Goal: Task Accomplishment & Management: Complete application form

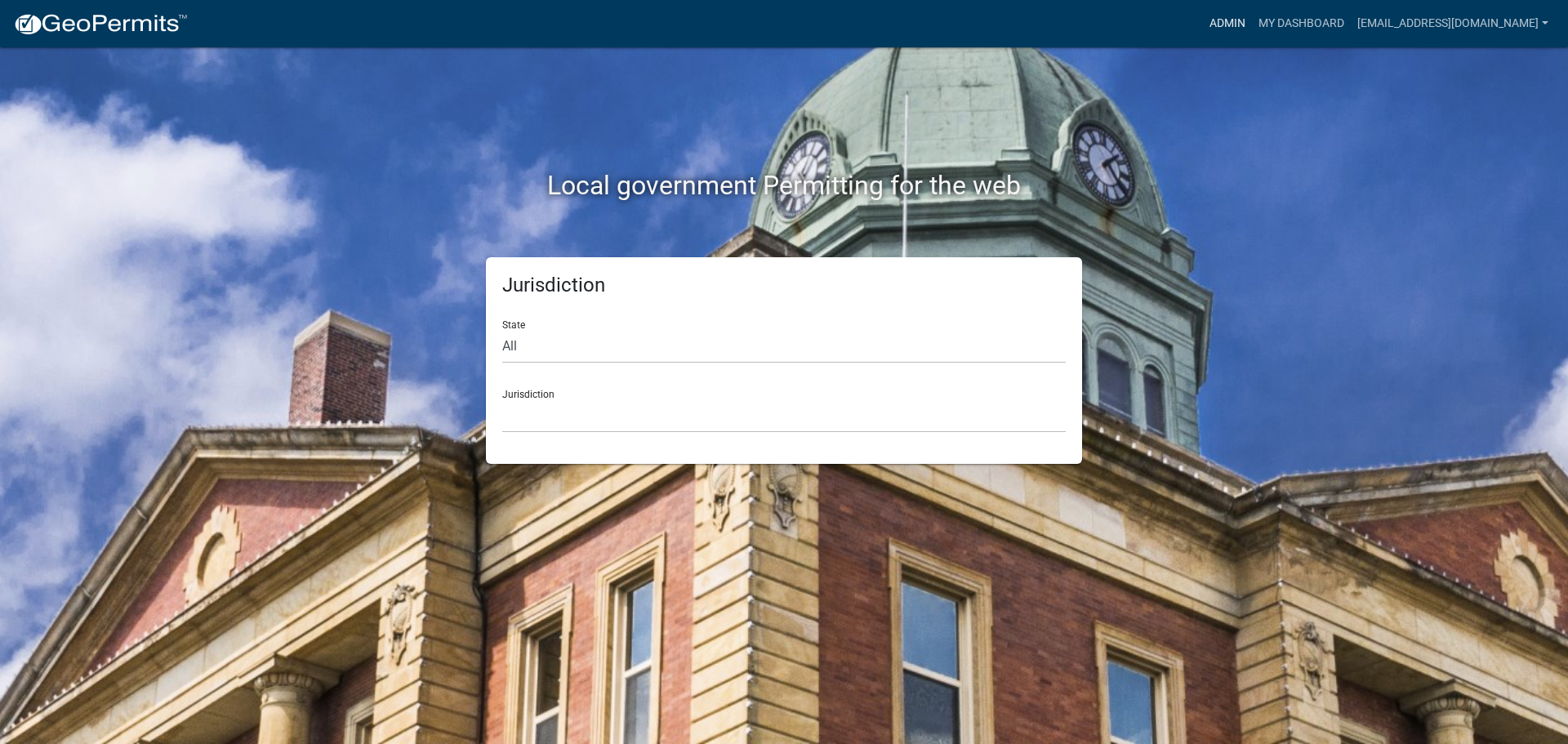
click at [1204, 23] on link "Admin" at bounding box center [1228, 24] width 49 height 31
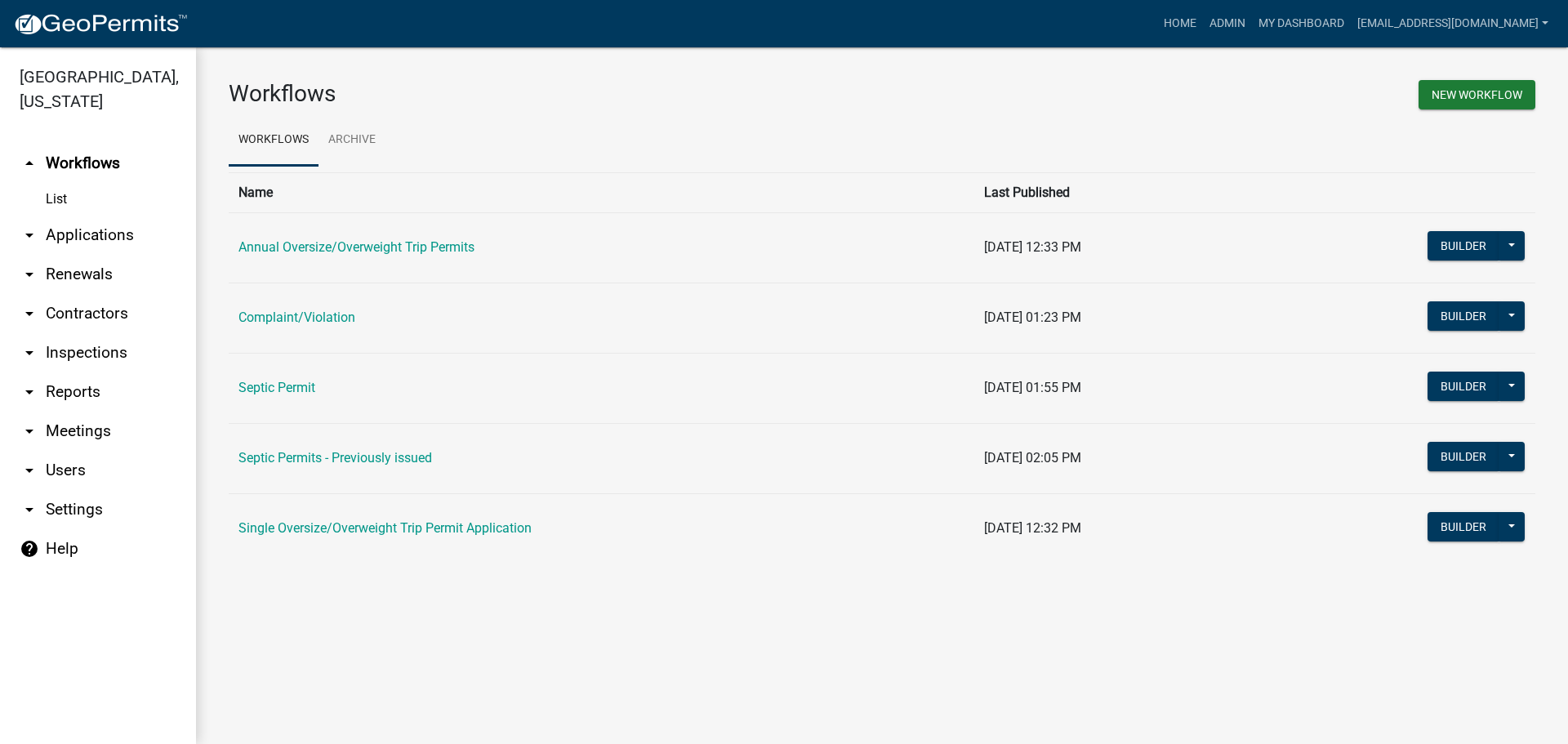
click at [301, 388] on link "Septic Permit" at bounding box center [277, 388] width 77 height 16
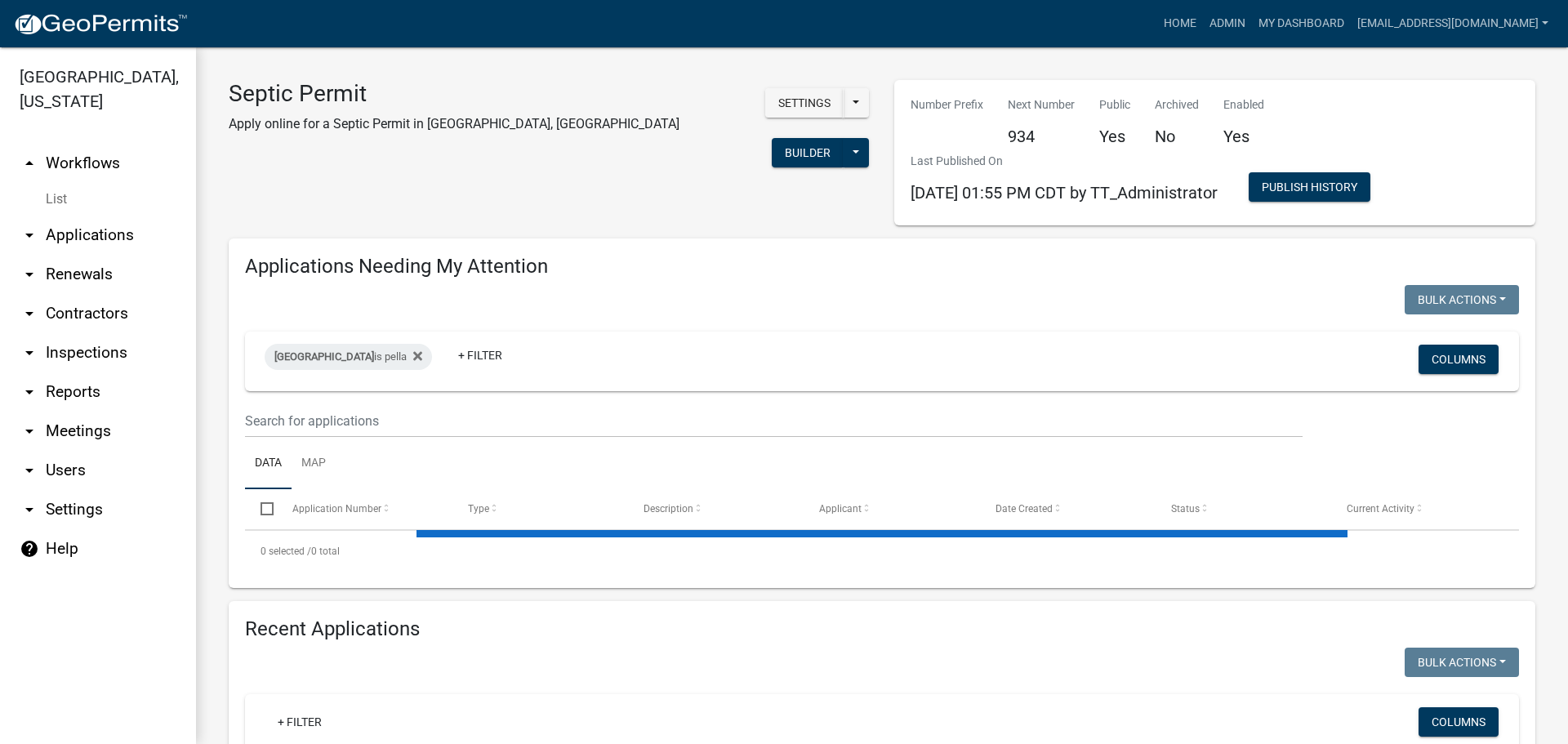
select select "3: 100"
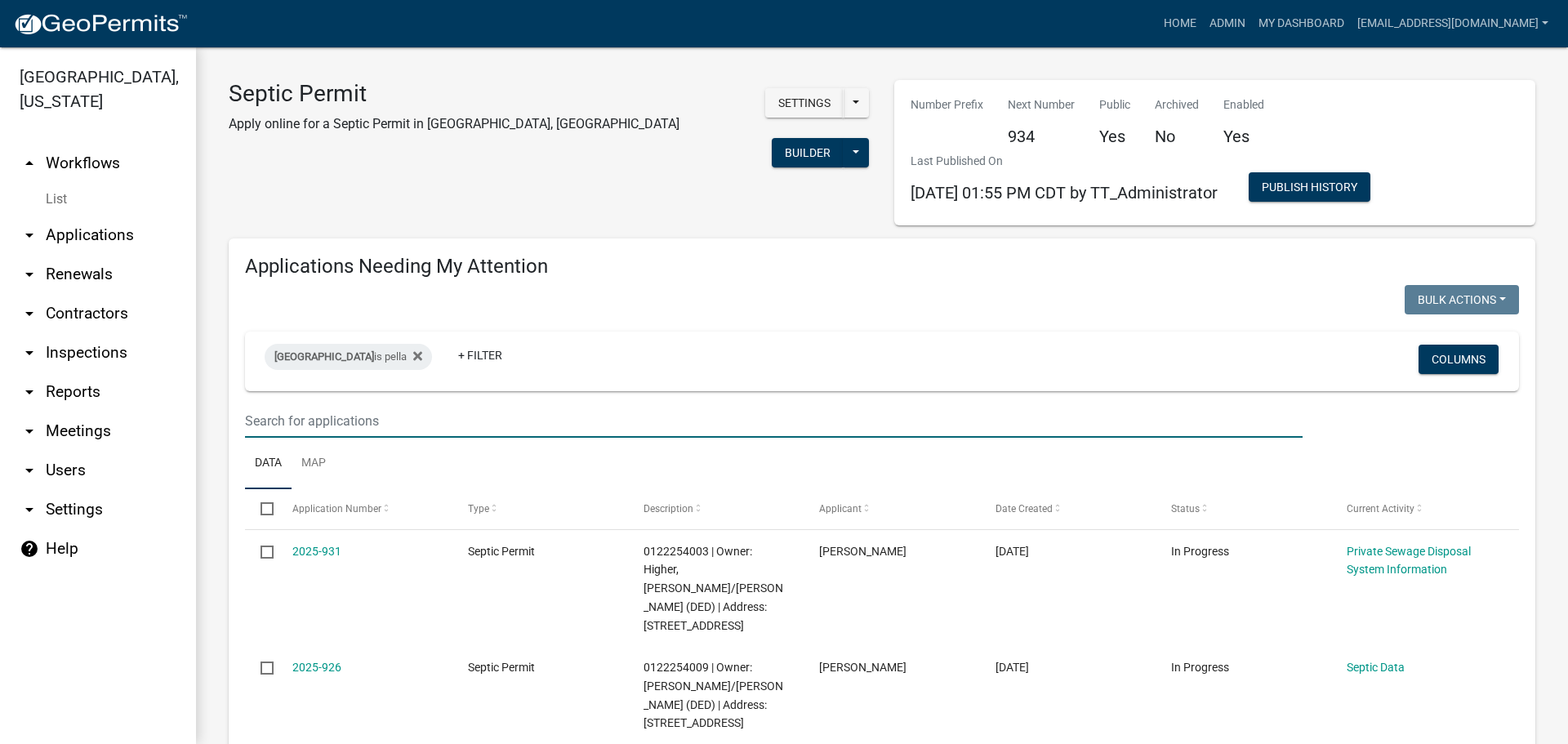
click at [332, 424] on input "text" at bounding box center [773, 422] width 1058 height 33
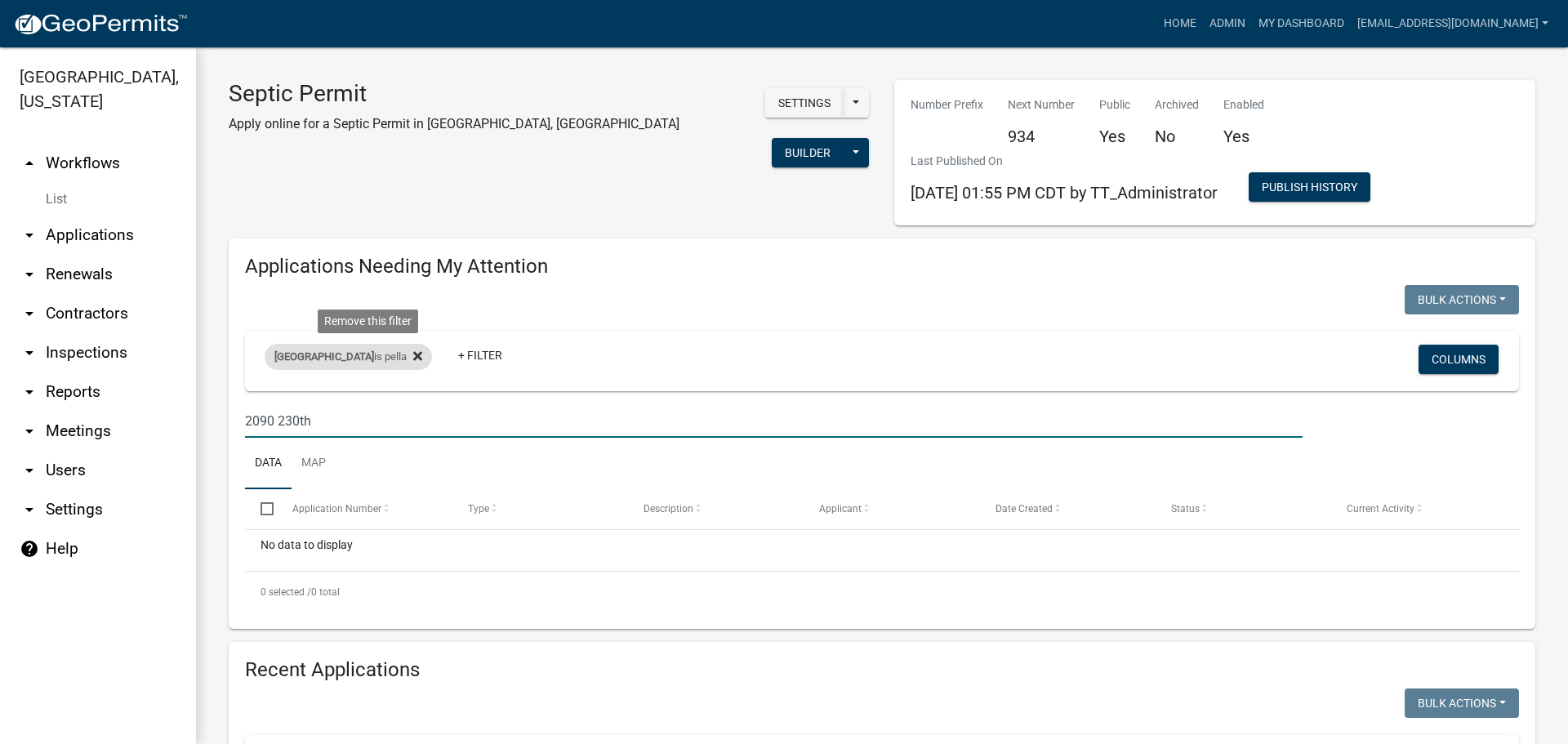
type input "2090 230th"
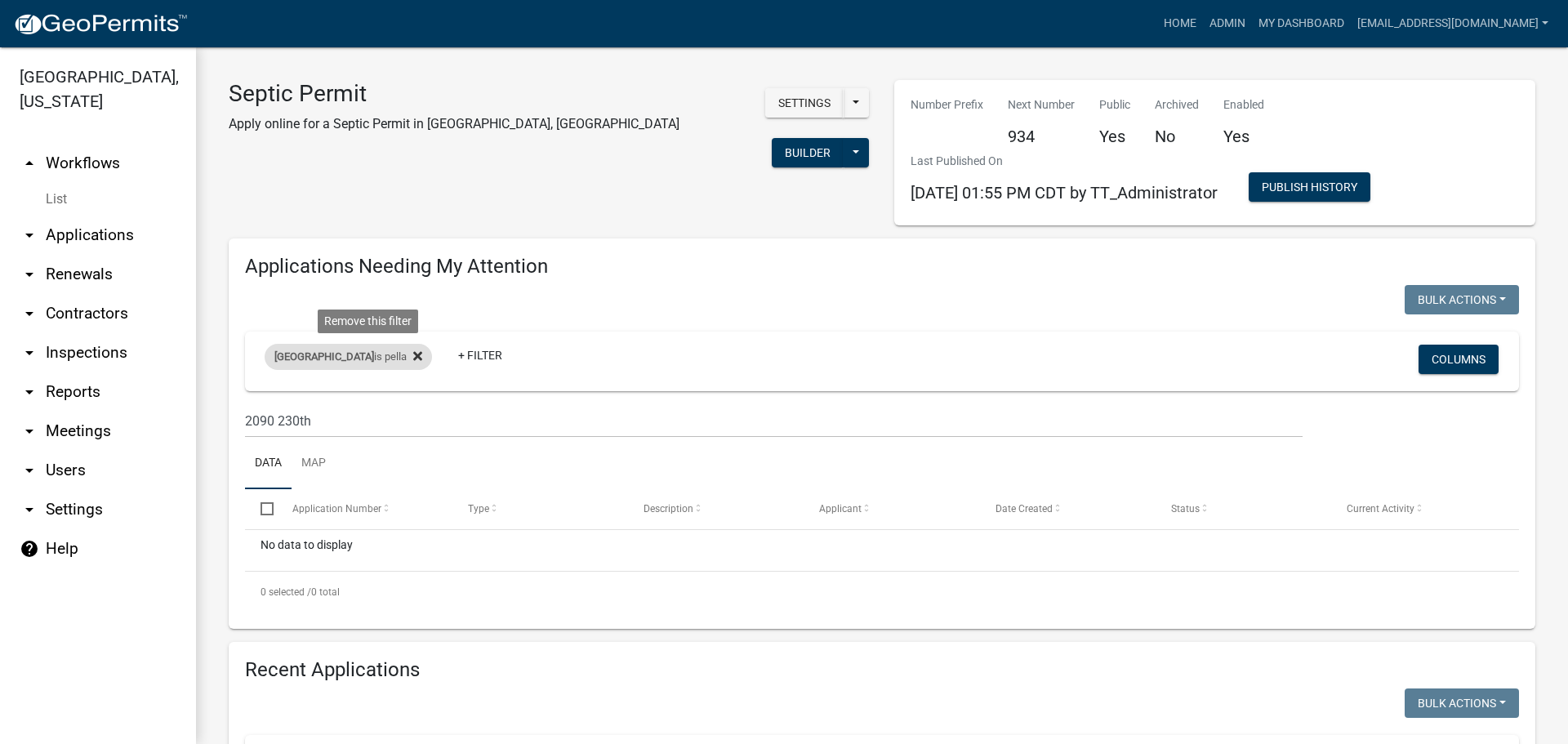
click at [414, 357] on icon at bounding box center [418, 355] width 9 height 9
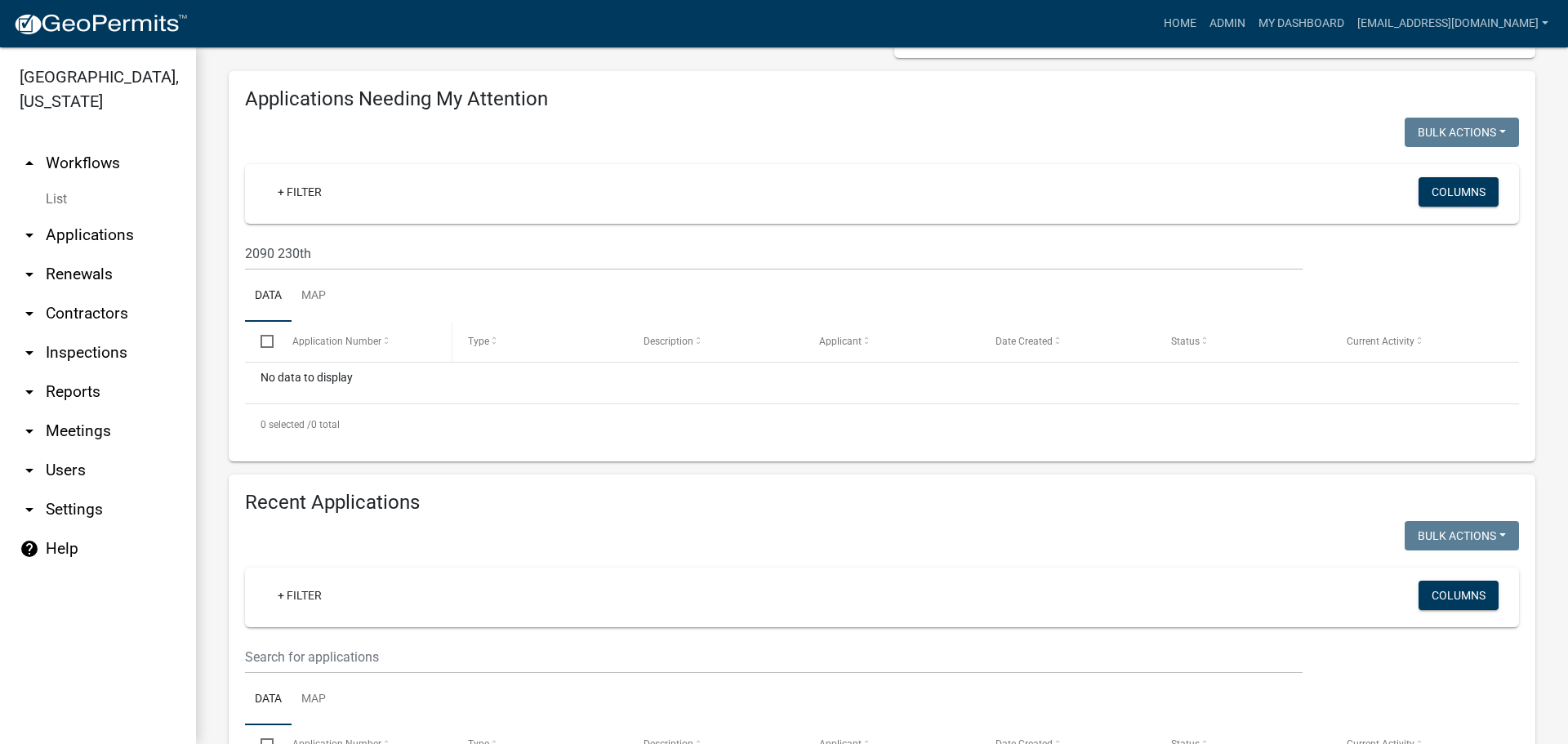
scroll to position [163, 0]
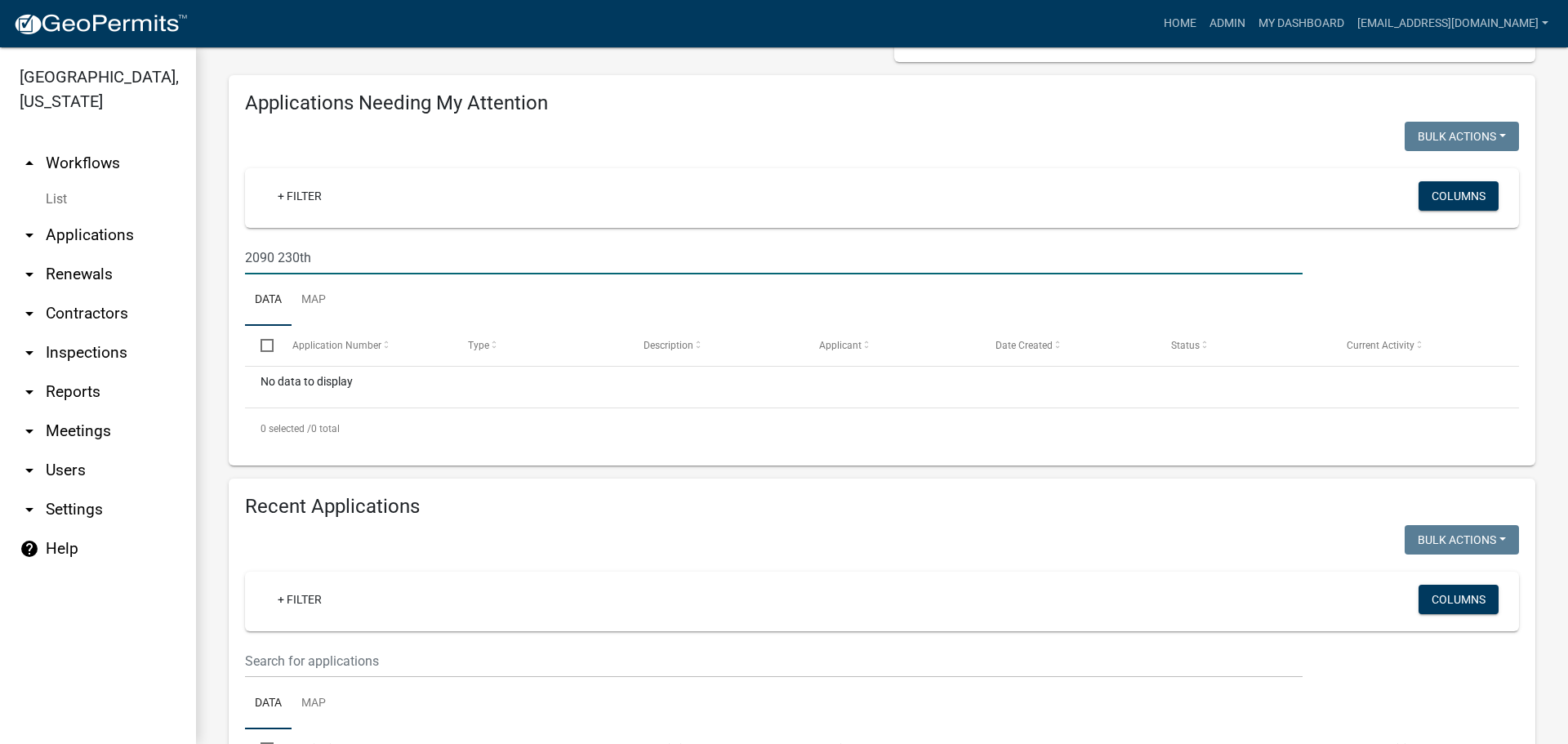
click at [341, 260] on input "2090 230th" at bounding box center [773, 258] width 1058 height 33
click at [281, 197] on link "+ Filter" at bounding box center [299, 197] width 70 height 29
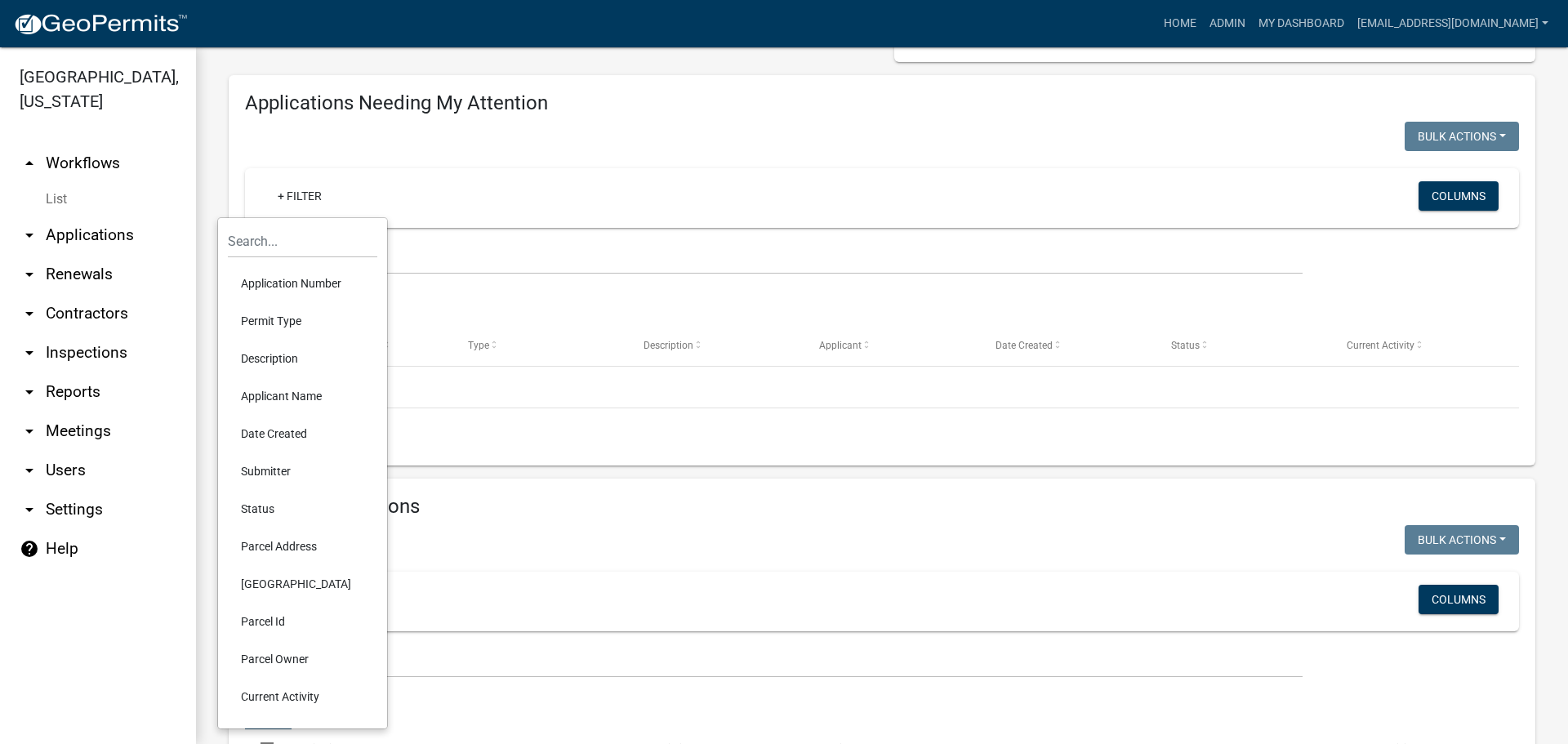
click at [259, 546] on li "Parcel Address" at bounding box center [303, 546] width 149 height 37
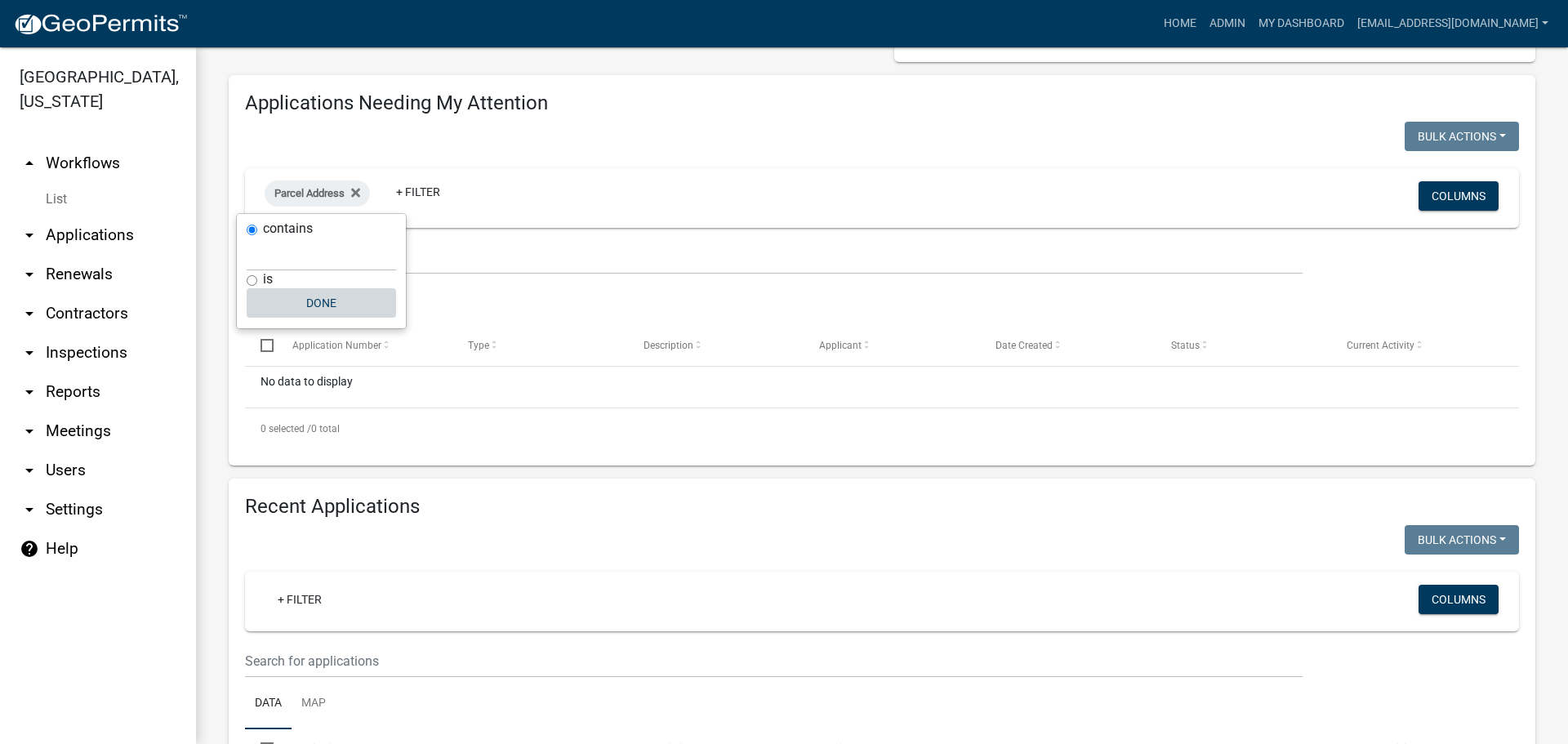
click at [331, 302] on button "Done" at bounding box center [321, 303] width 149 height 29
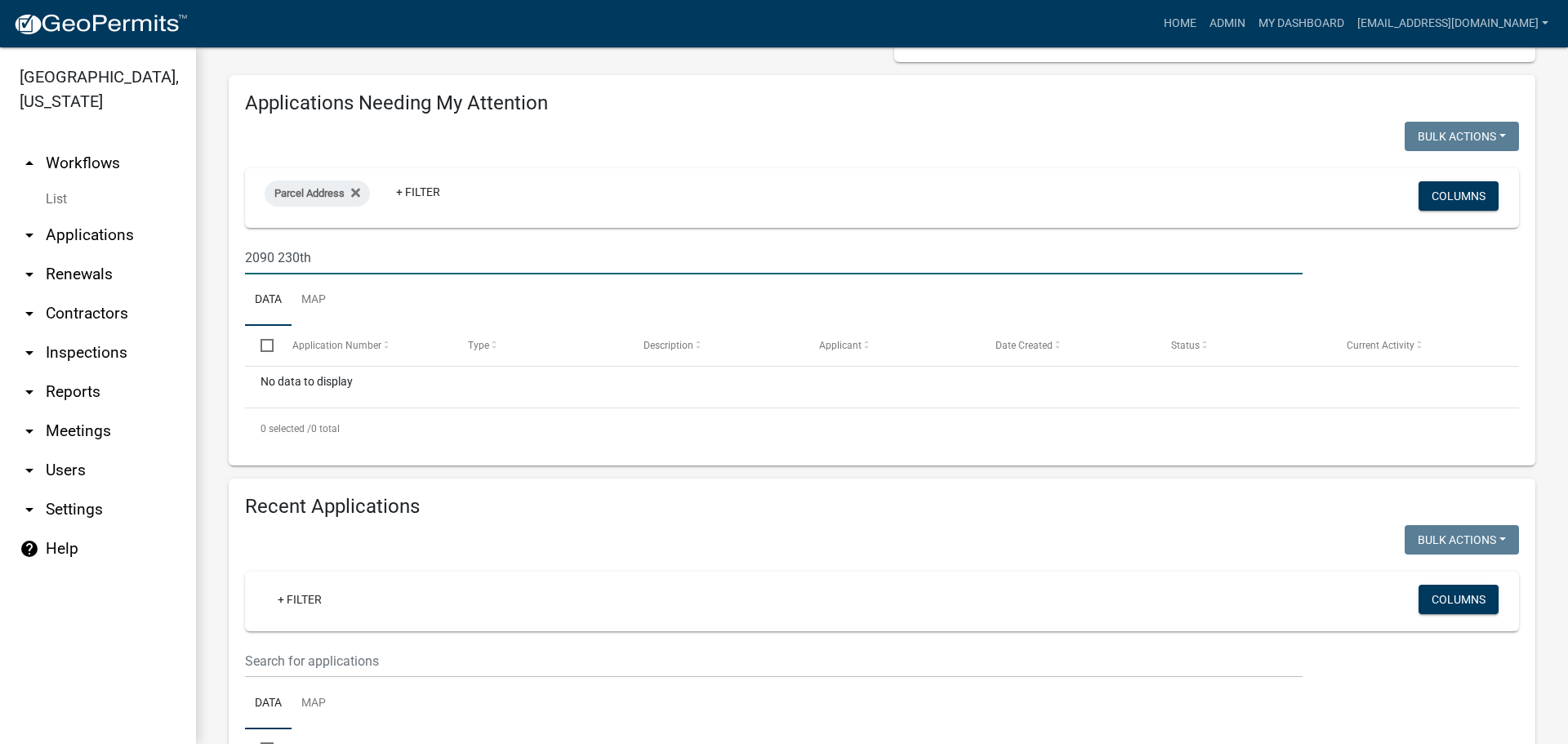
click at [353, 267] on input "2090 230th" at bounding box center [773, 258] width 1058 height 33
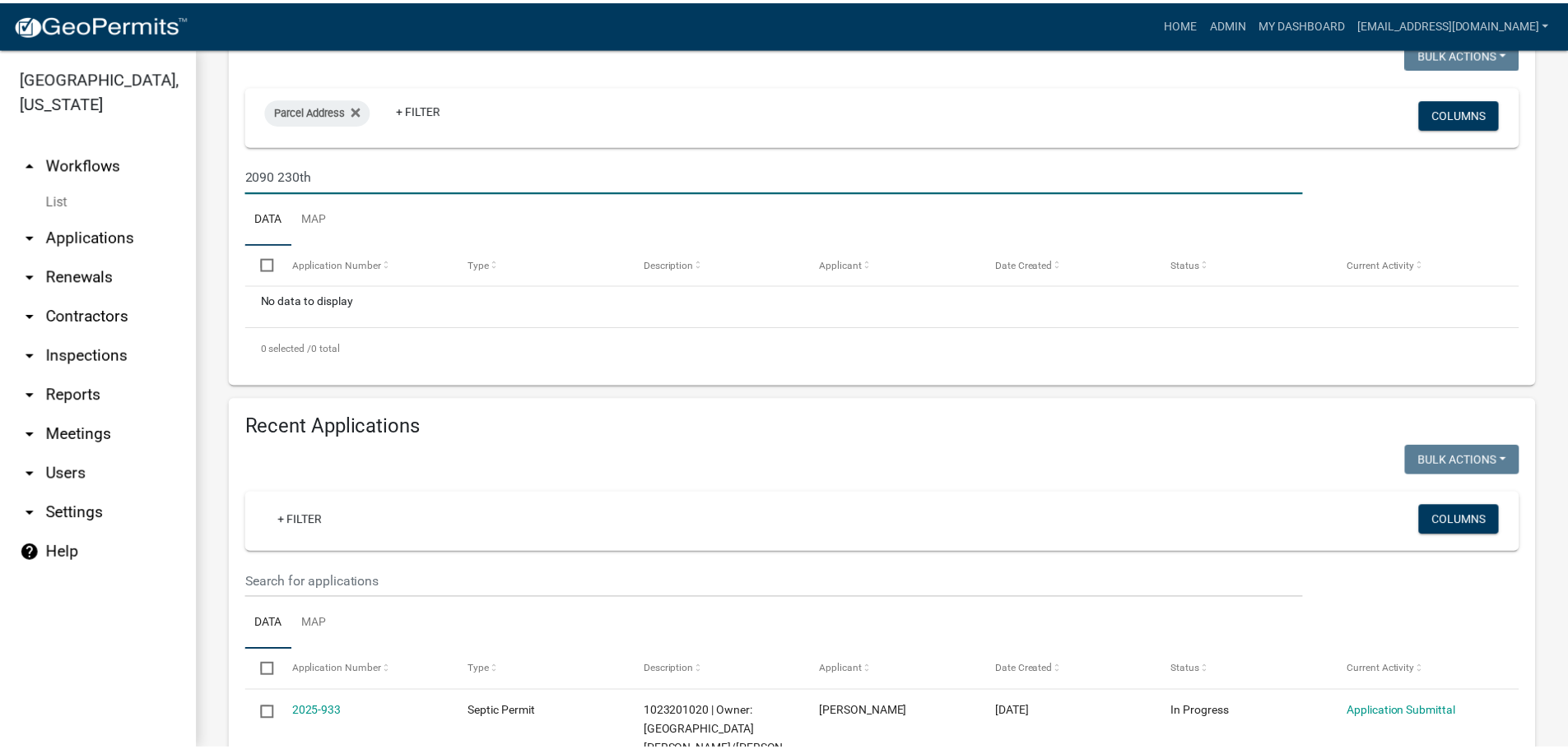
scroll to position [0, 0]
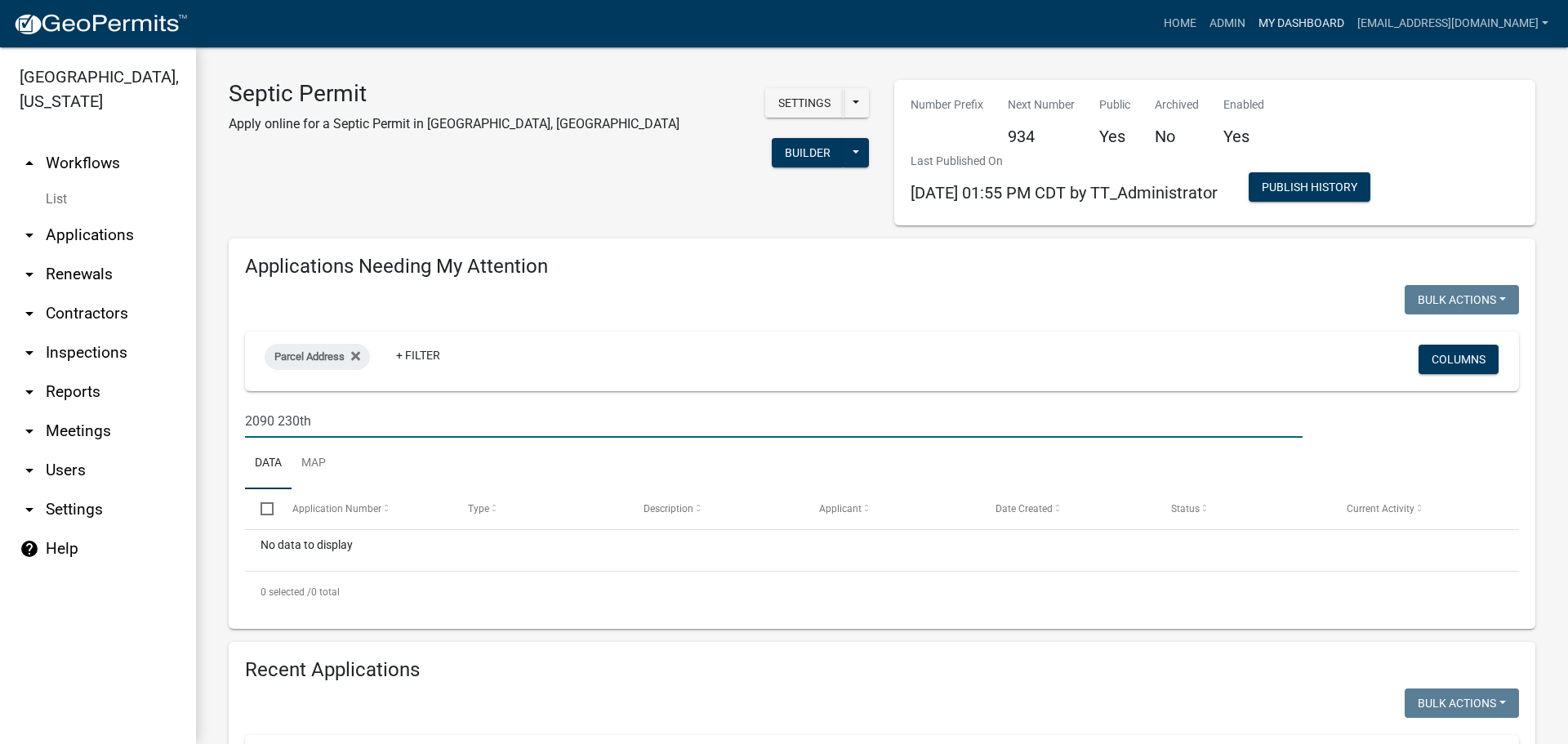
click at [1268, 20] on link "My Dashboard" at bounding box center [1301, 24] width 99 height 31
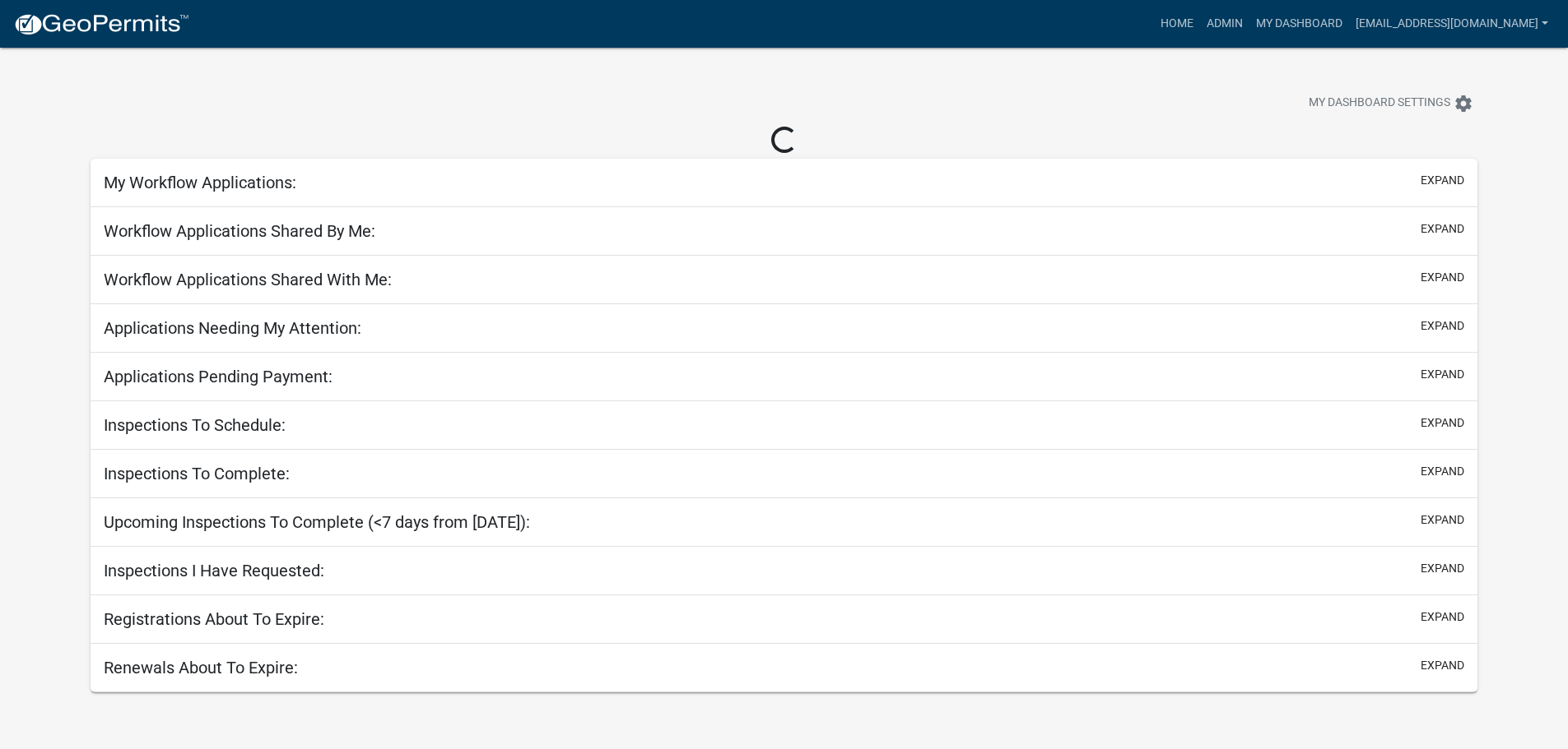
select select "3: 100"
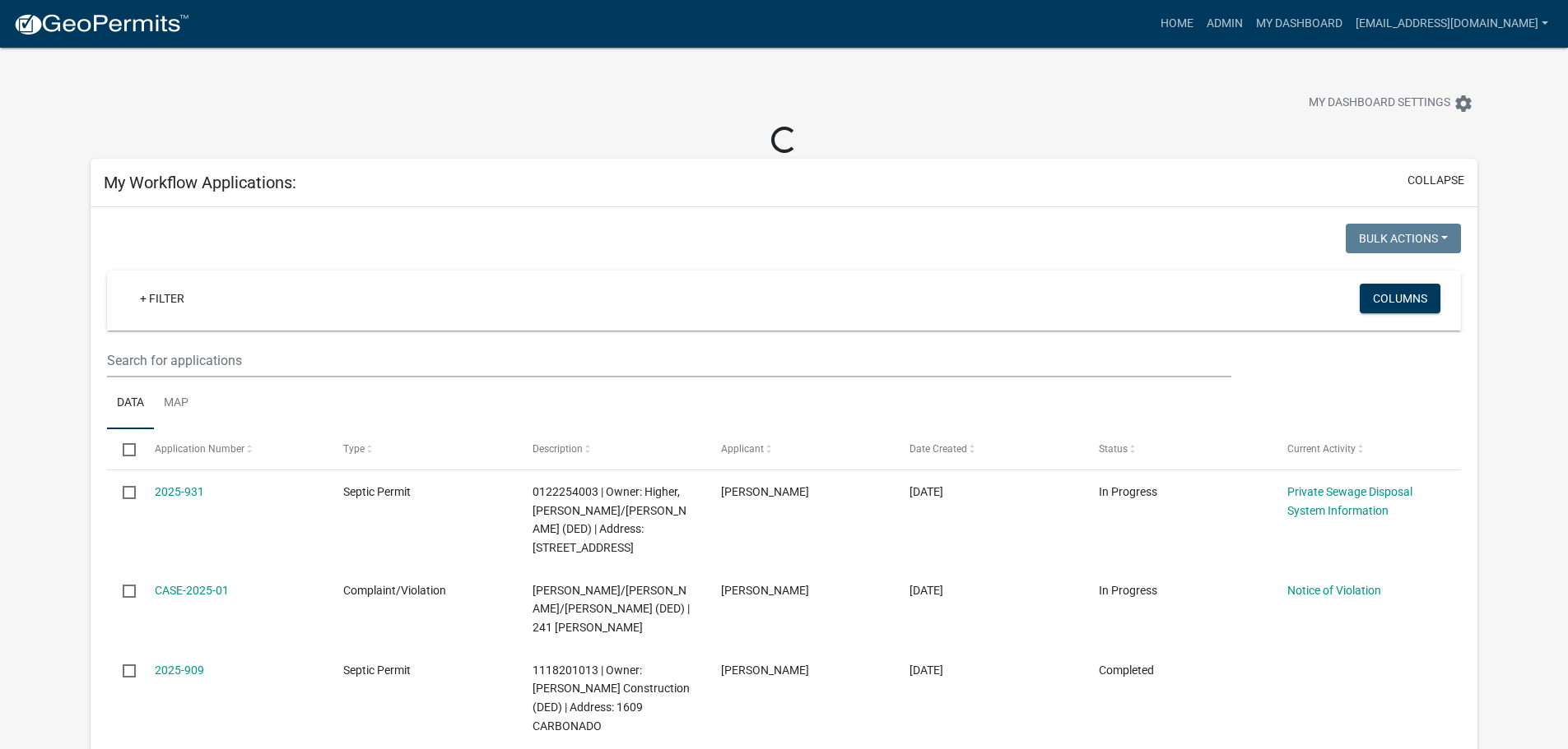
select select "3: 100"
click at [148, 300] on link "+ Filter" at bounding box center [161, 299] width 70 height 30
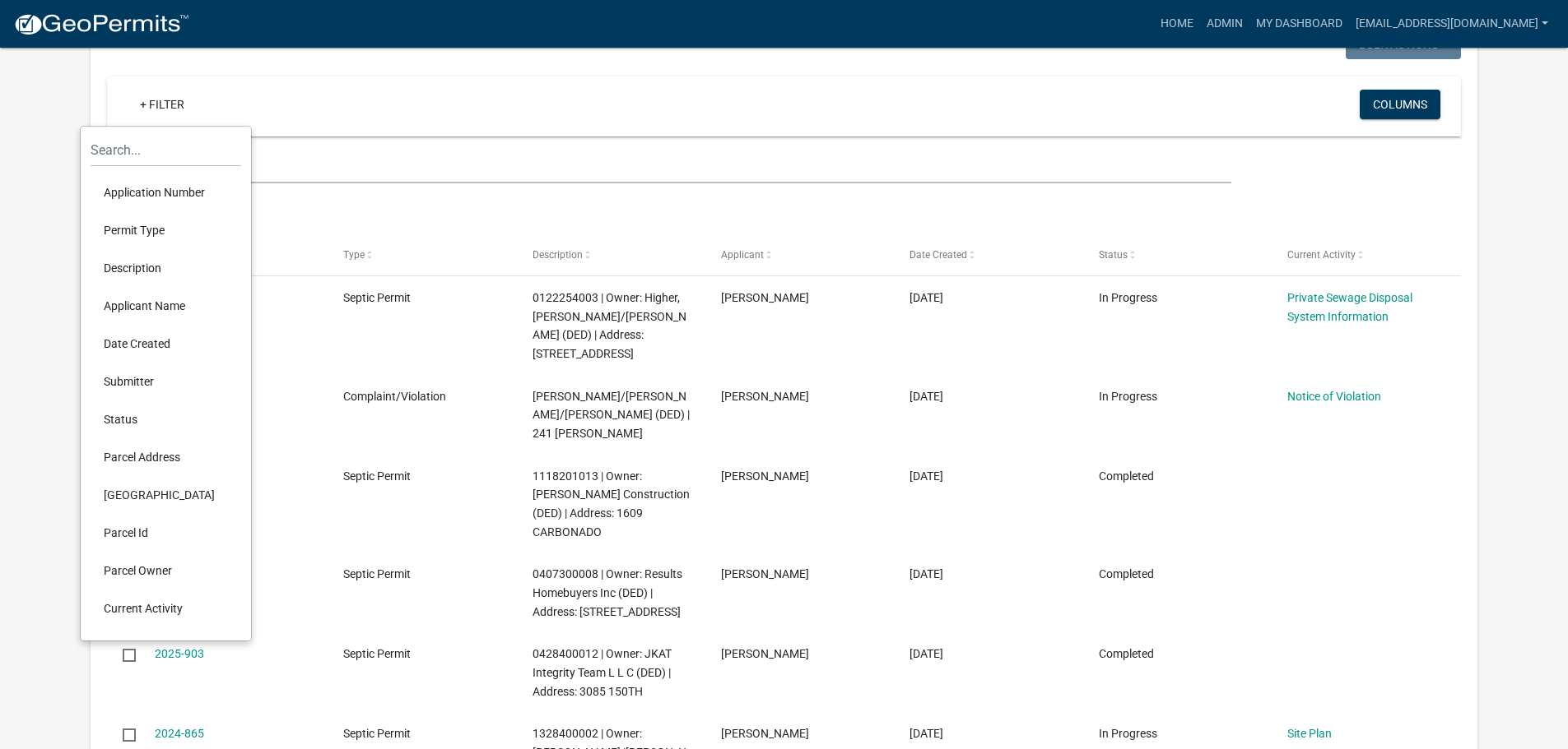
scroll to position [246, 0]
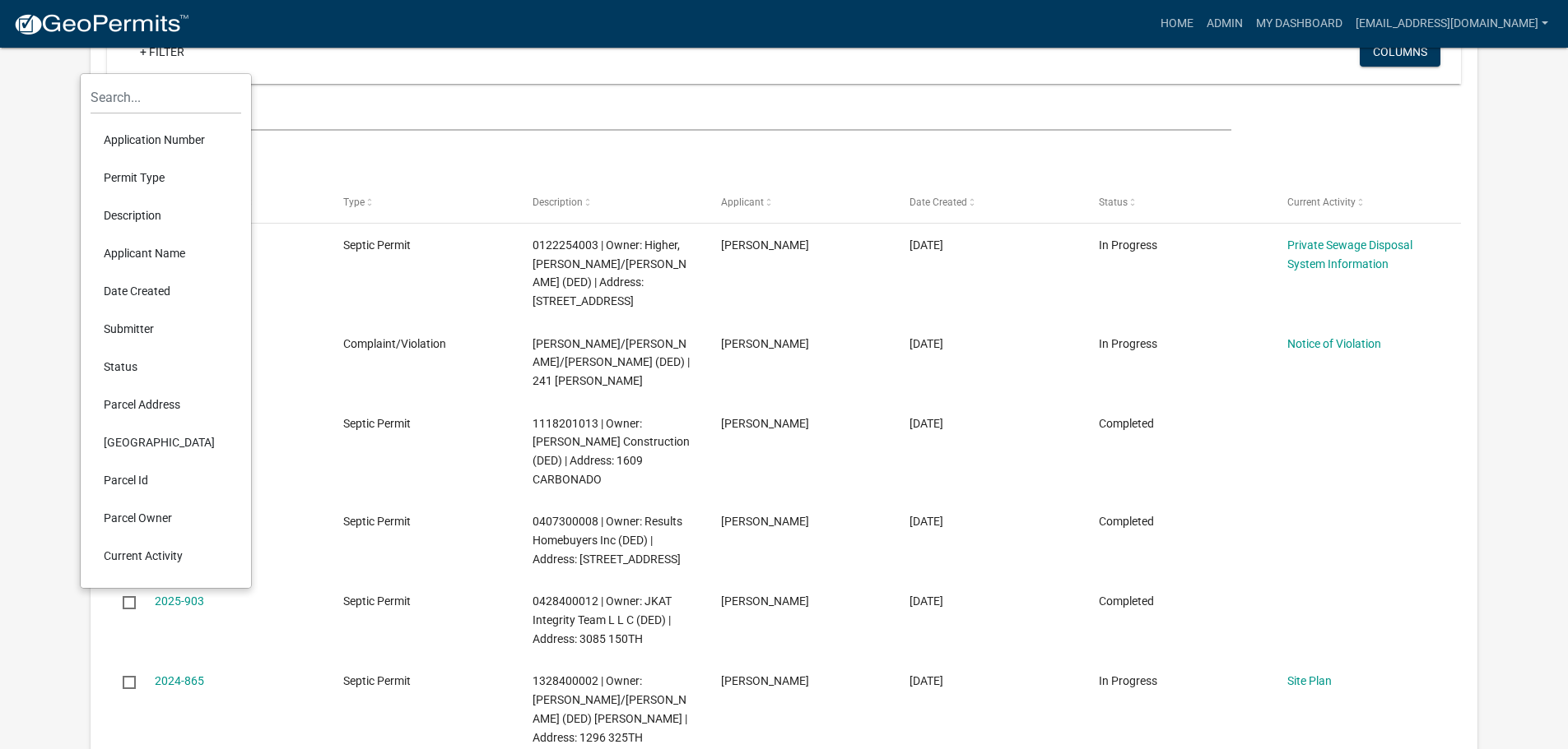
select select "3: 100"
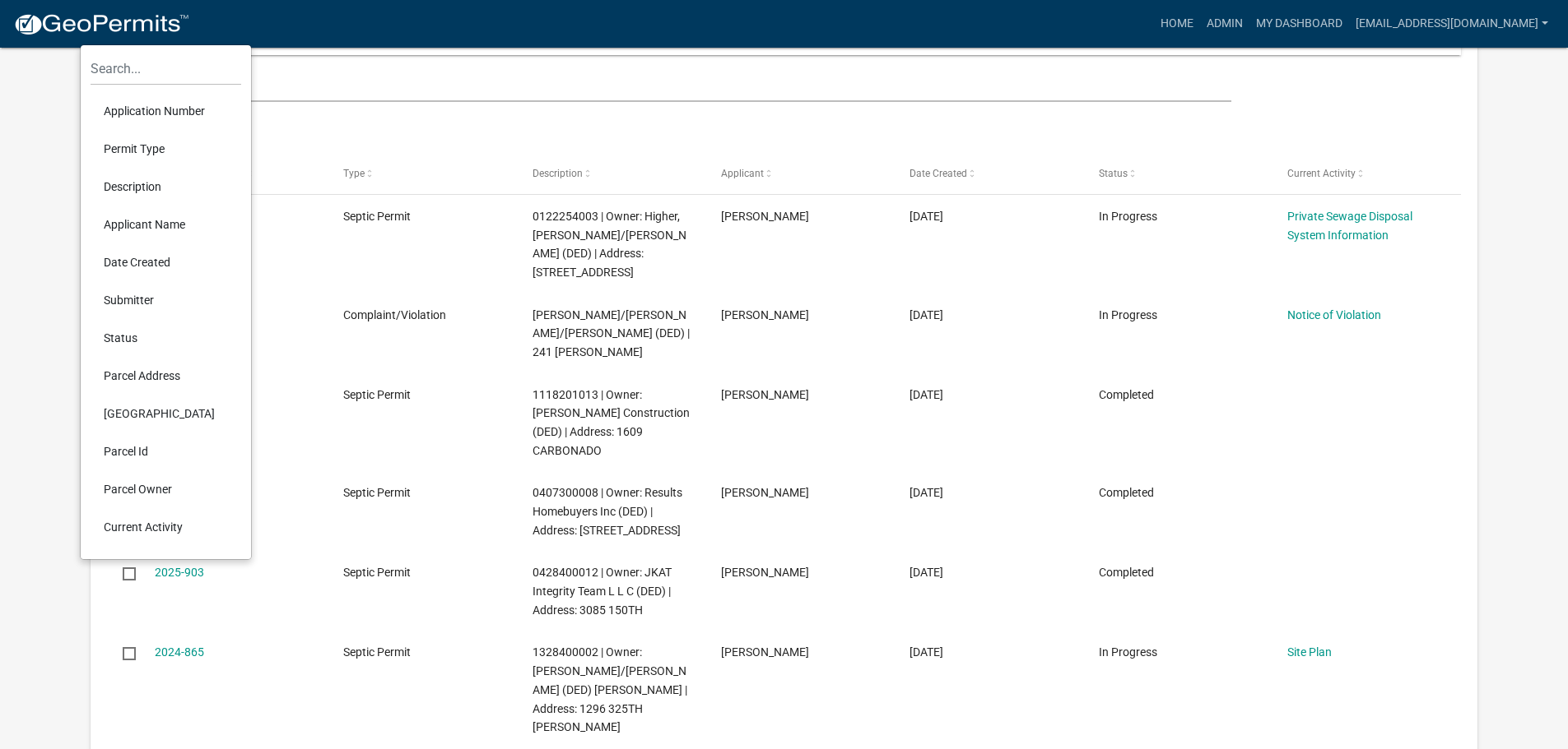
scroll to position [218, 0]
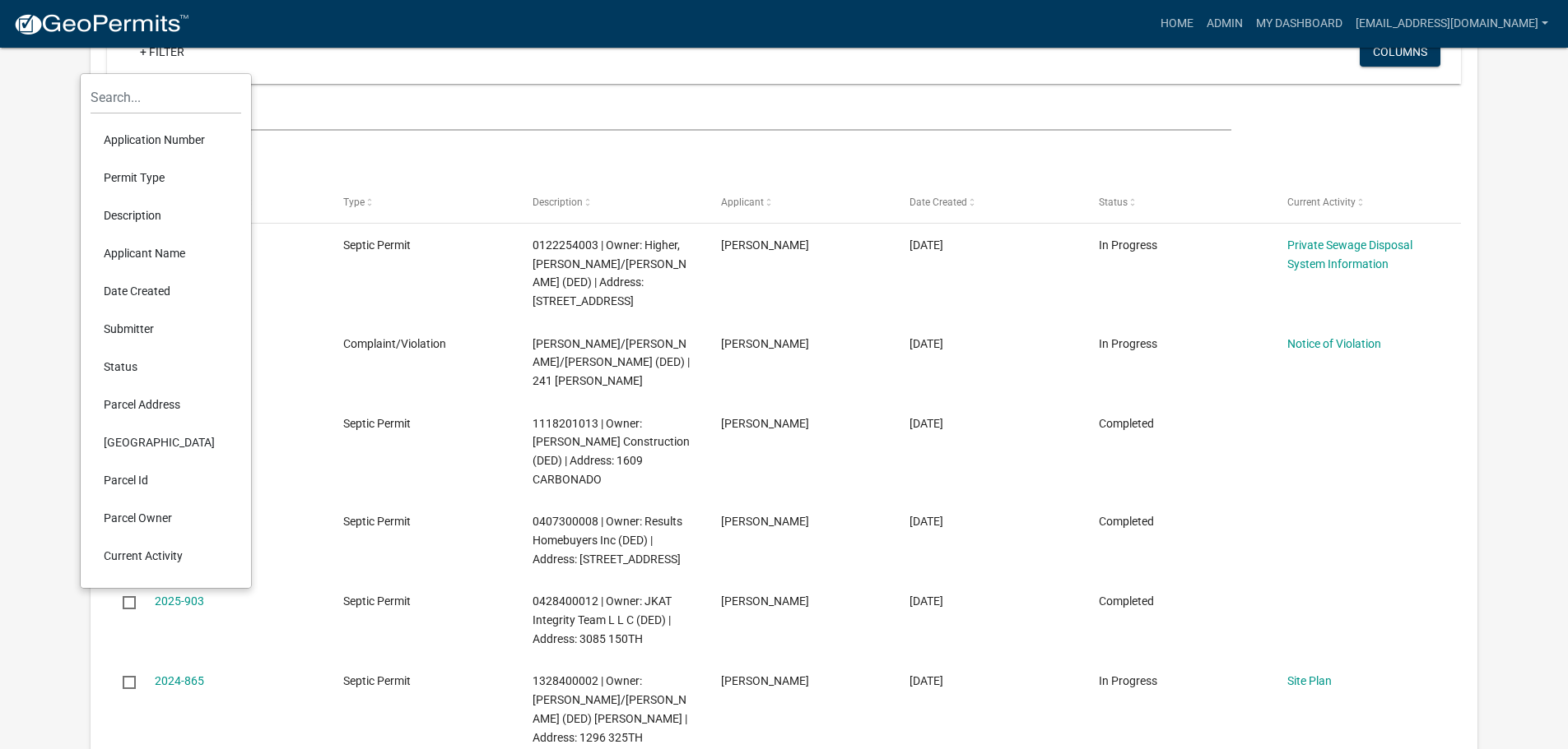
click at [135, 398] on li "Parcel Address" at bounding box center [165, 405] width 150 height 38
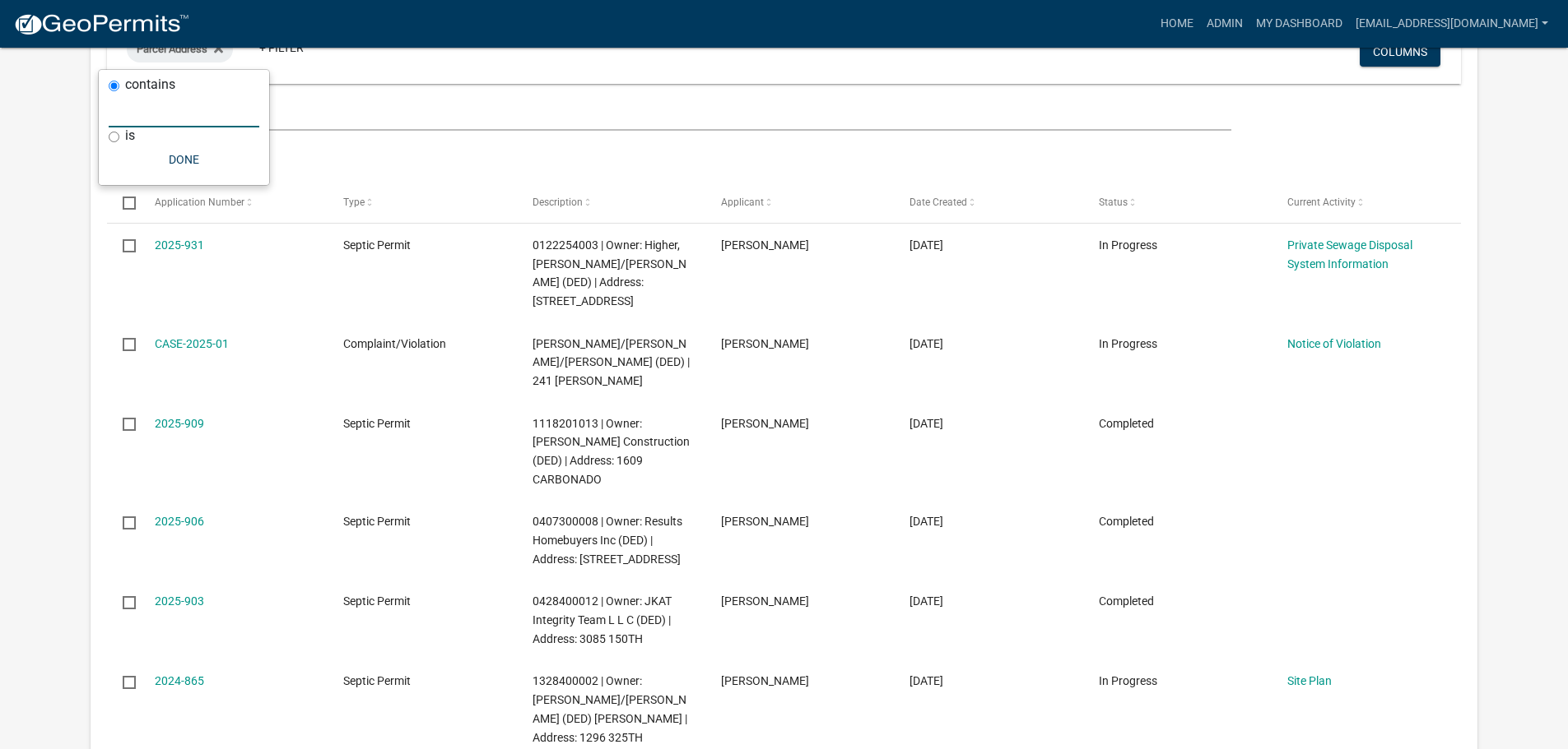
click at [163, 115] on input "text" at bounding box center [184, 111] width 150 height 34
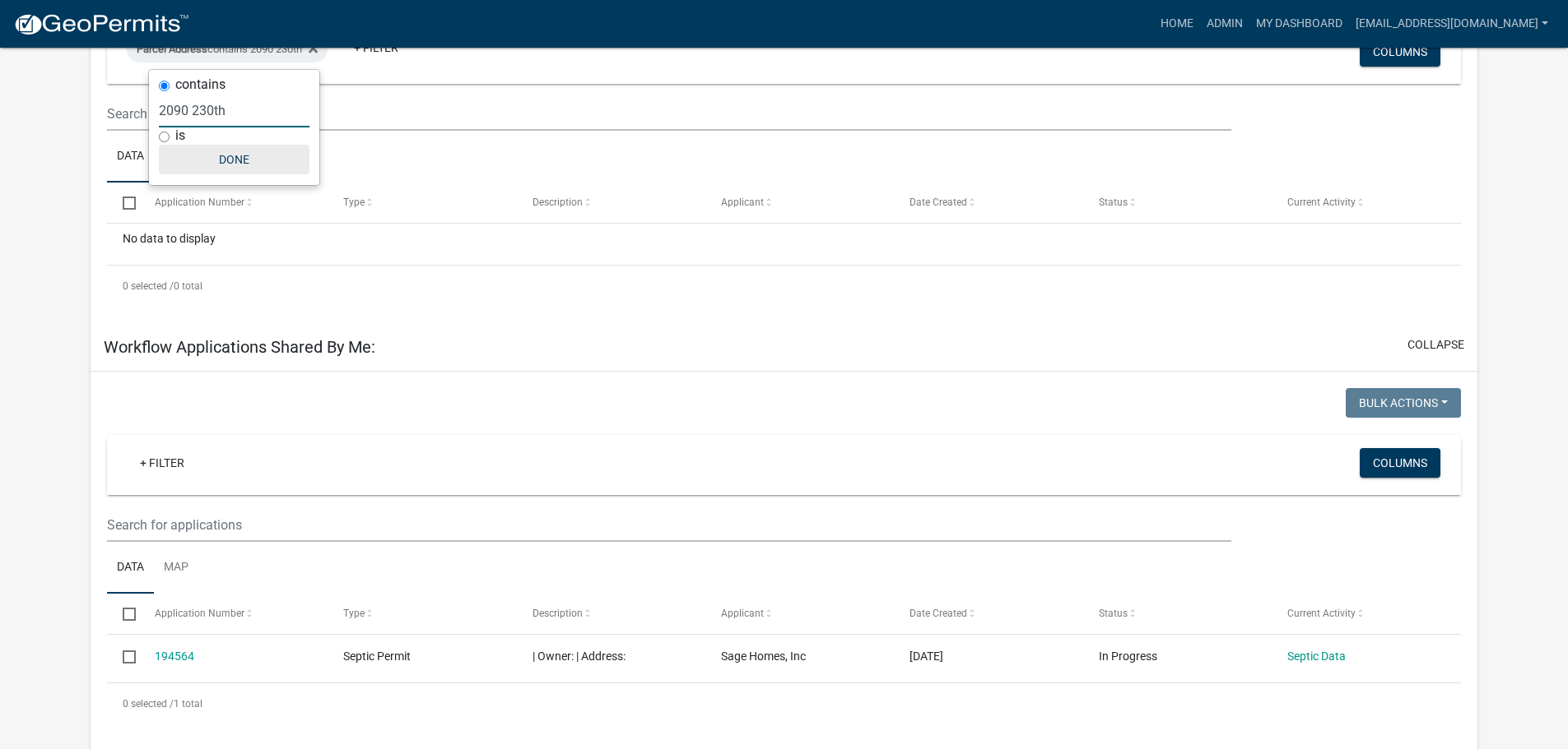
type input "2090 230th"
click at [227, 163] on button "Done" at bounding box center [234, 159] width 150 height 30
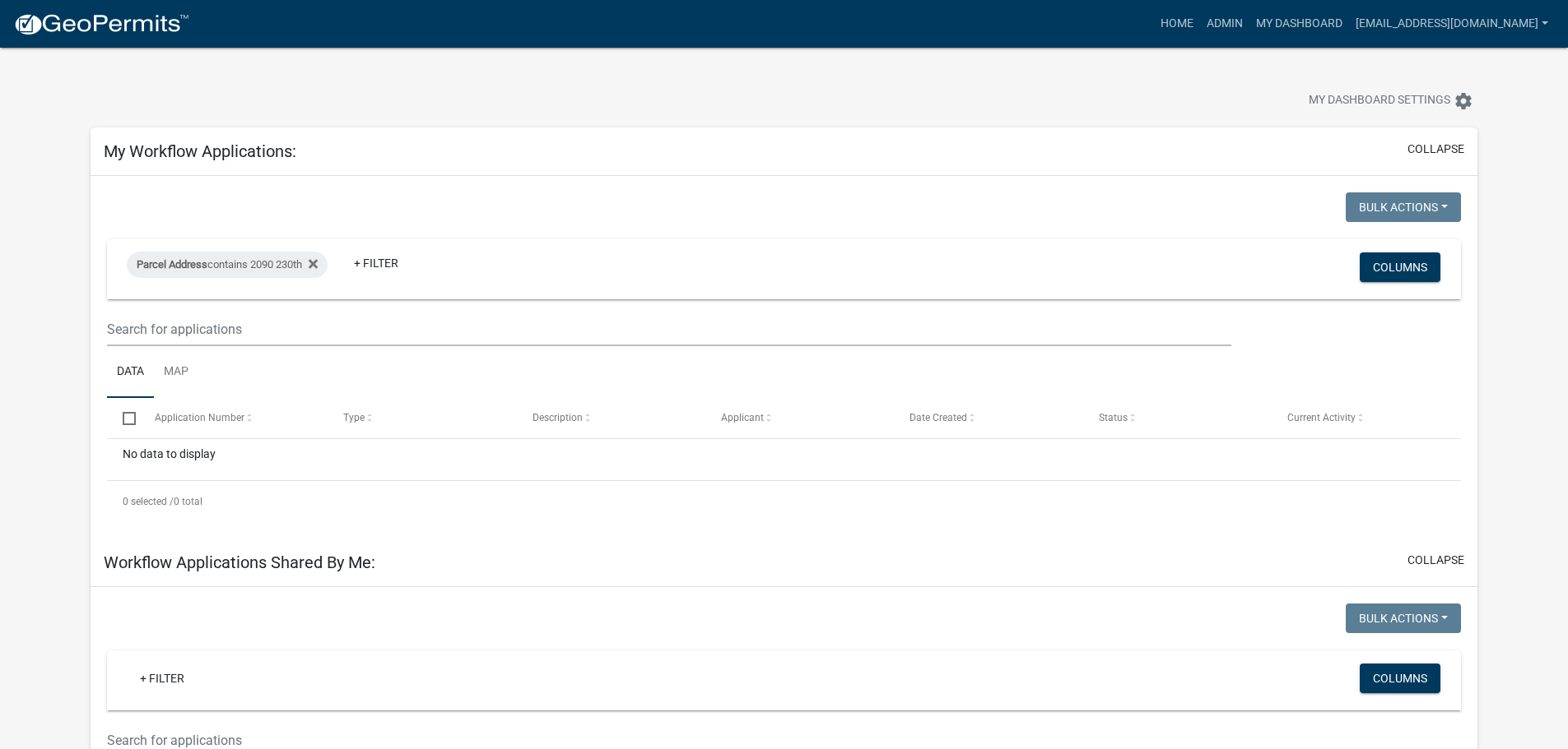
scroll to position [0, 0]
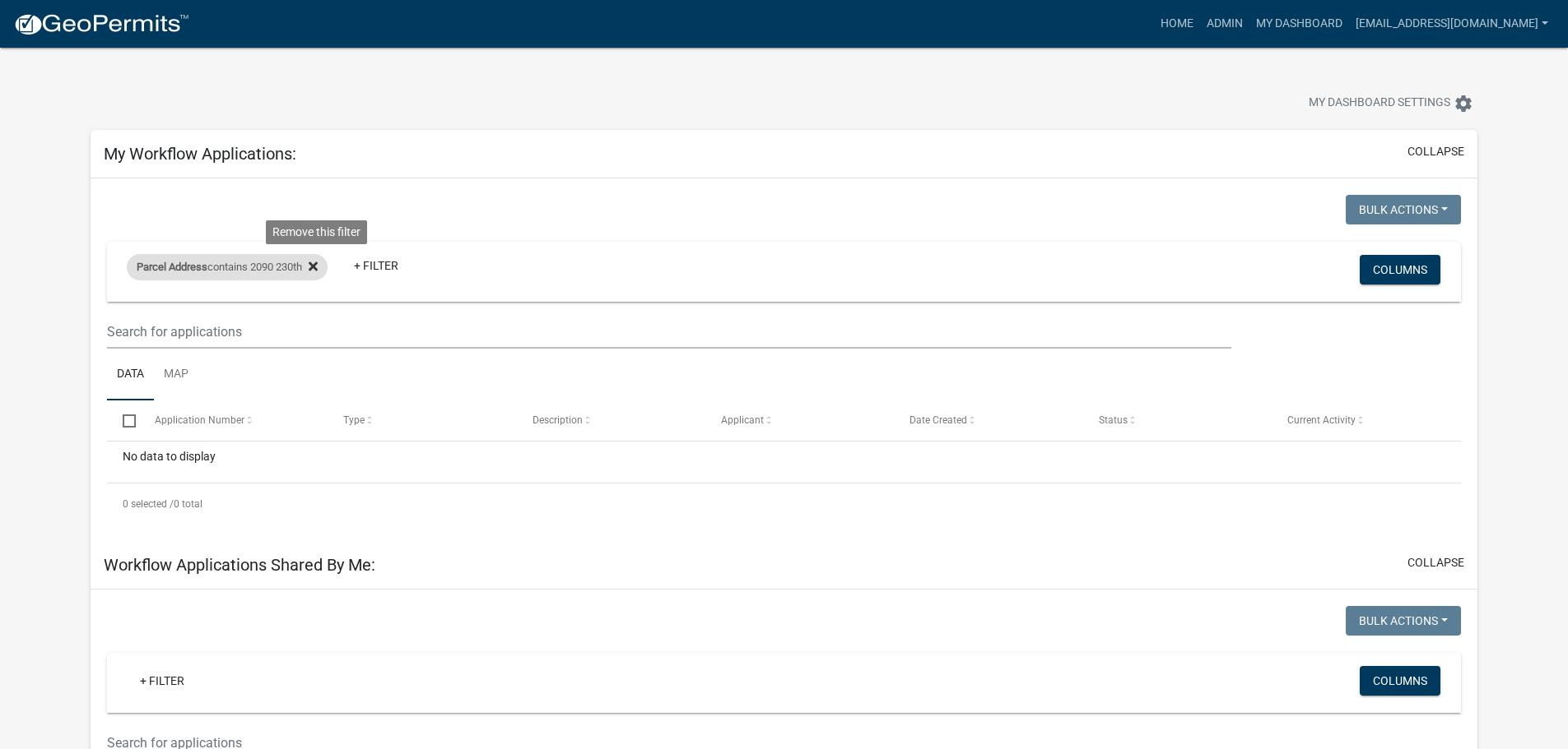
click at [318, 264] on icon at bounding box center [313, 265] width 9 height 9
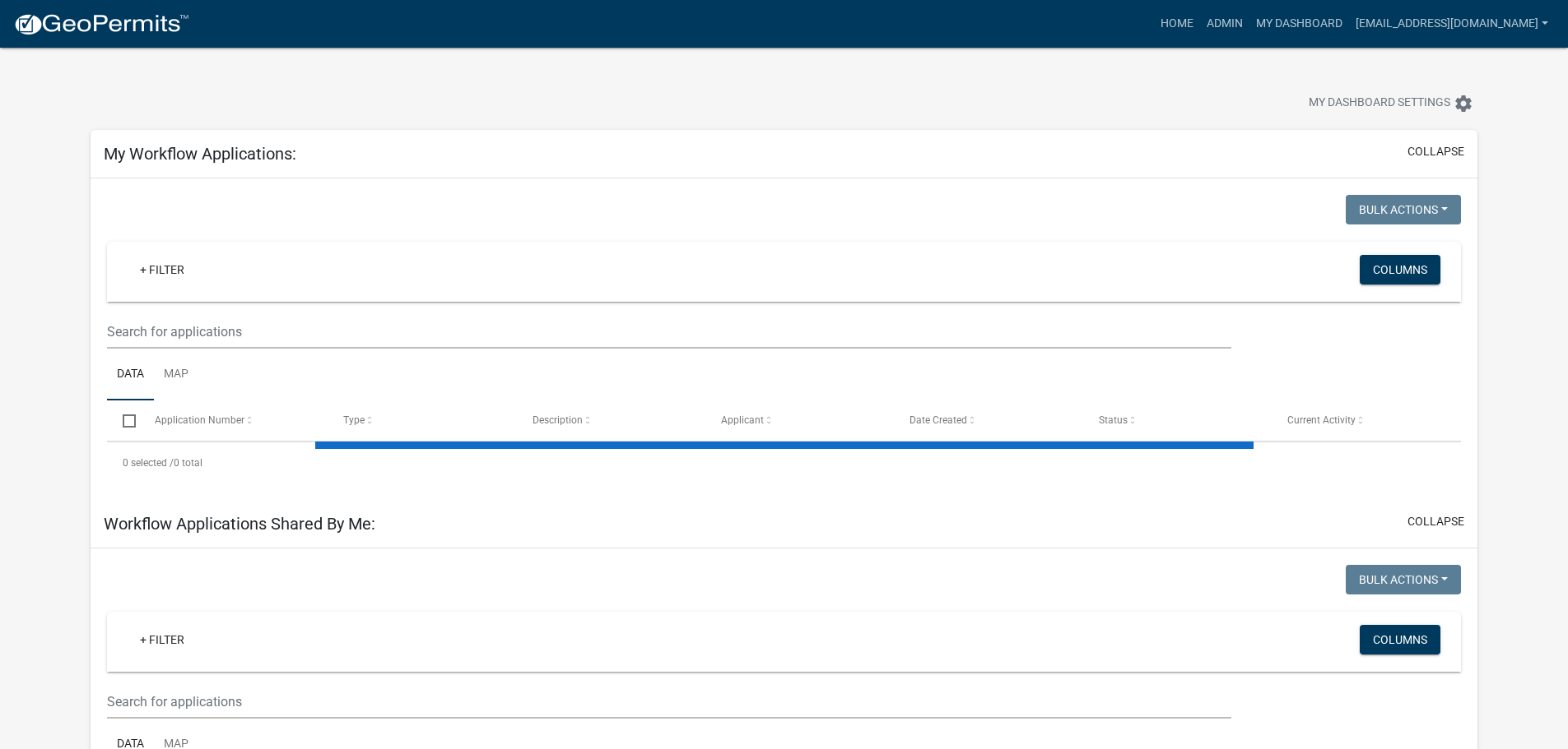
select select "3: 100"
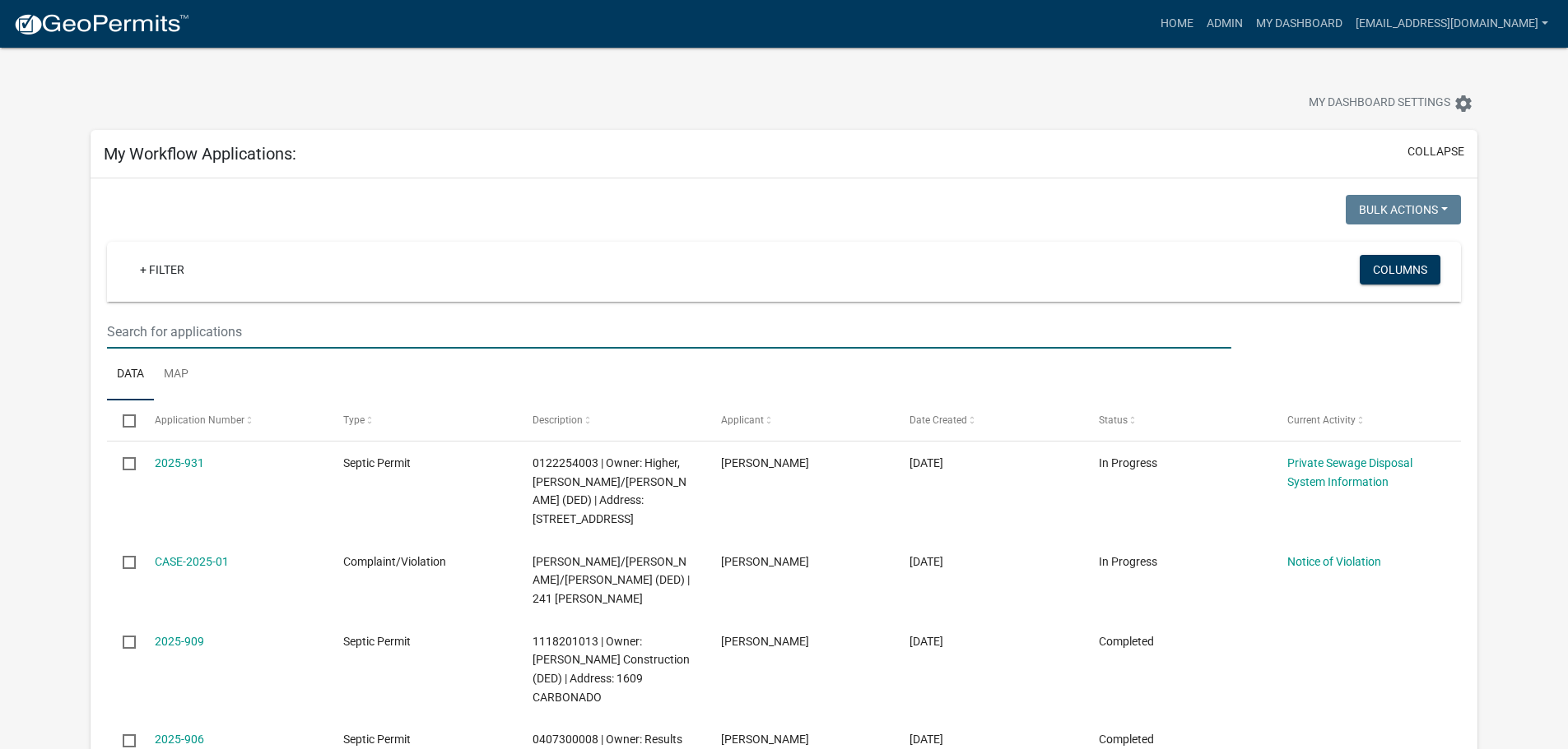
click at [173, 333] on input "text" at bounding box center [668, 331] width 1124 height 34
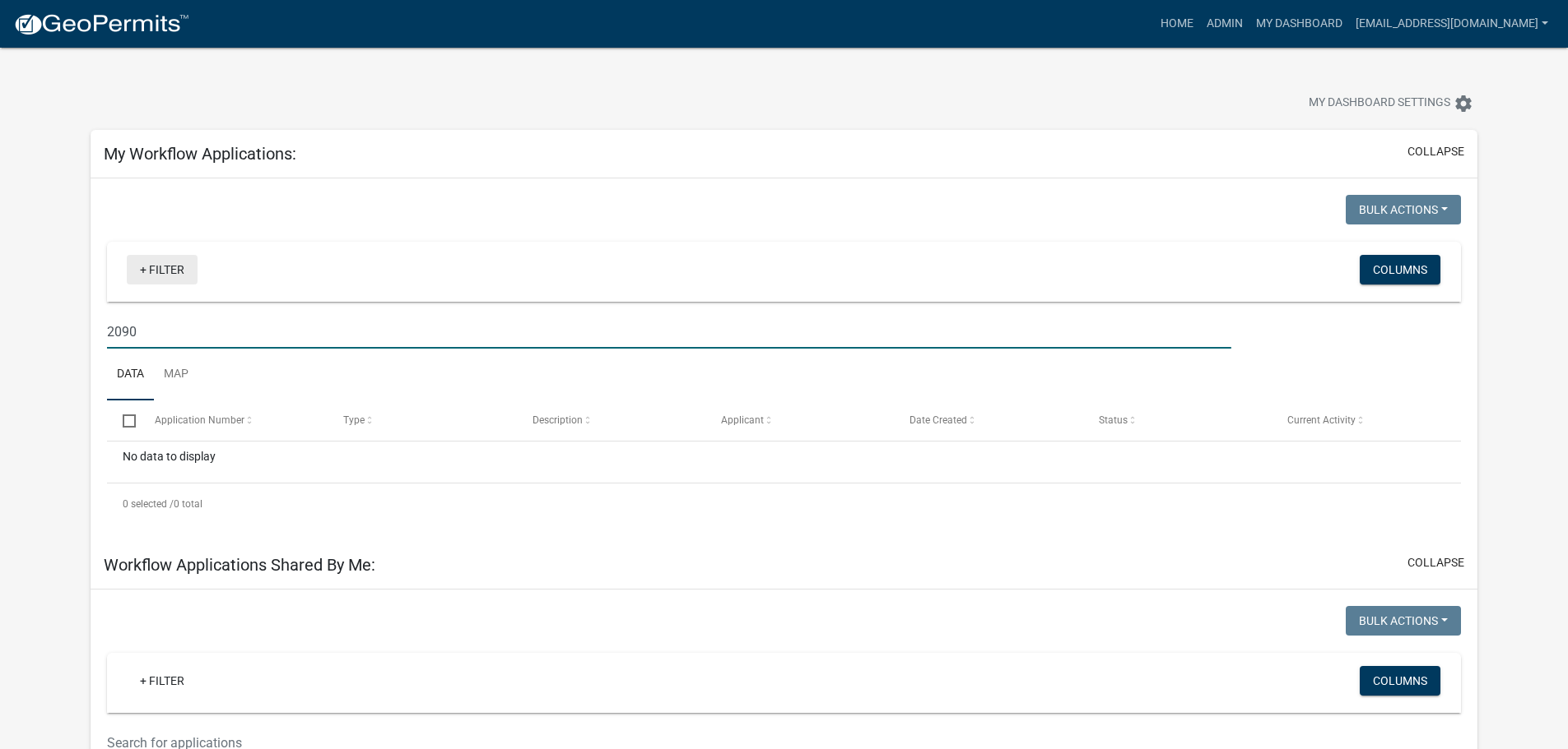
type input "2090"
click at [148, 269] on link "+ Filter" at bounding box center [161, 270] width 70 height 30
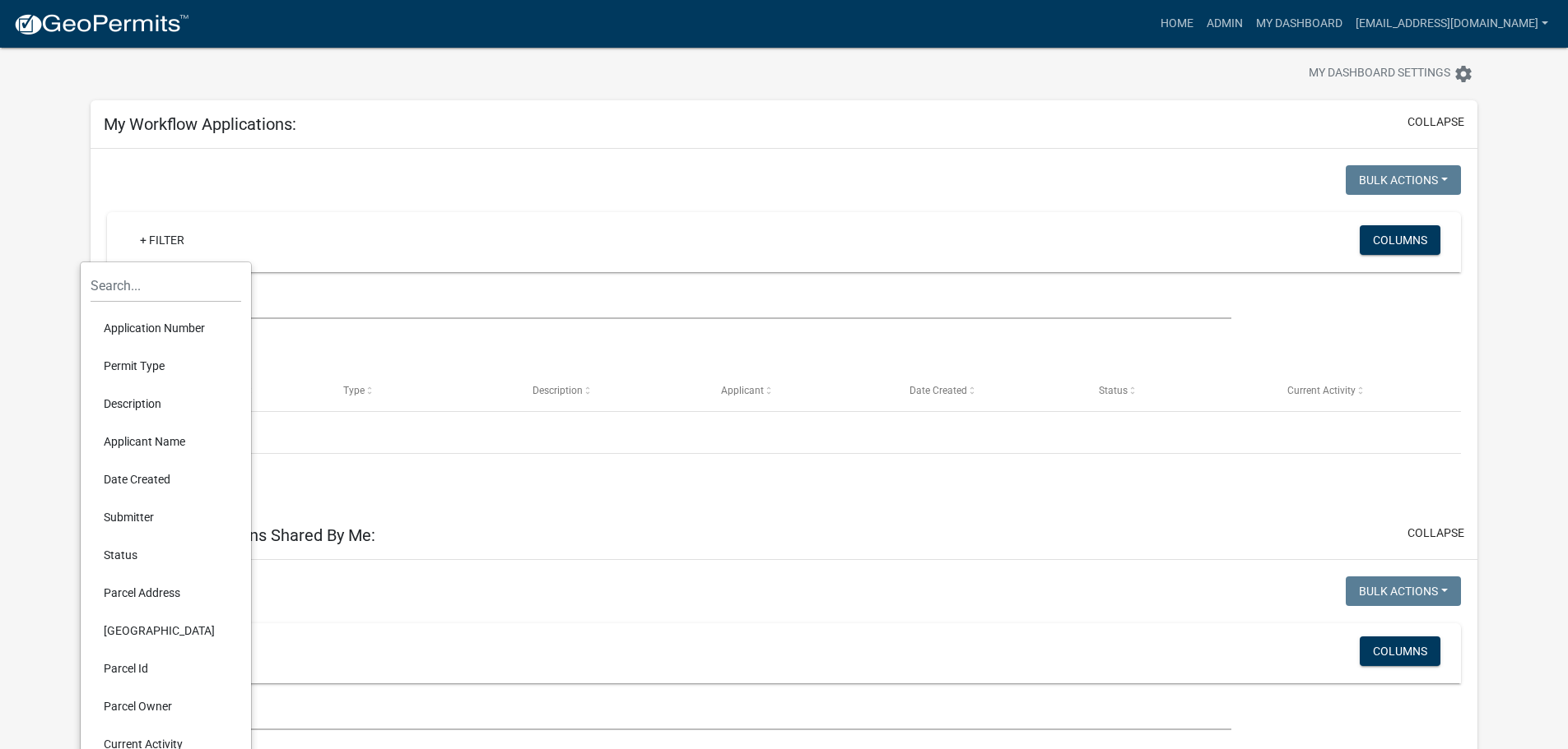
scroll to position [82, 0]
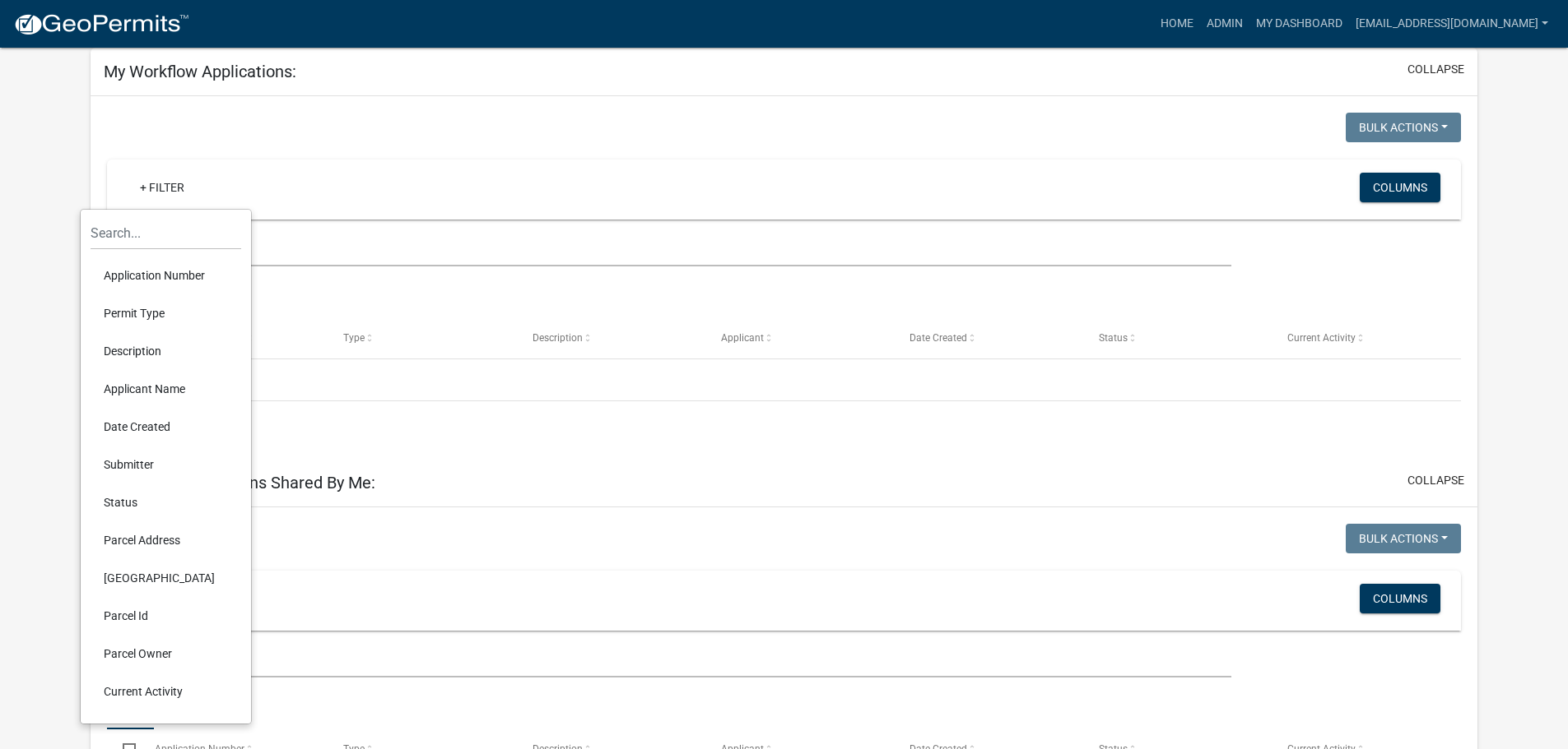
click at [130, 651] on li "Parcel Owner" at bounding box center [165, 654] width 150 height 38
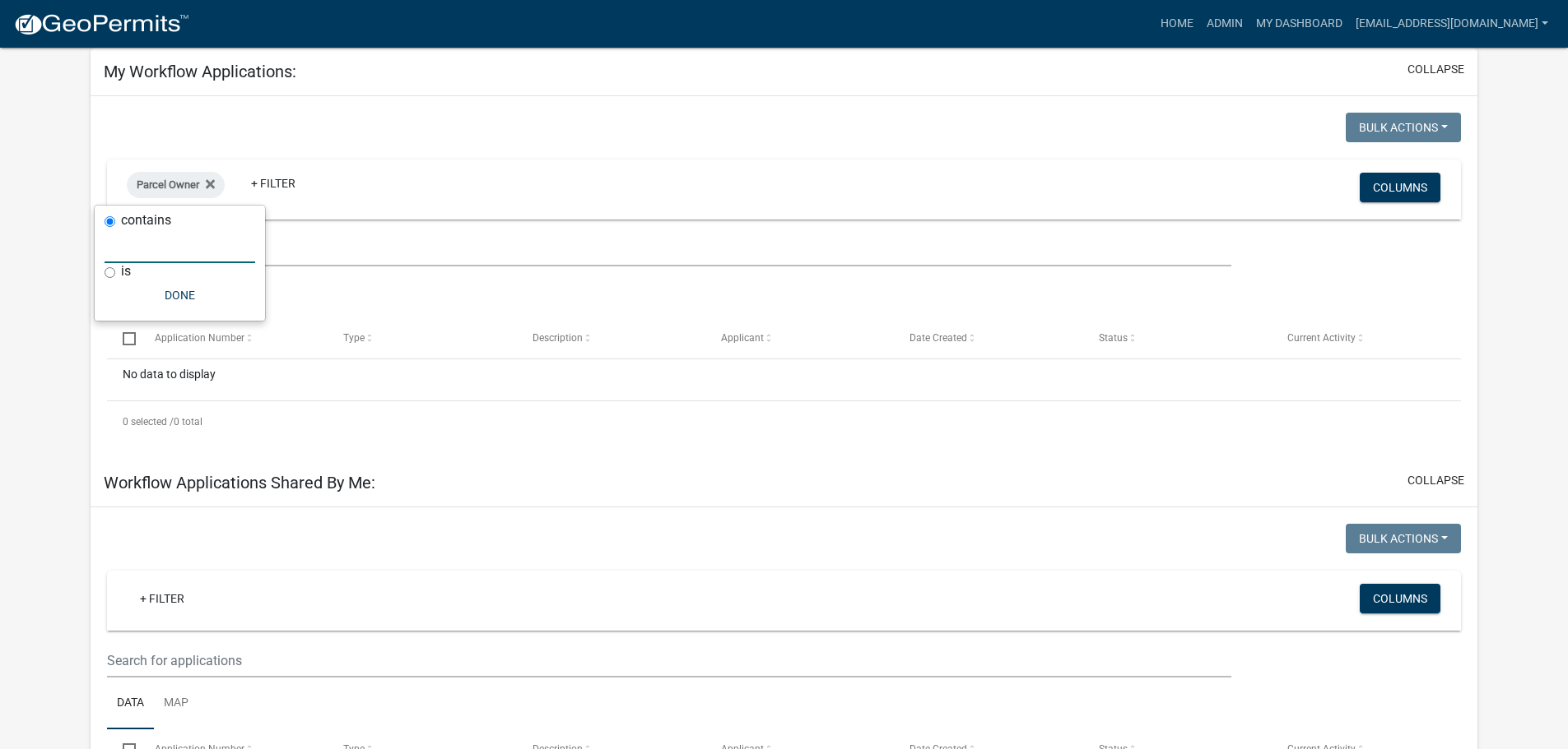
click at [144, 249] on input "text" at bounding box center [180, 246] width 150 height 34
click at [178, 249] on input "text" at bounding box center [180, 246] width 150 height 34
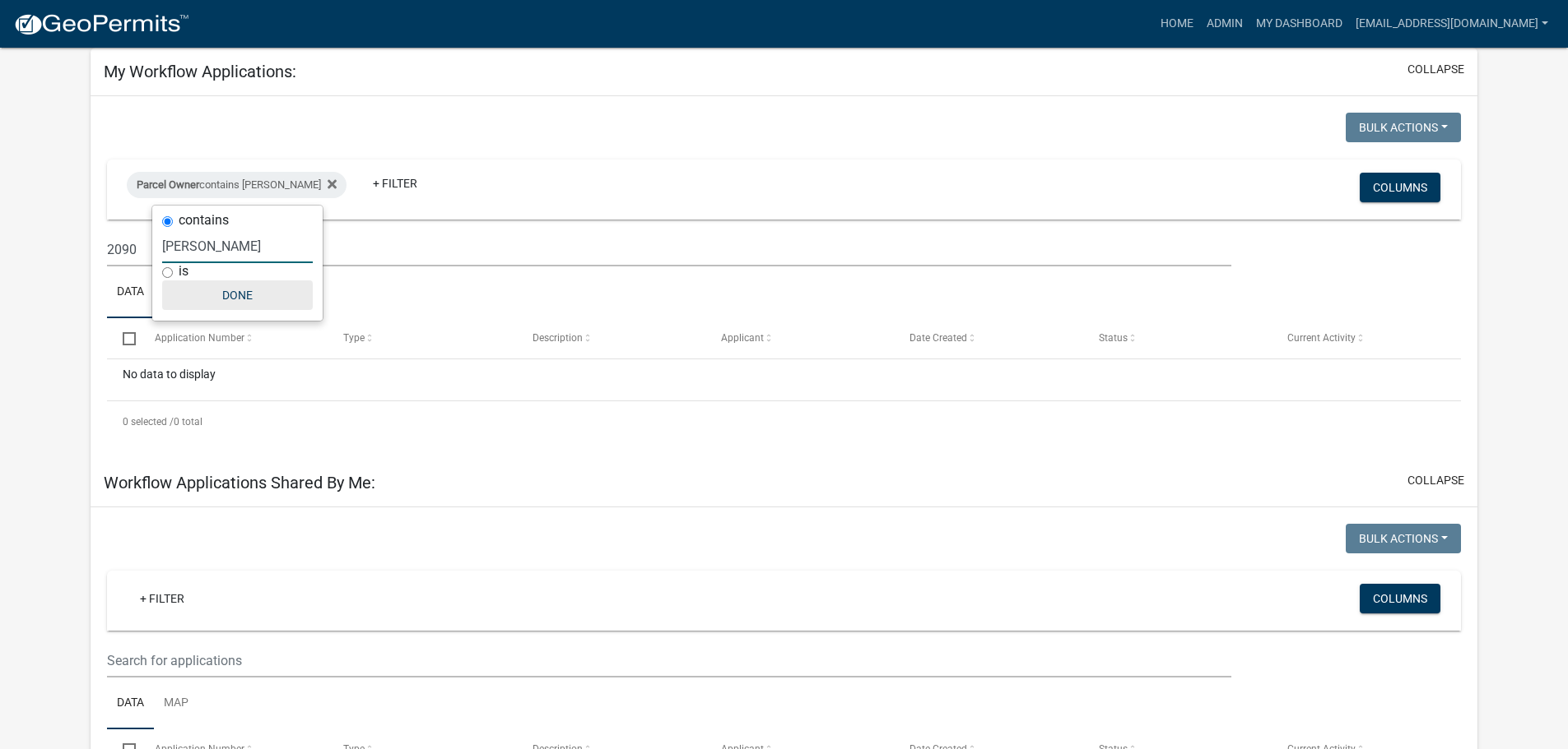
type input "[PERSON_NAME]"
click at [227, 296] on button "Done" at bounding box center [238, 295] width 150 height 30
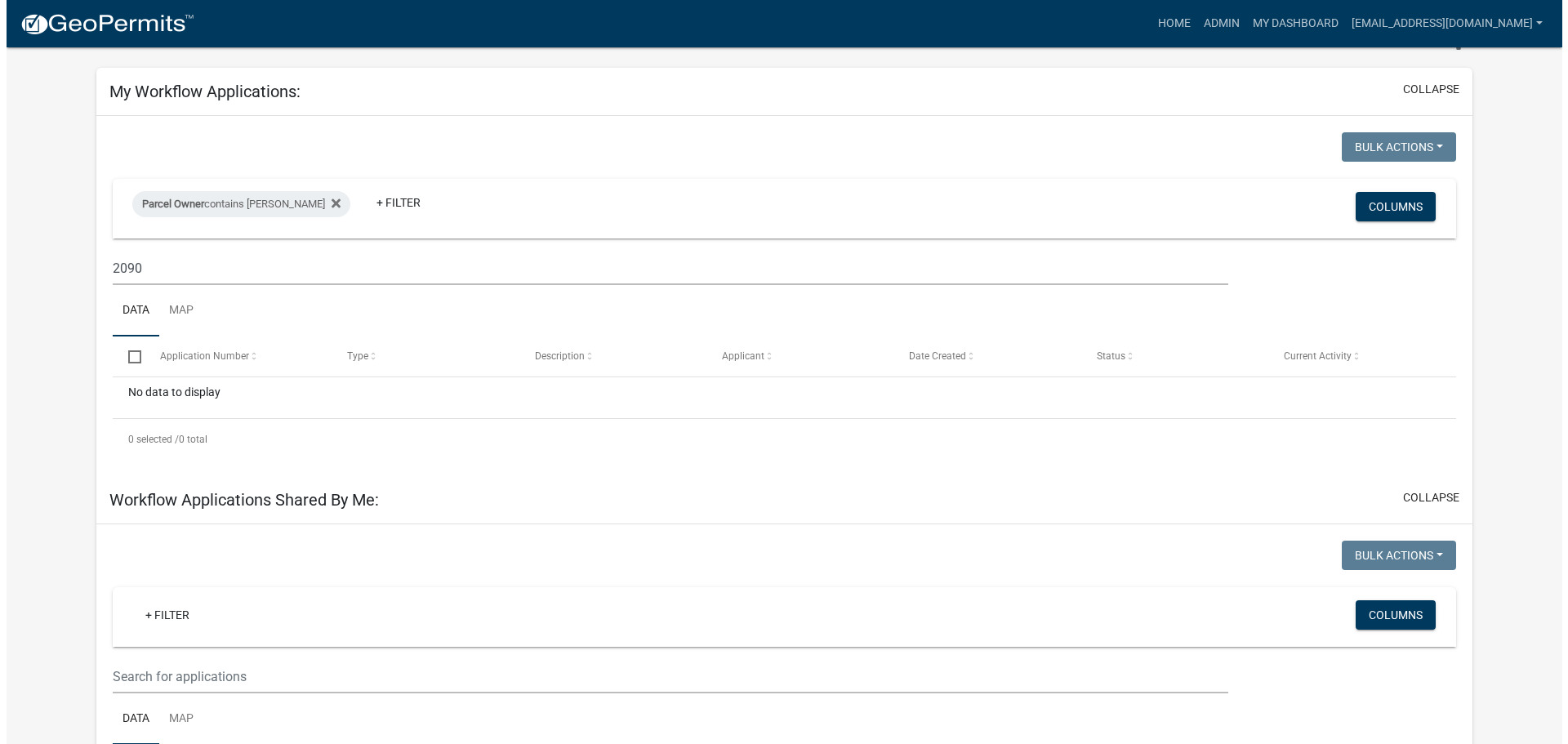
scroll to position [0, 0]
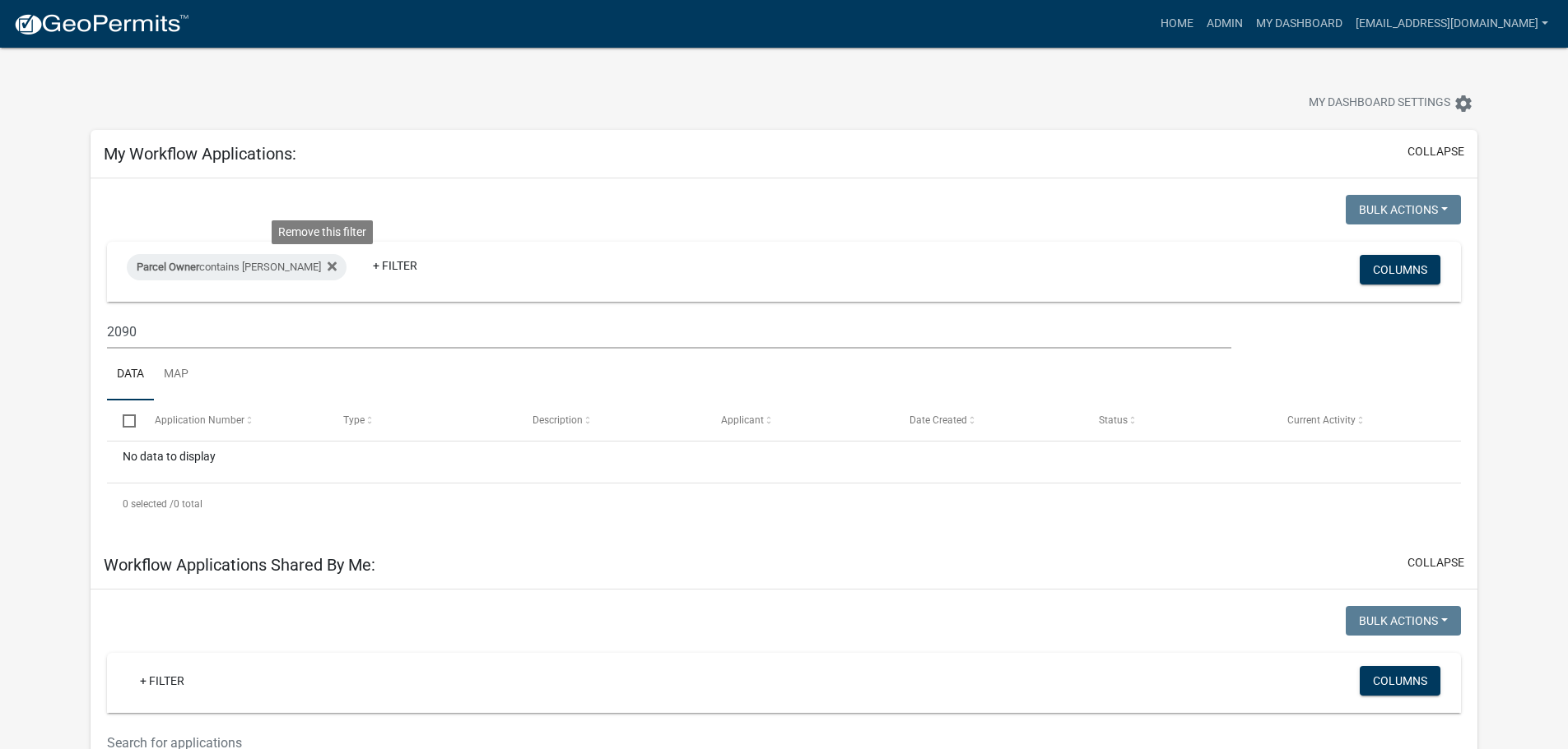
click at [328, 264] on icon at bounding box center [332, 266] width 9 height 13
click at [1200, 22] on link "Admin" at bounding box center [1225, 24] width 49 height 32
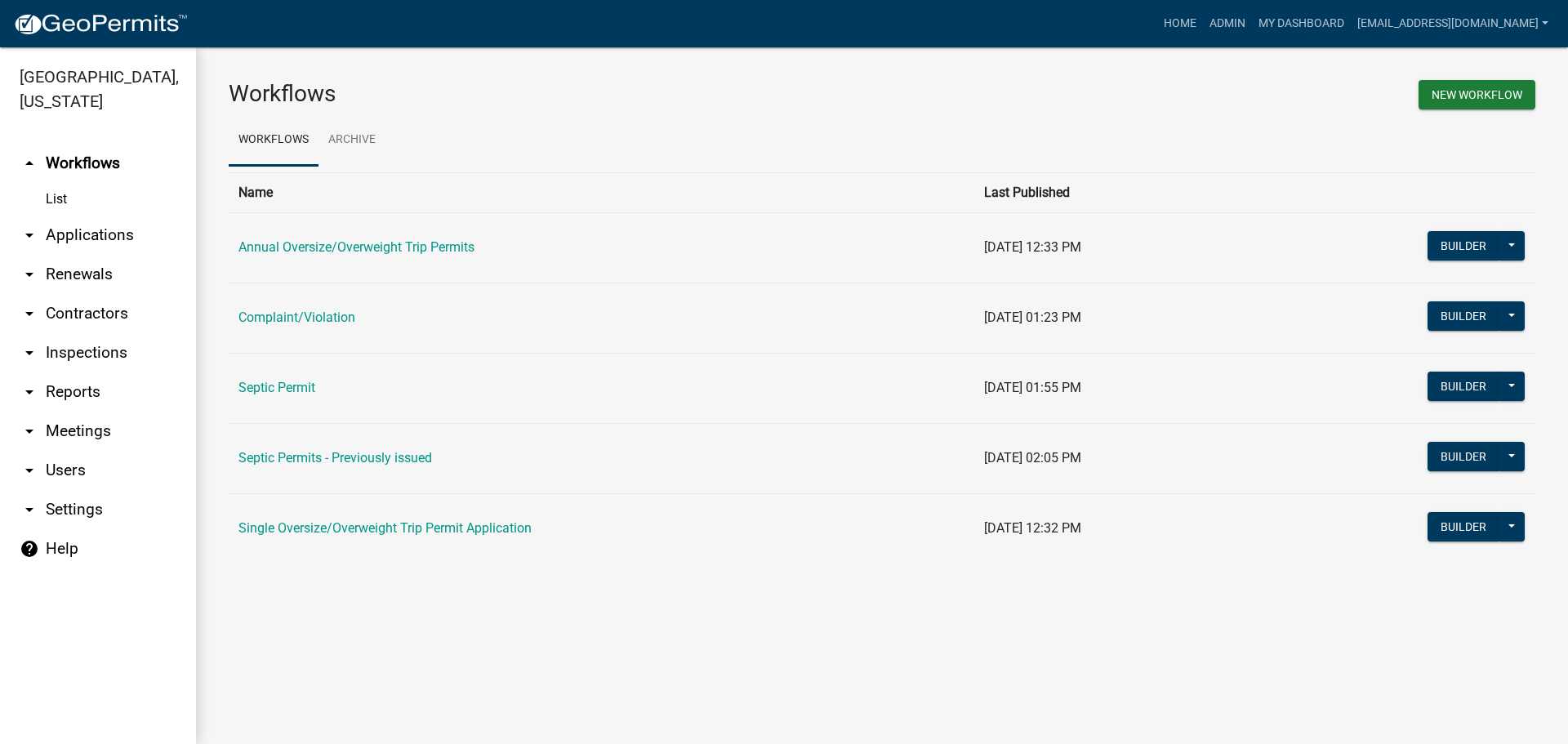
click at [287, 385] on link "Septic Permit" at bounding box center [277, 388] width 77 height 16
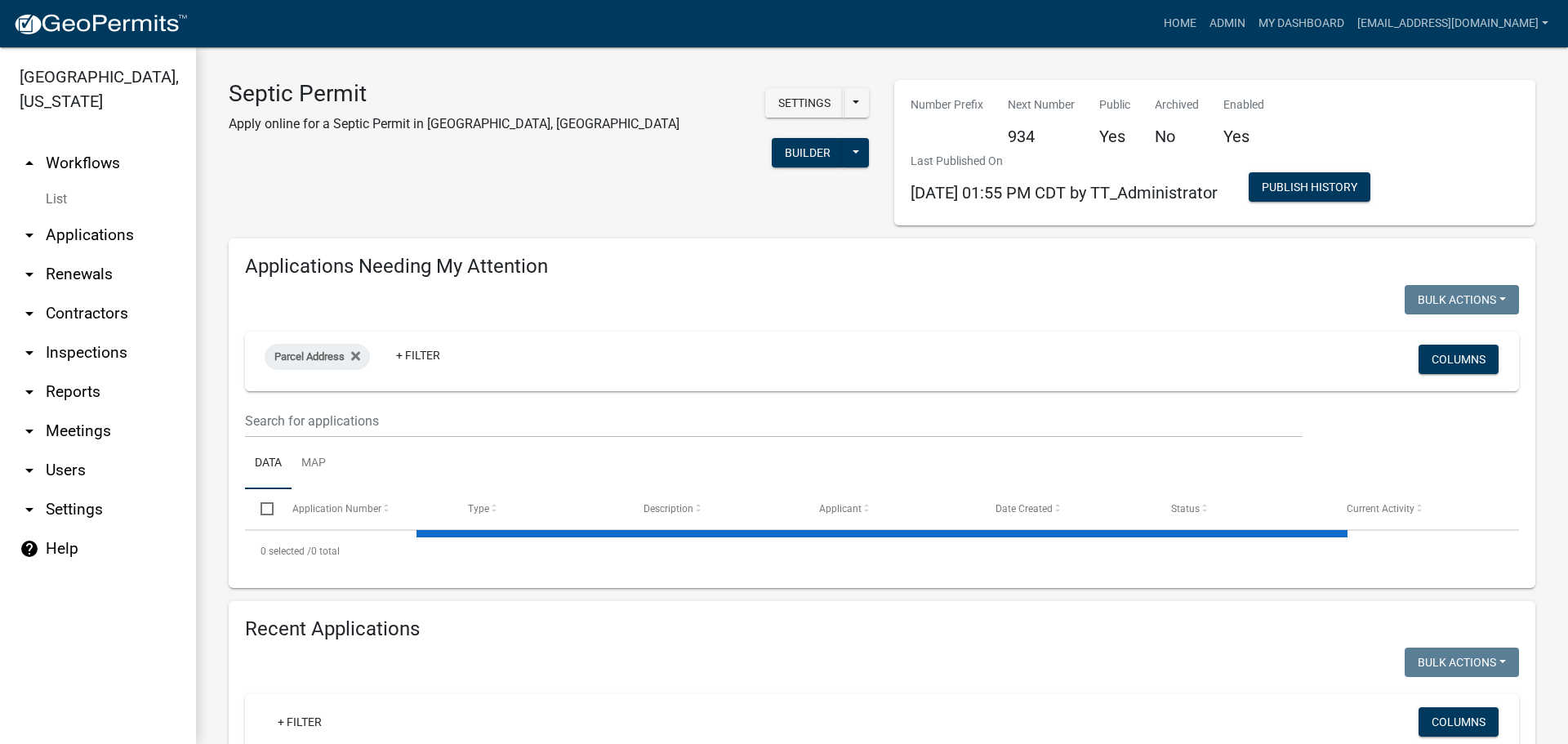
select select "3: 100"
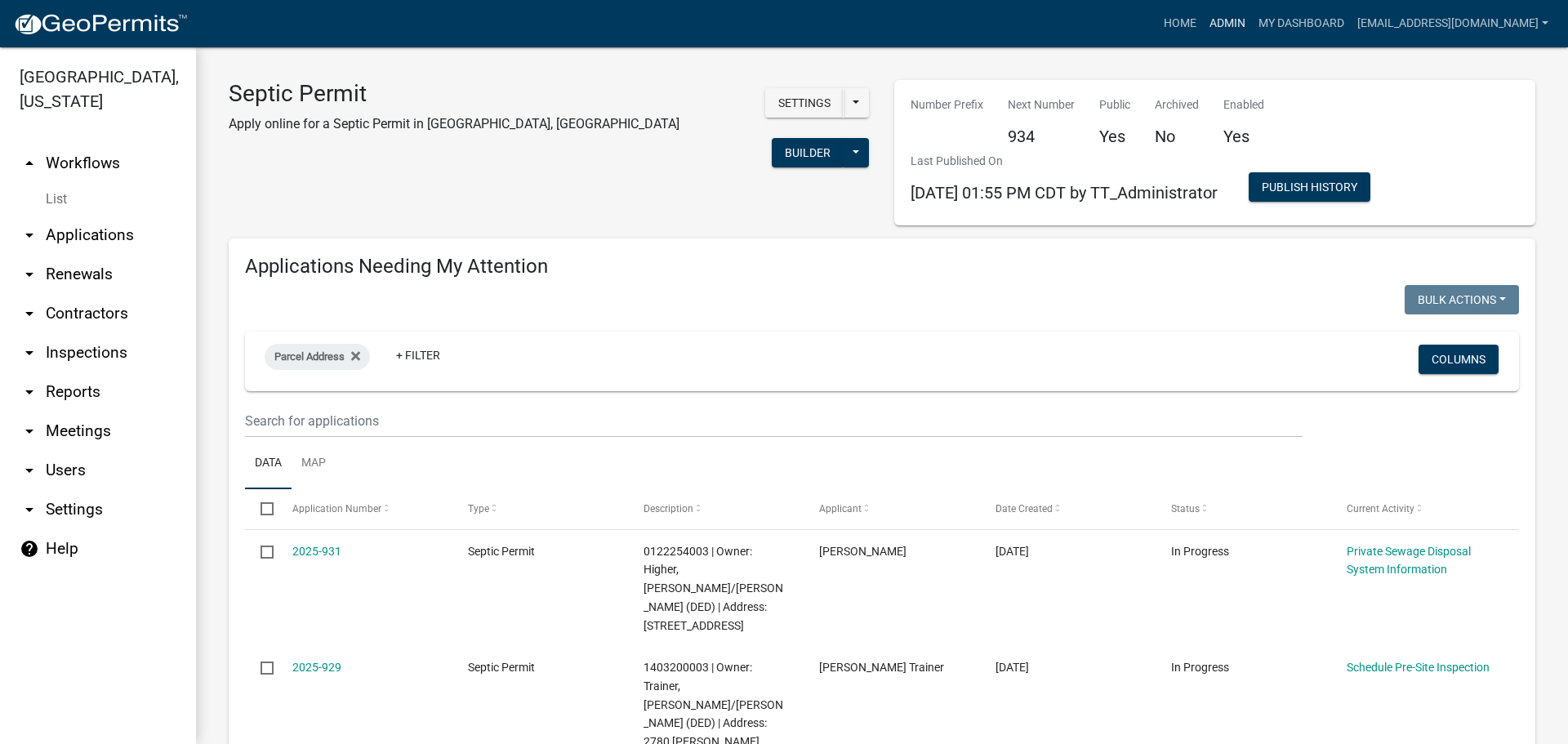
click at [1204, 23] on link "Admin" at bounding box center [1228, 24] width 49 height 31
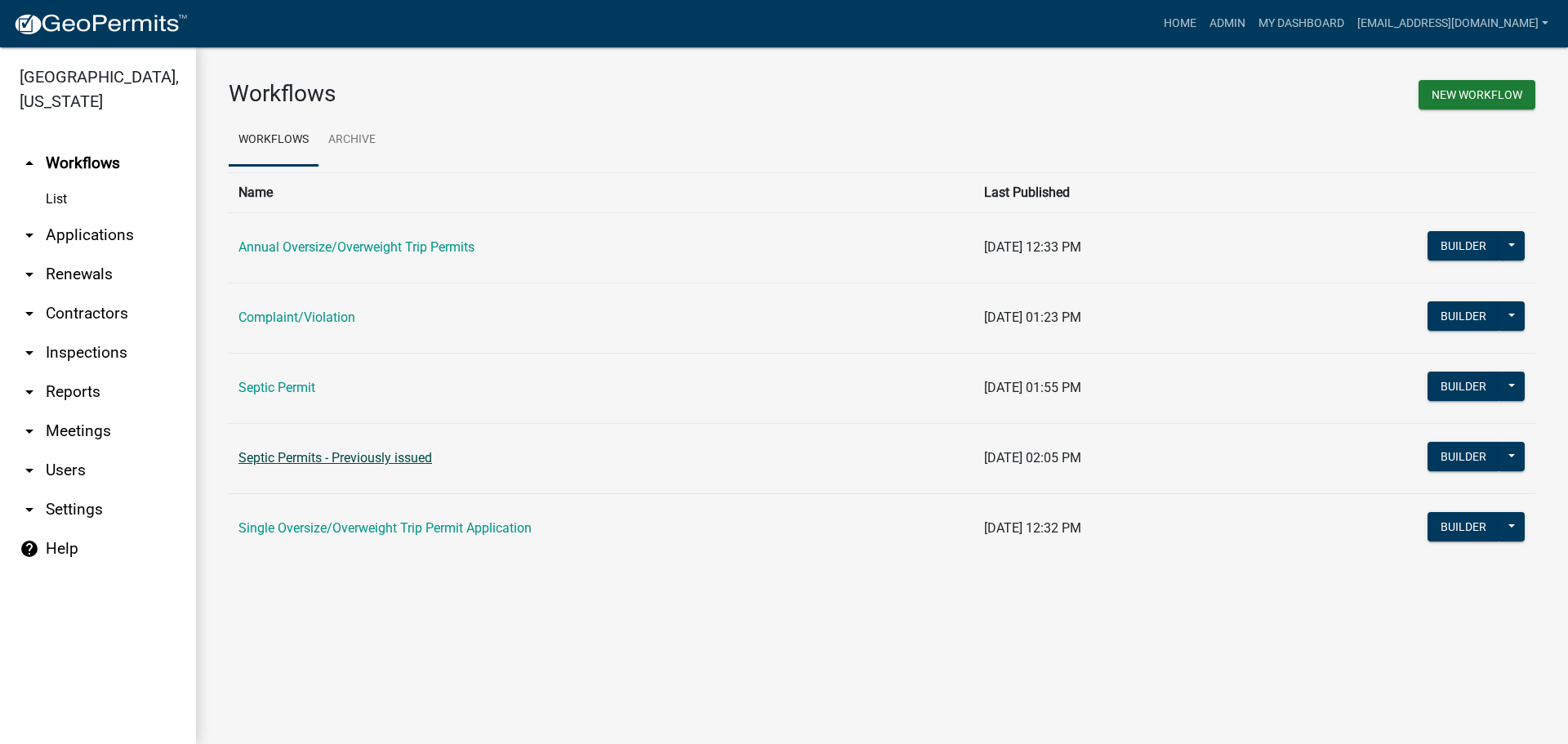
click at [273, 455] on link "Septic Permits - Previously issued" at bounding box center [335, 458] width 194 height 16
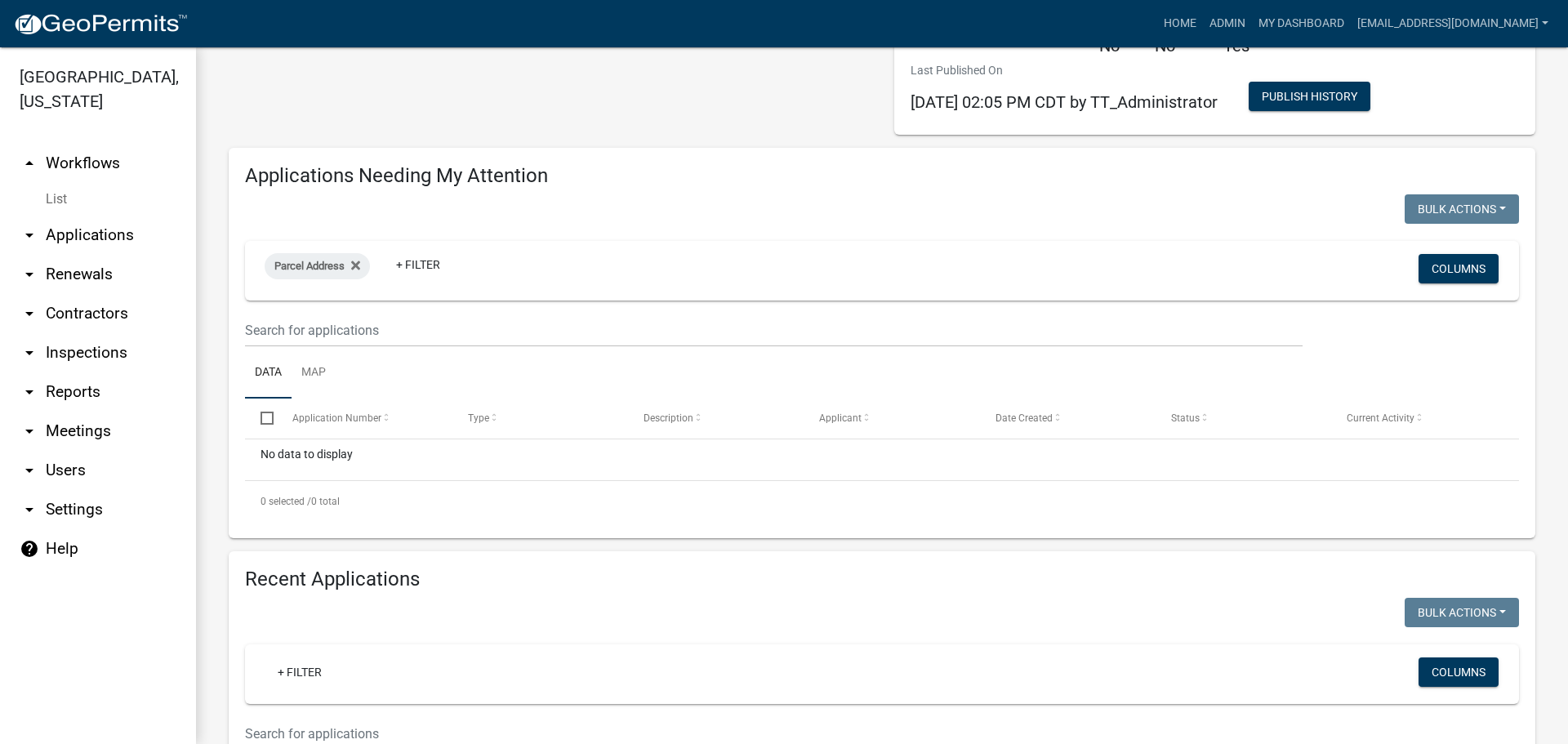
scroll to position [321, 0]
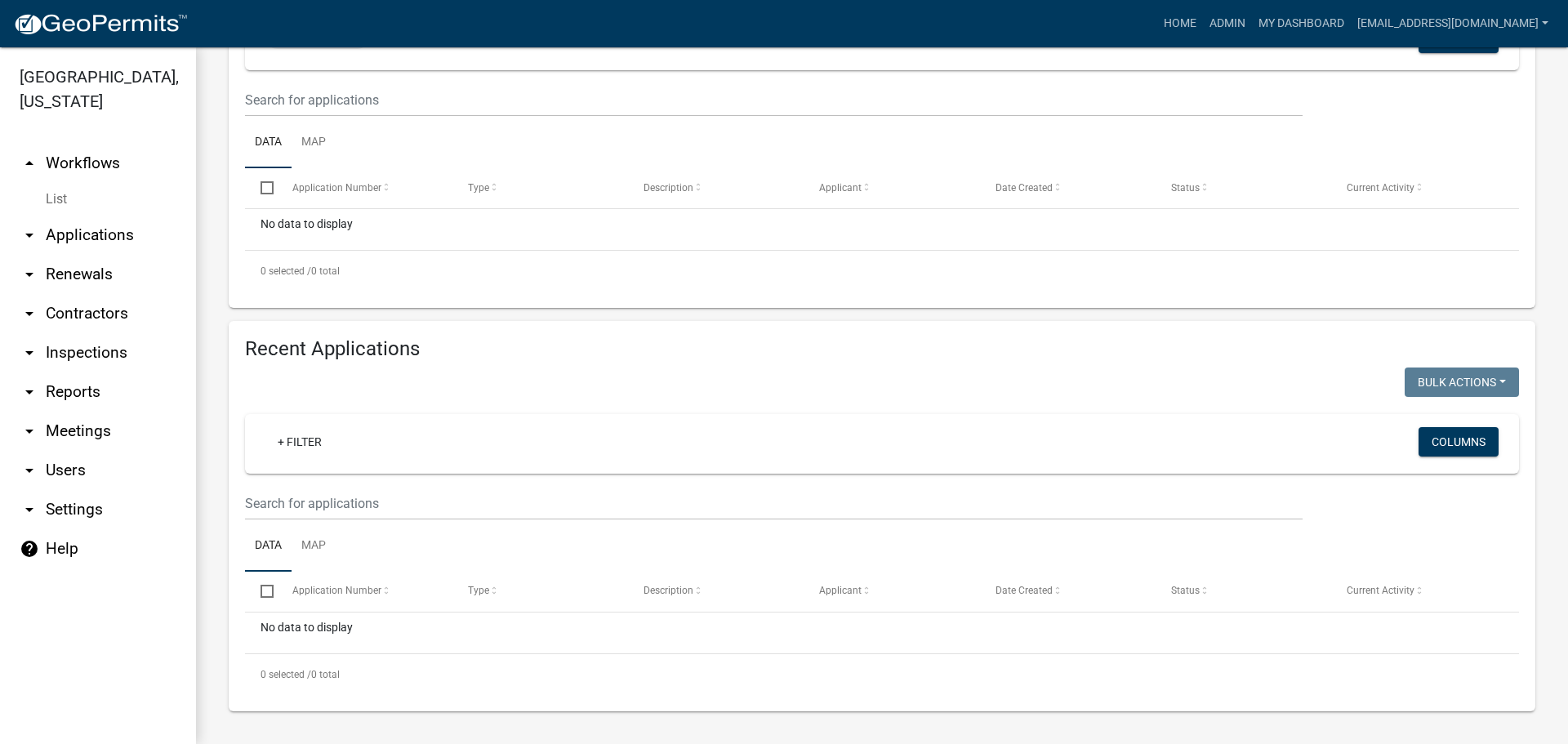
click at [273, 235] on div "No data to display" at bounding box center [881, 230] width 1274 height 41
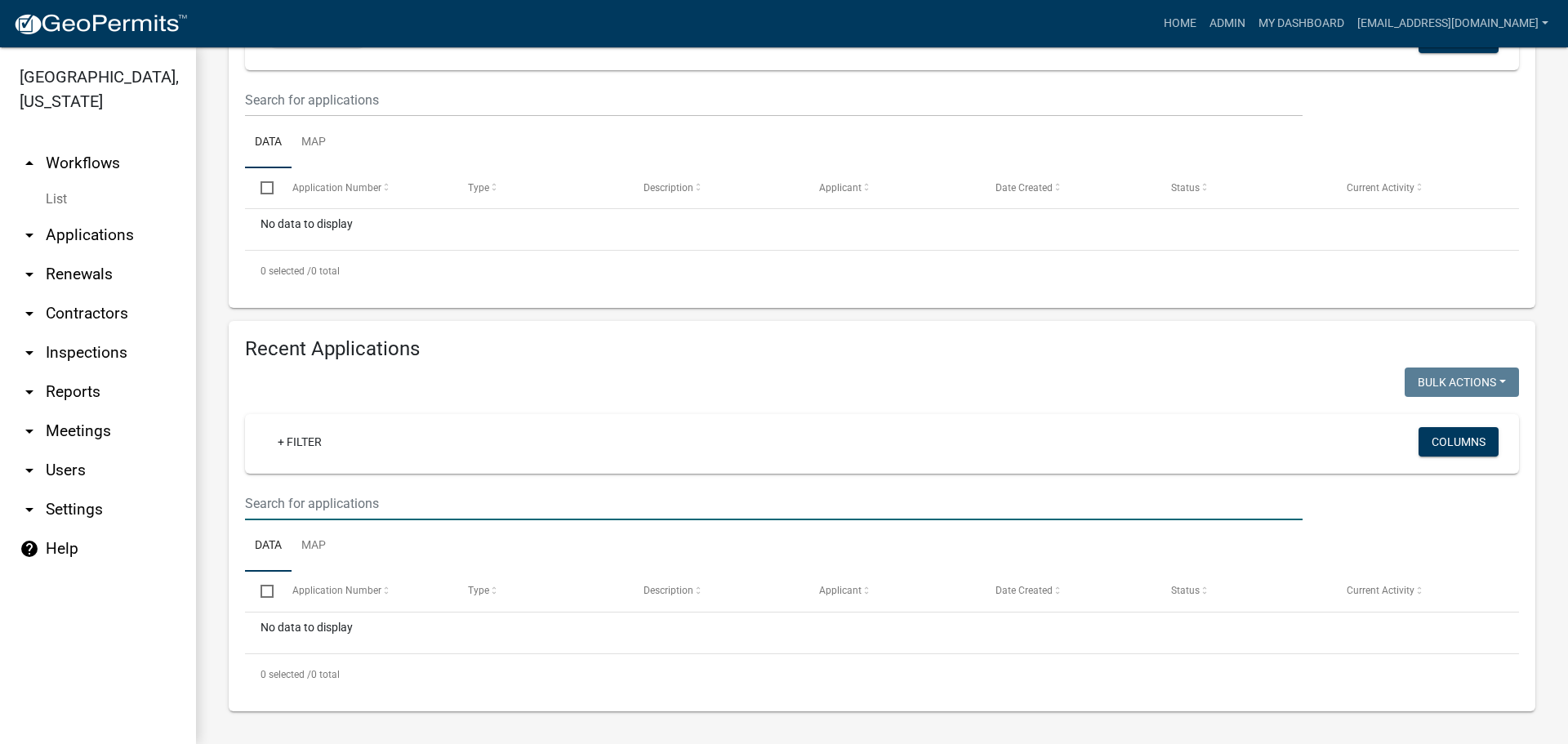
click at [299, 497] on input "text" at bounding box center [773, 503] width 1058 height 33
type input "[STREET_ADDRESS]"
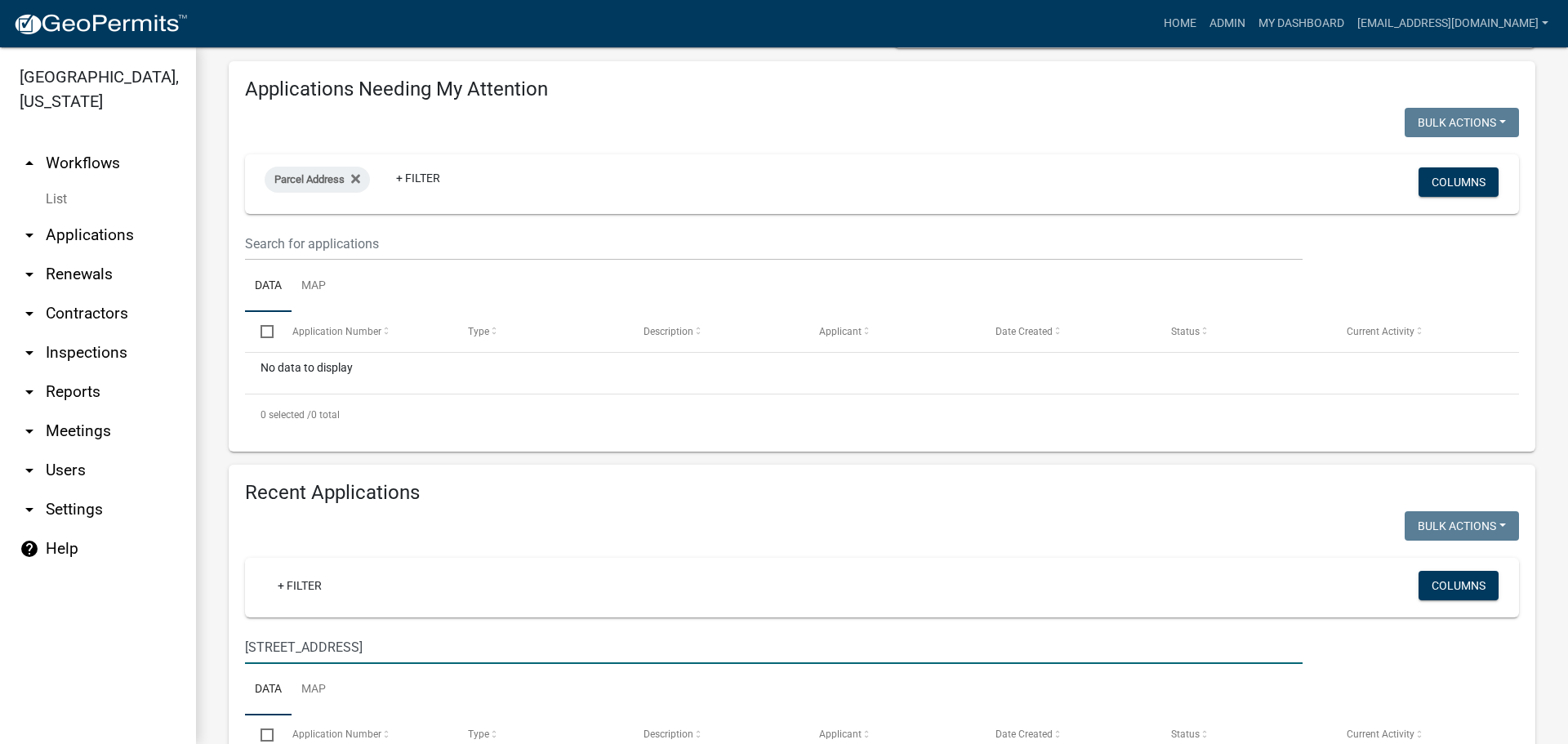
scroll to position [0, 0]
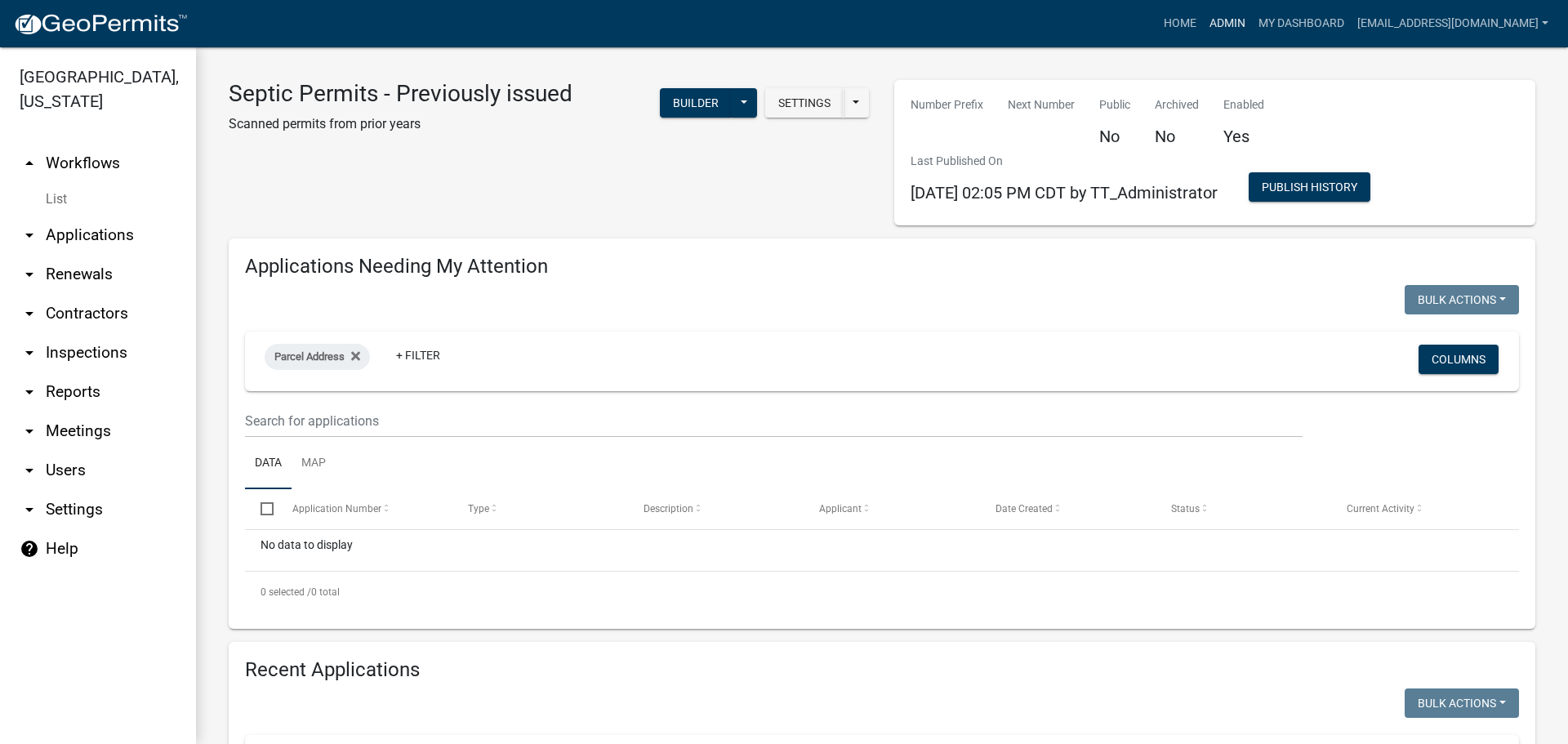
click at [1204, 21] on link "Admin" at bounding box center [1228, 24] width 49 height 31
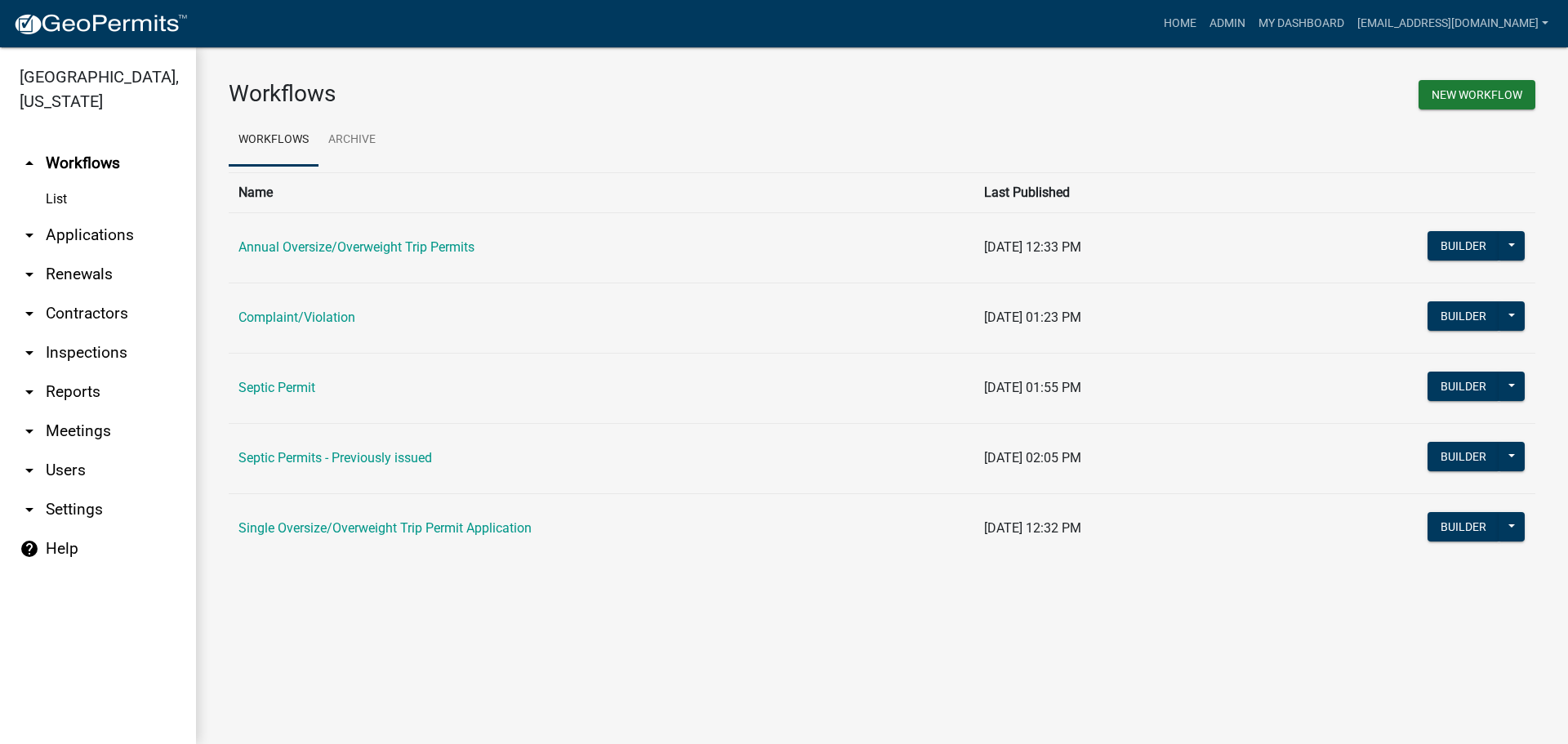
click at [267, 454] on link "Septic Permits - Previously issued" at bounding box center [335, 458] width 194 height 16
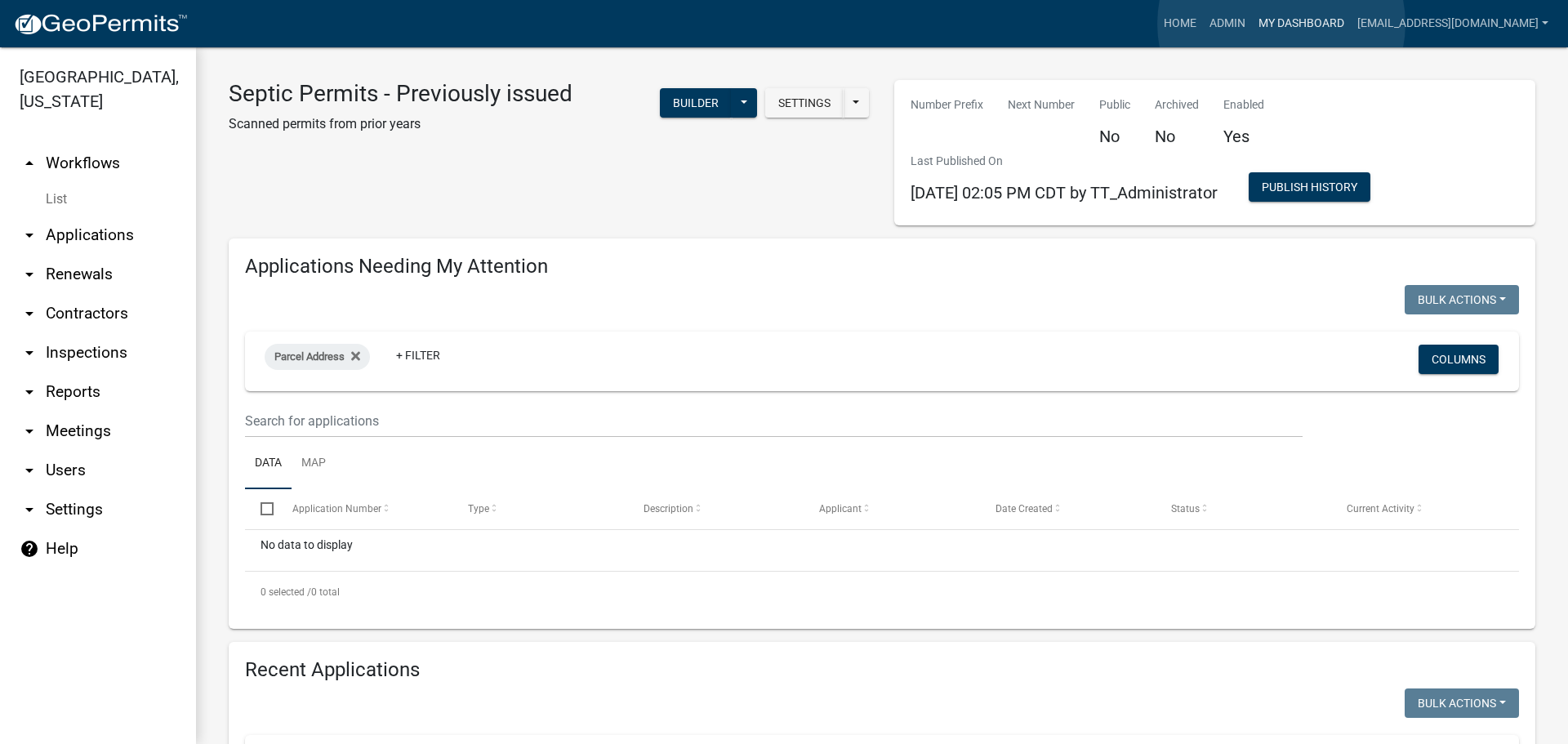
click at [1281, 24] on link "My Dashboard" at bounding box center [1301, 24] width 99 height 31
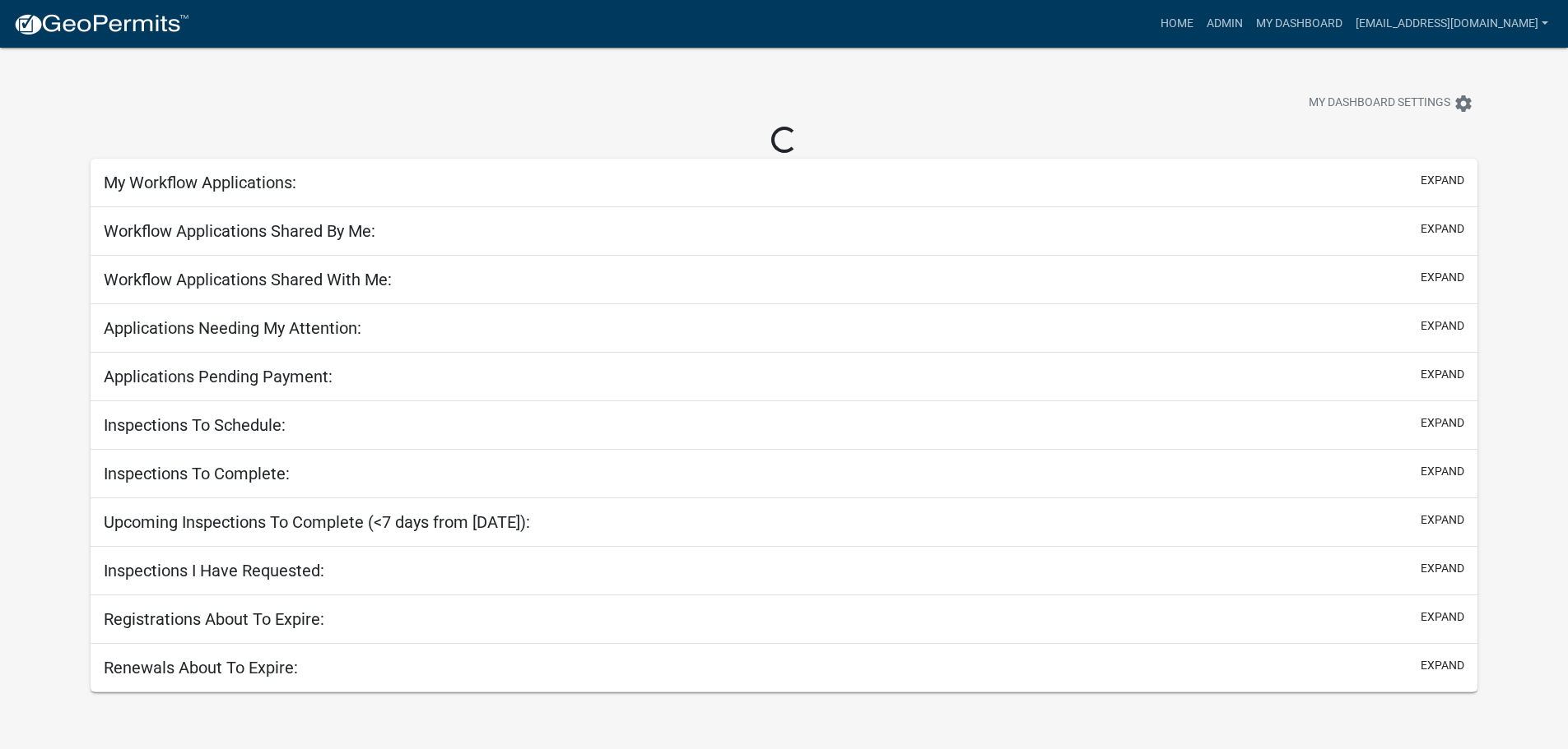
select select "3: 100"
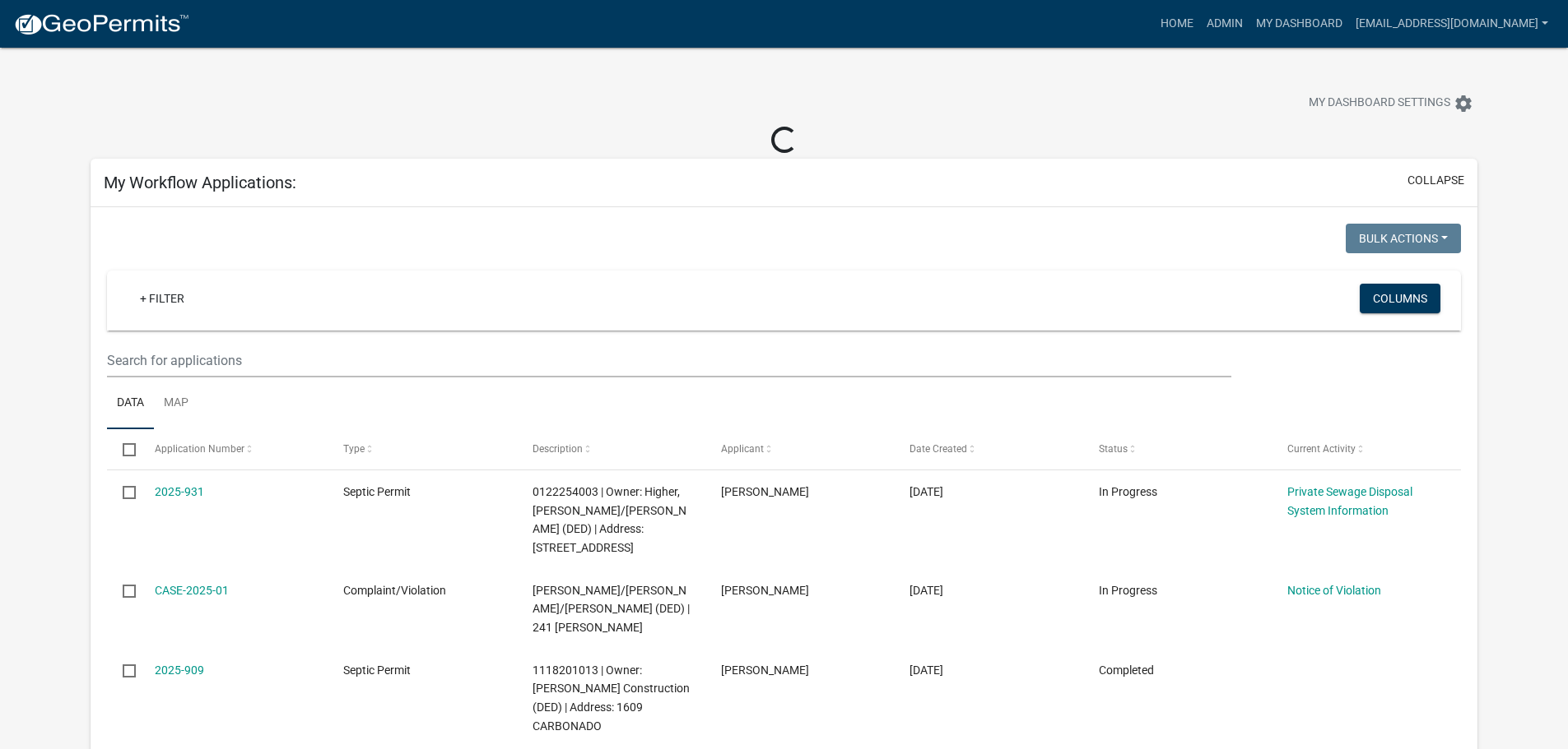
select select "3: 100"
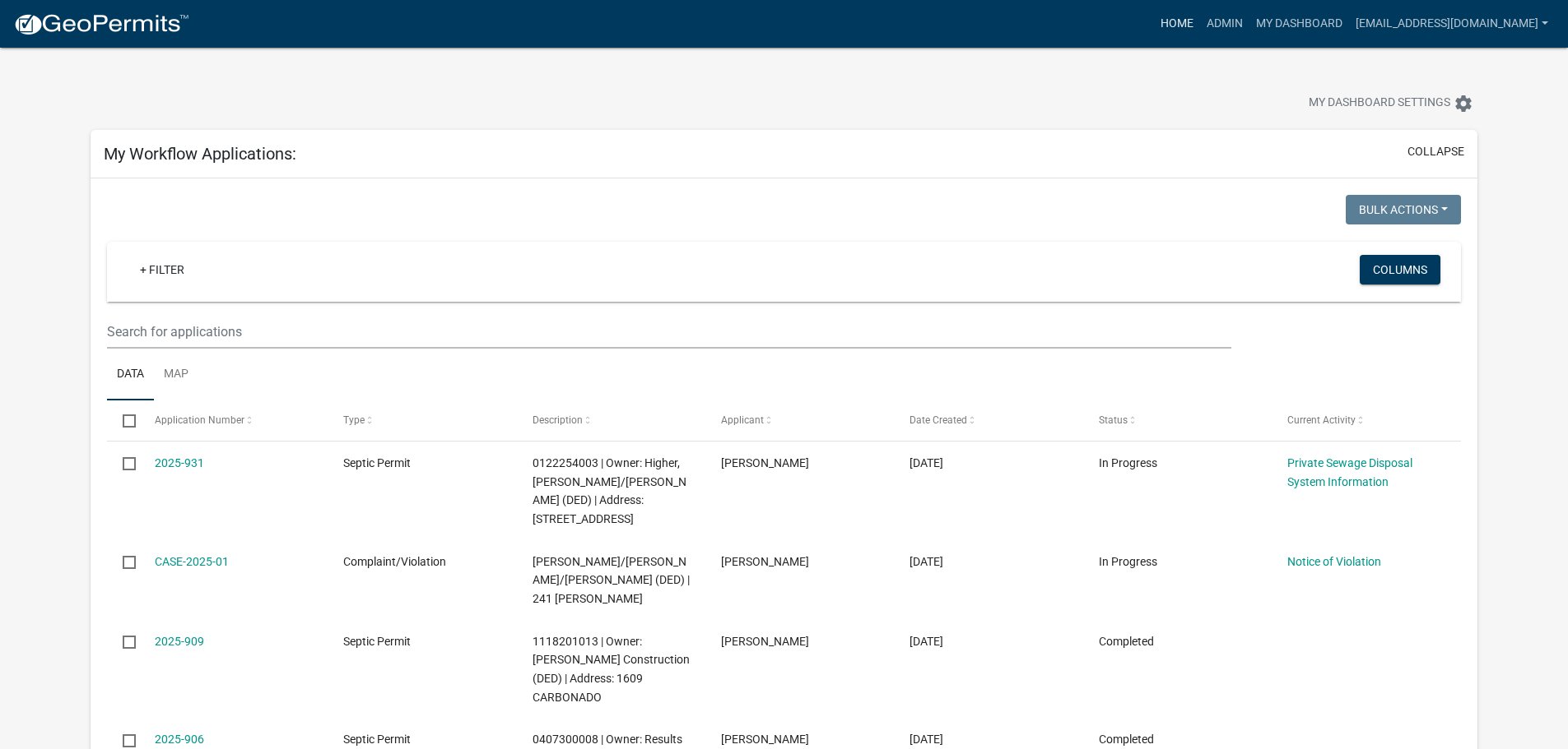
click at [1154, 18] on link "Home" at bounding box center [1177, 24] width 47 height 32
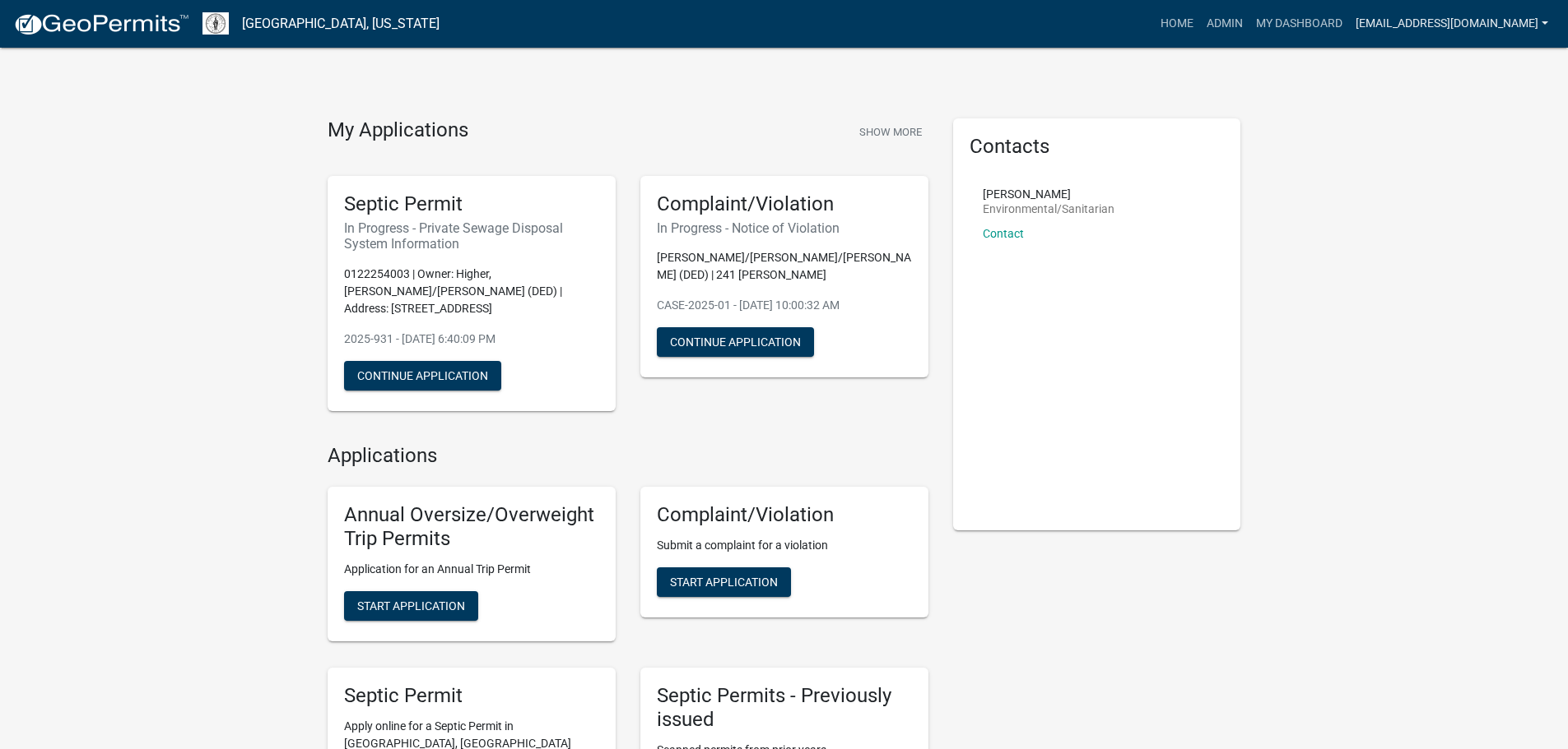
click at [1396, 19] on link "[EMAIL_ADDRESS][DOMAIN_NAME]" at bounding box center [1452, 24] width 206 height 32
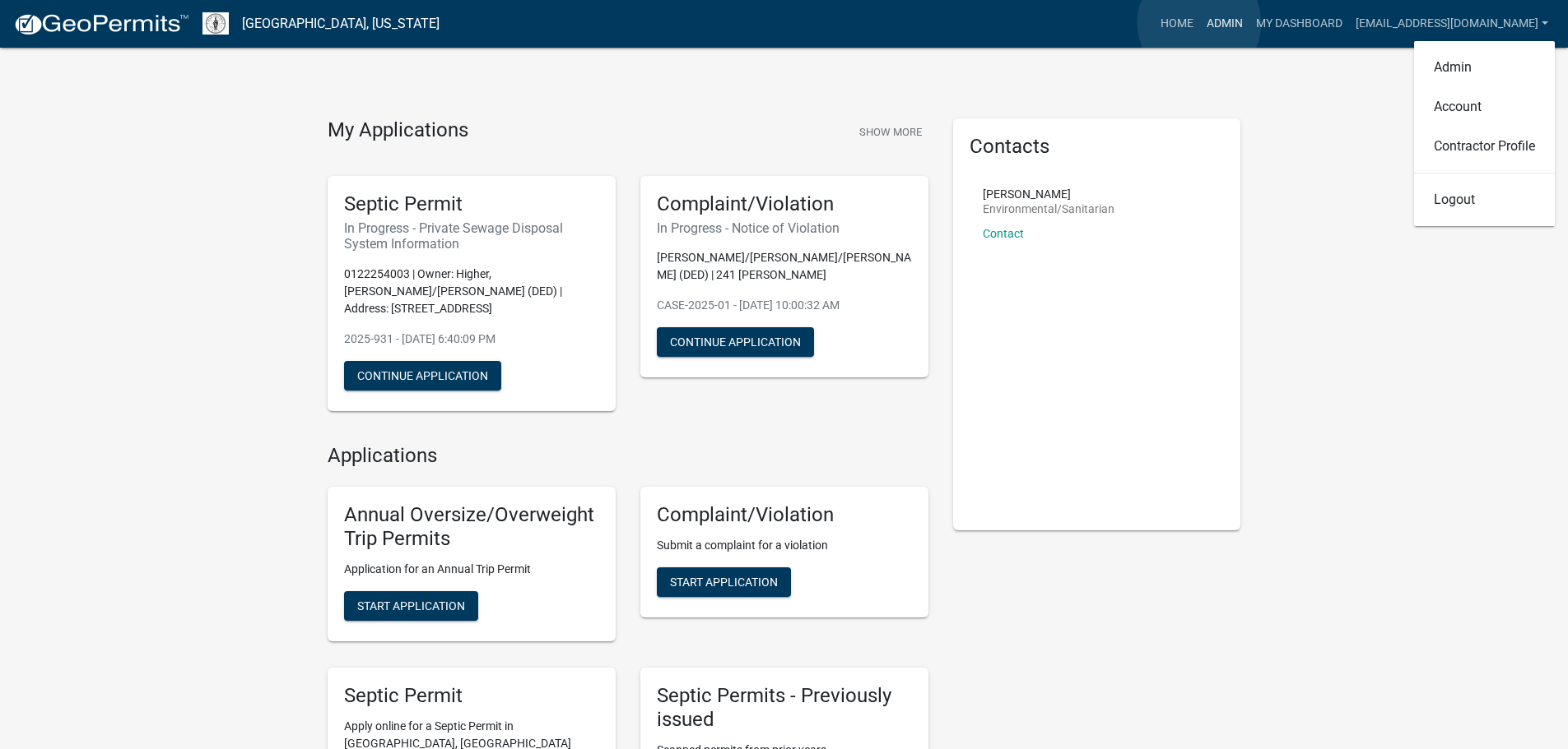
click at [1200, 23] on link "Admin" at bounding box center [1225, 24] width 49 height 32
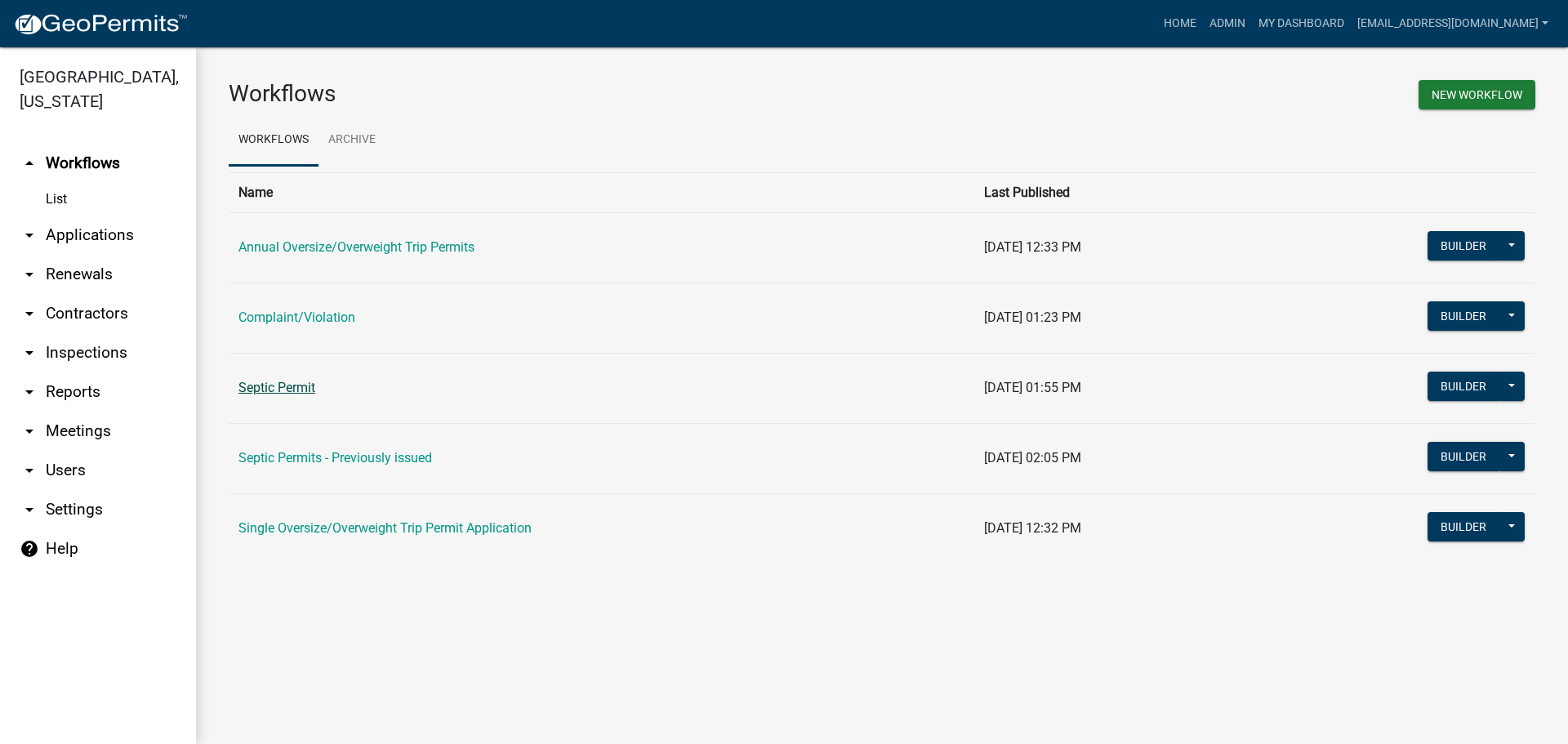
click at [272, 388] on link "Septic Permit" at bounding box center [277, 388] width 77 height 16
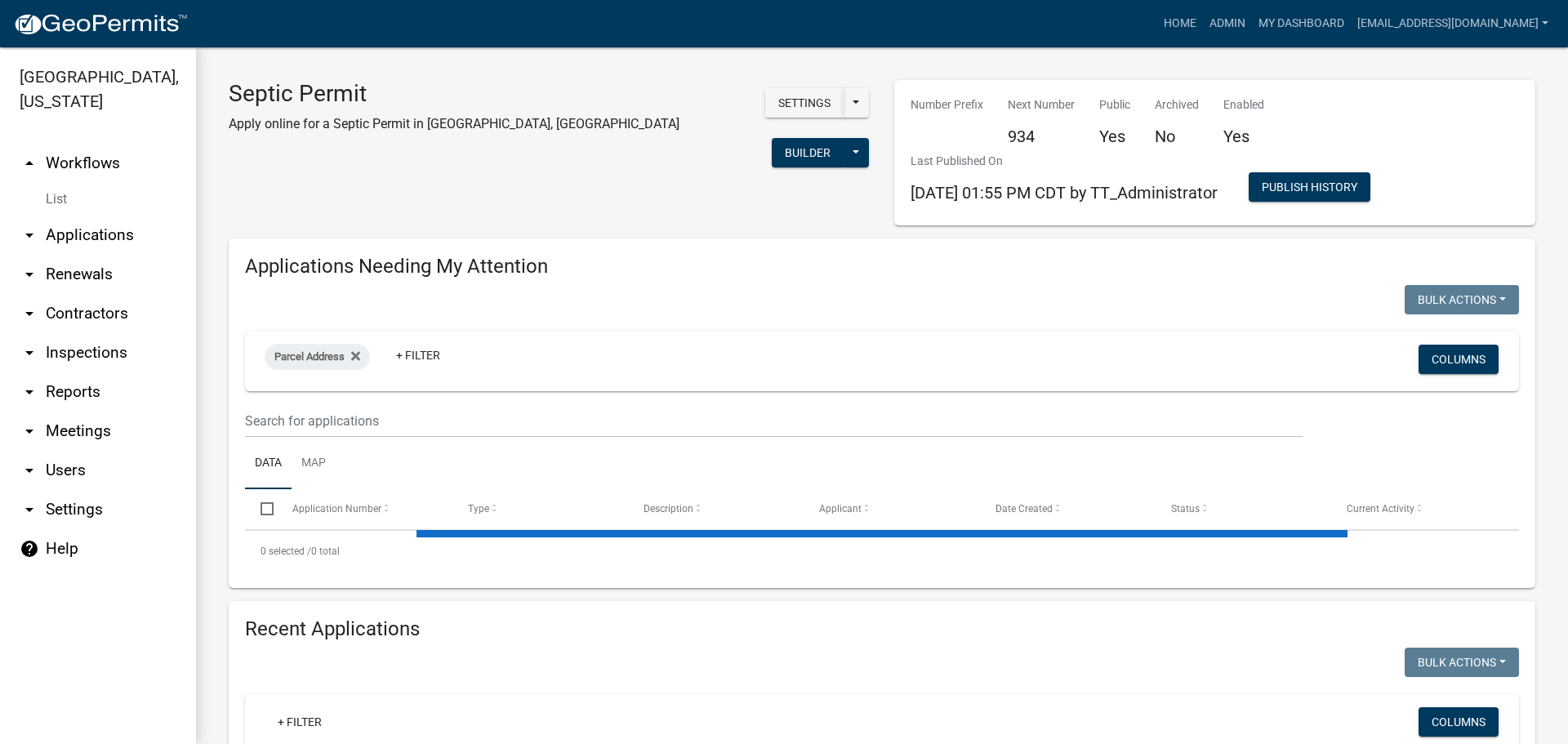
select select "3: 100"
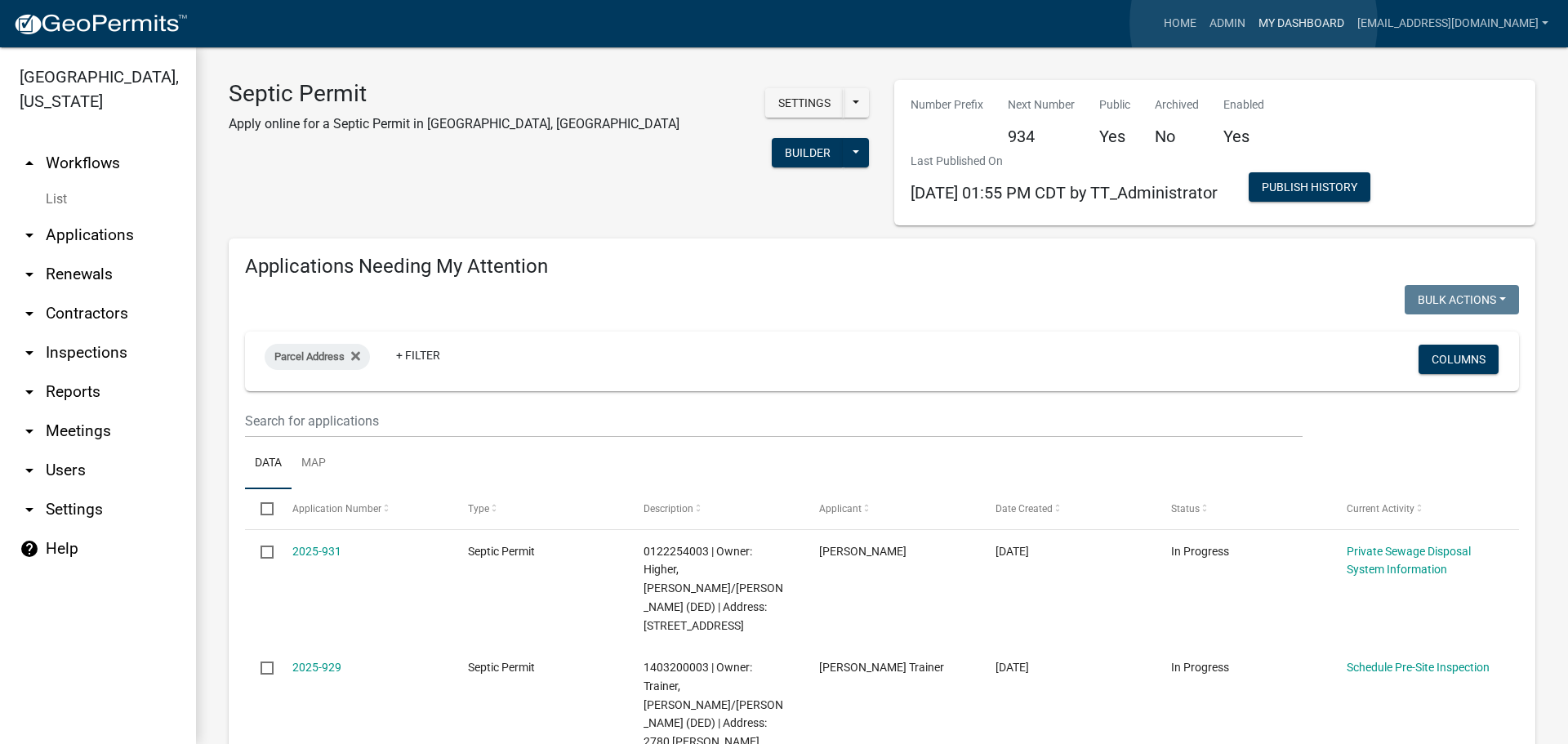
click at [1254, 23] on link "My Dashboard" at bounding box center [1301, 24] width 99 height 31
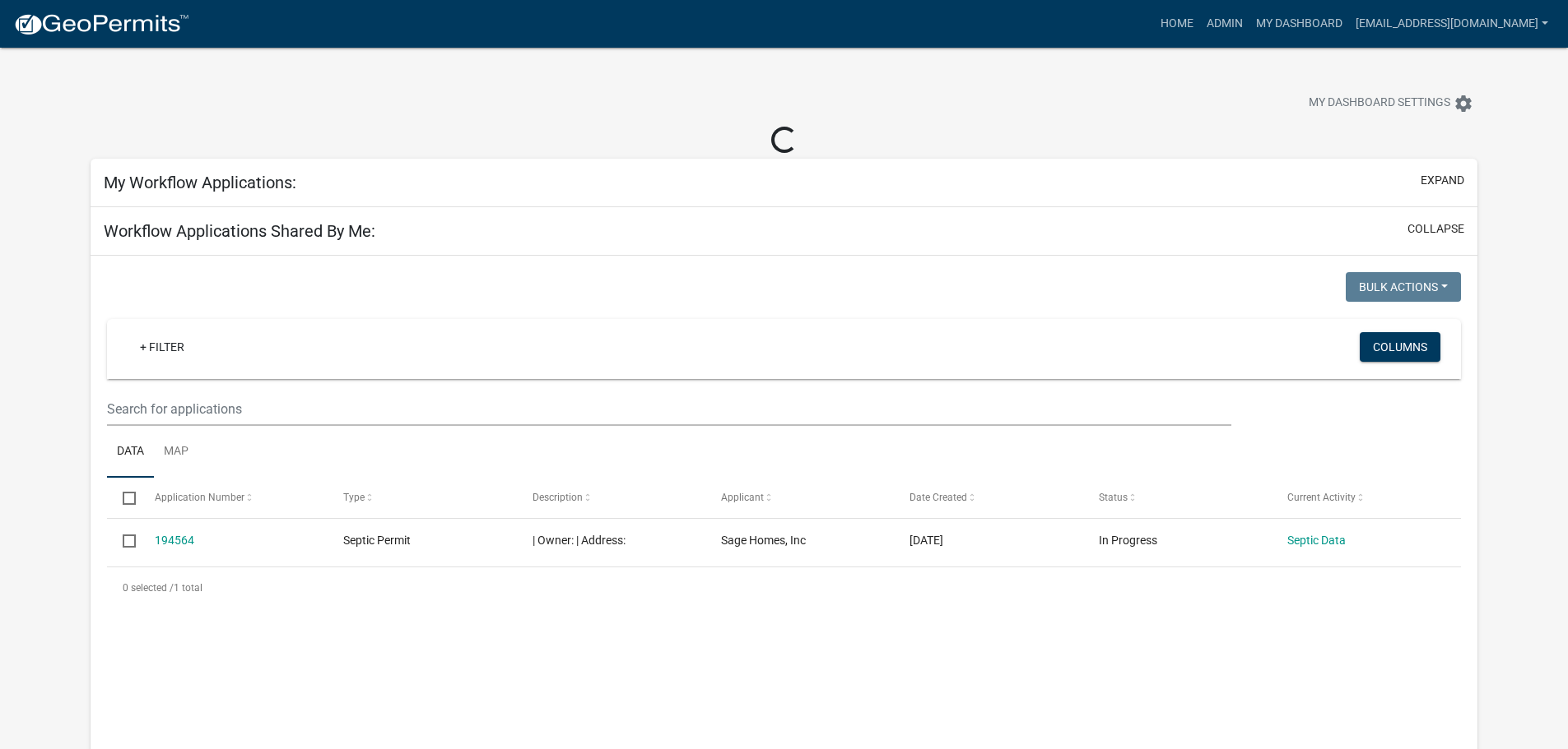
select select "3: 100"
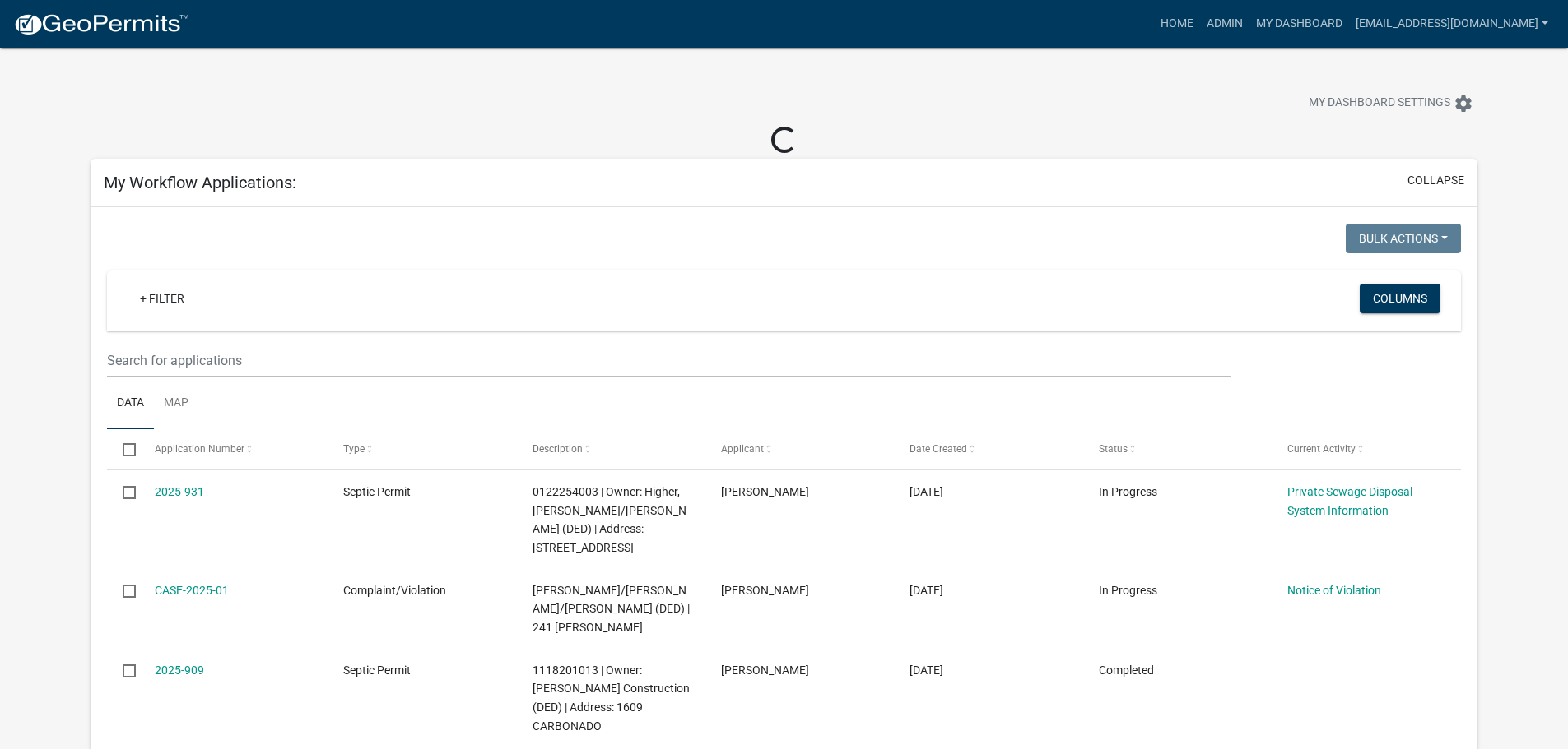
select select "3: 100"
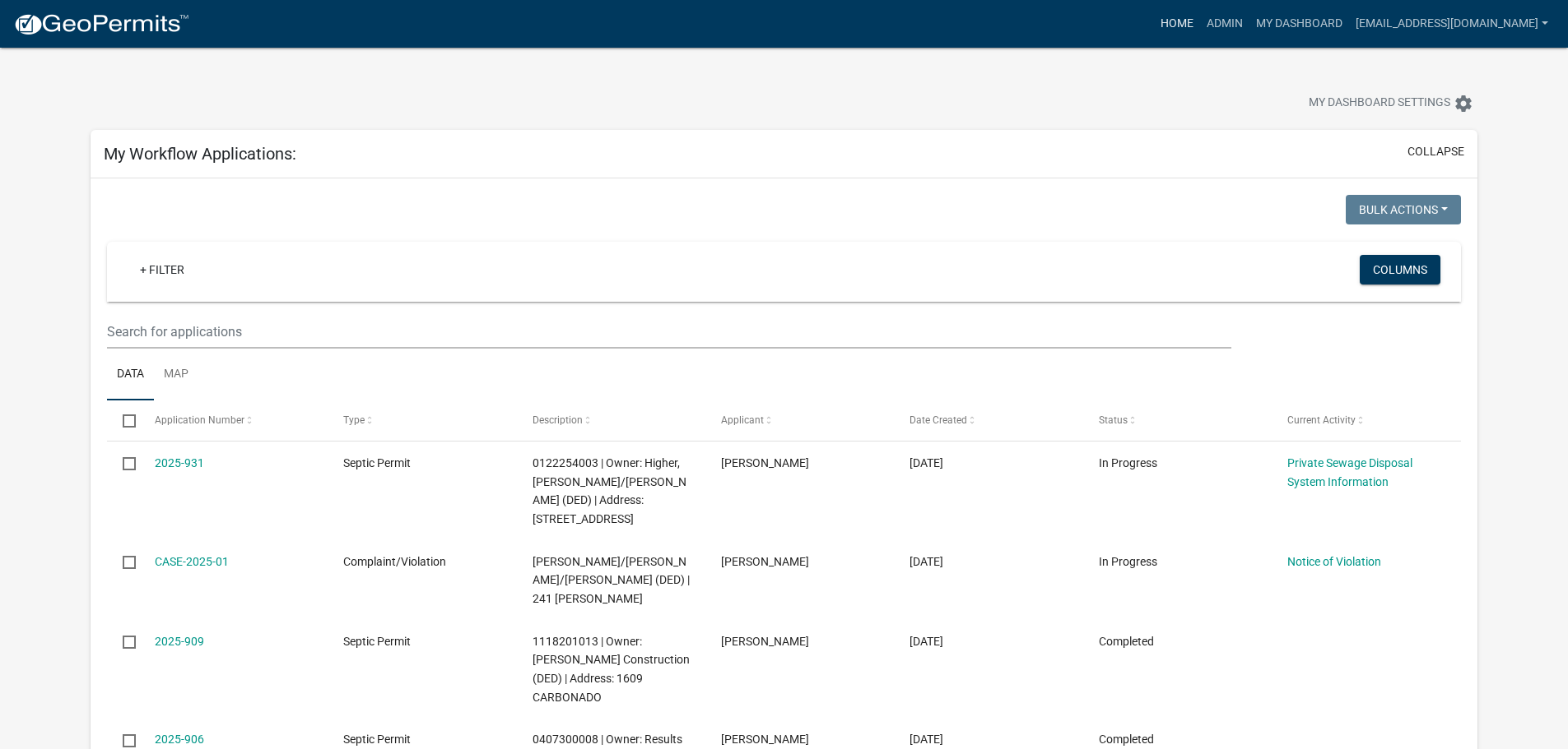
click at [1154, 19] on link "Home" at bounding box center [1177, 24] width 47 height 32
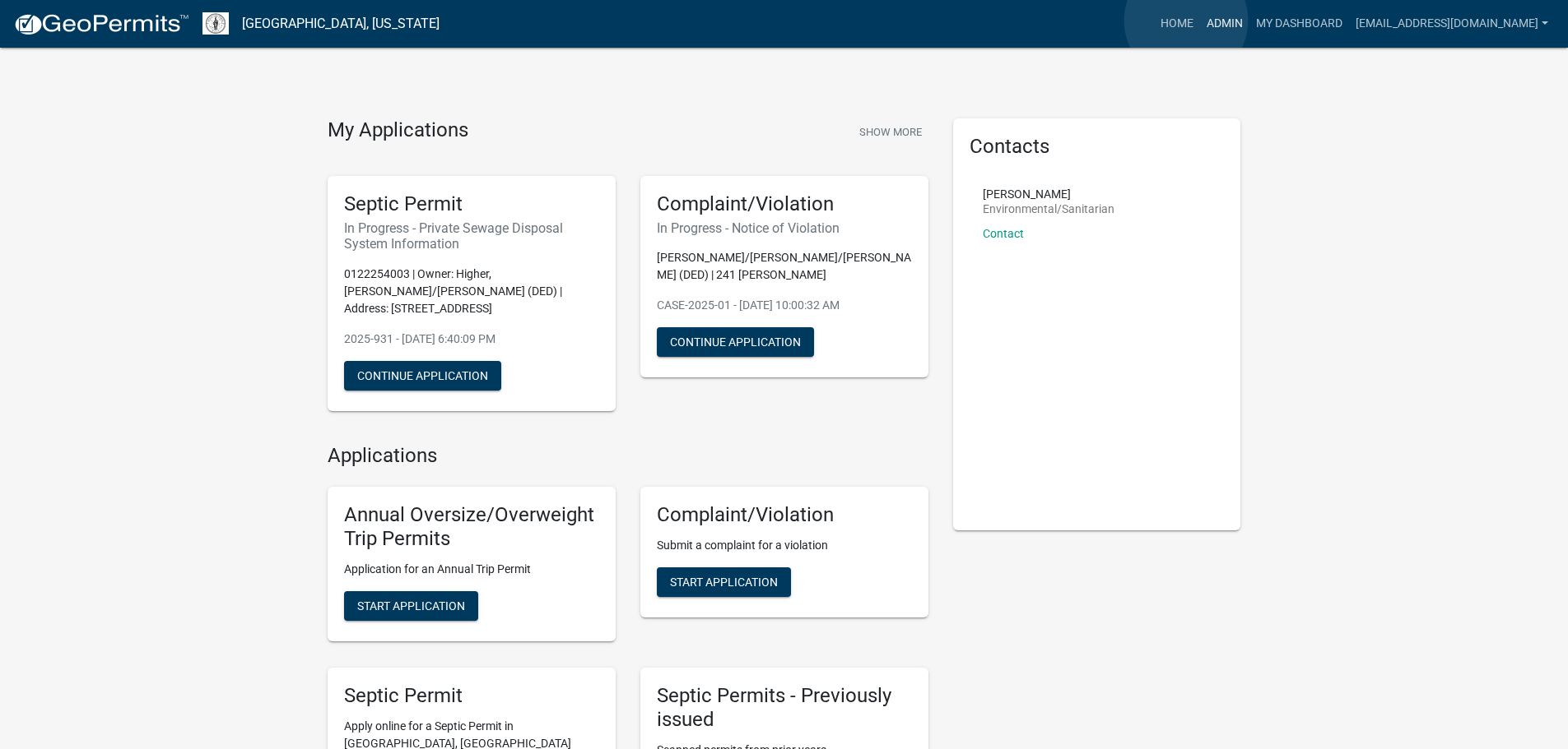
click at [1200, 21] on link "Admin" at bounding box center [1225, 24] width 49 height 32
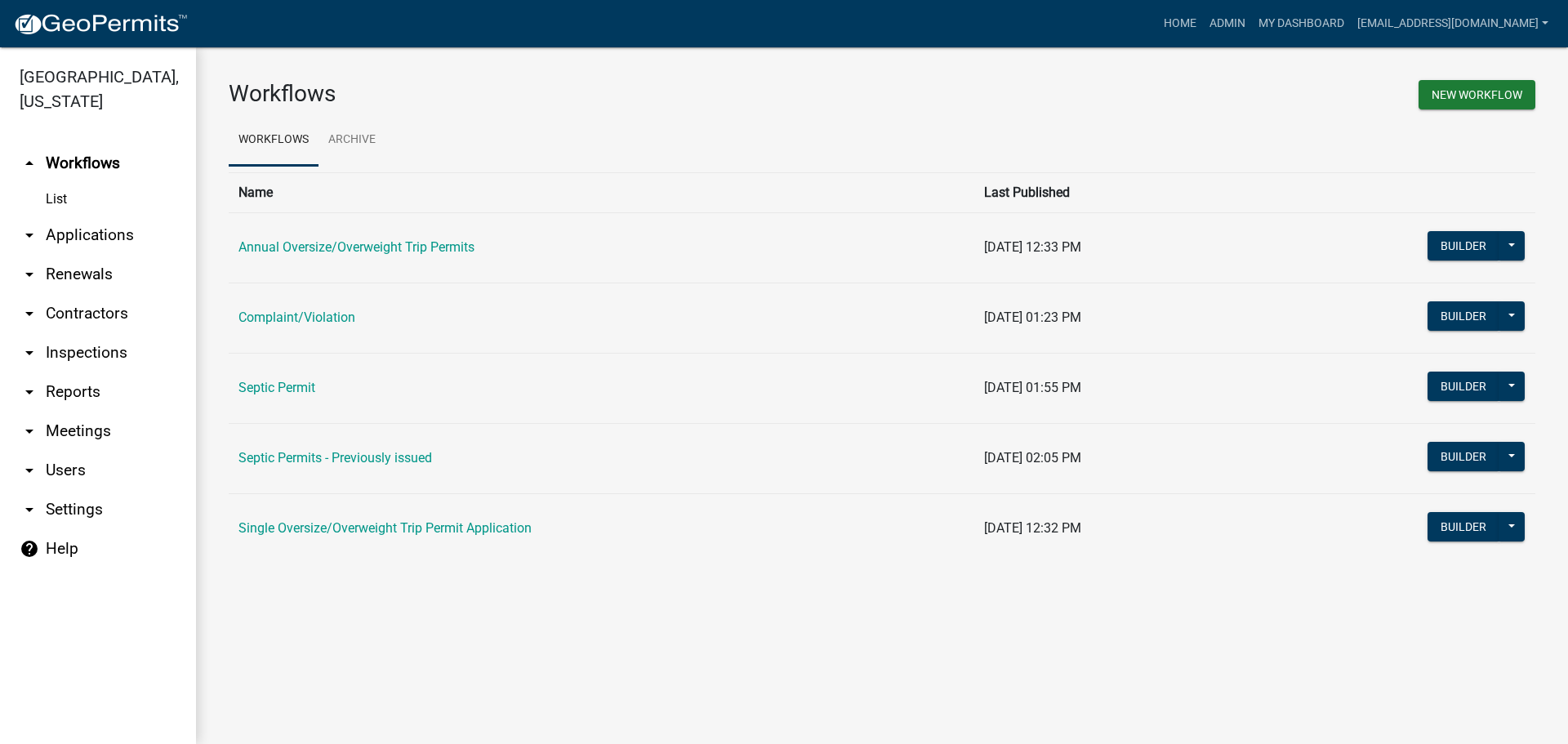
click at [31, 304] on icon "arrow_drop_down" at bounding box center [29, 314] width 20 height 20
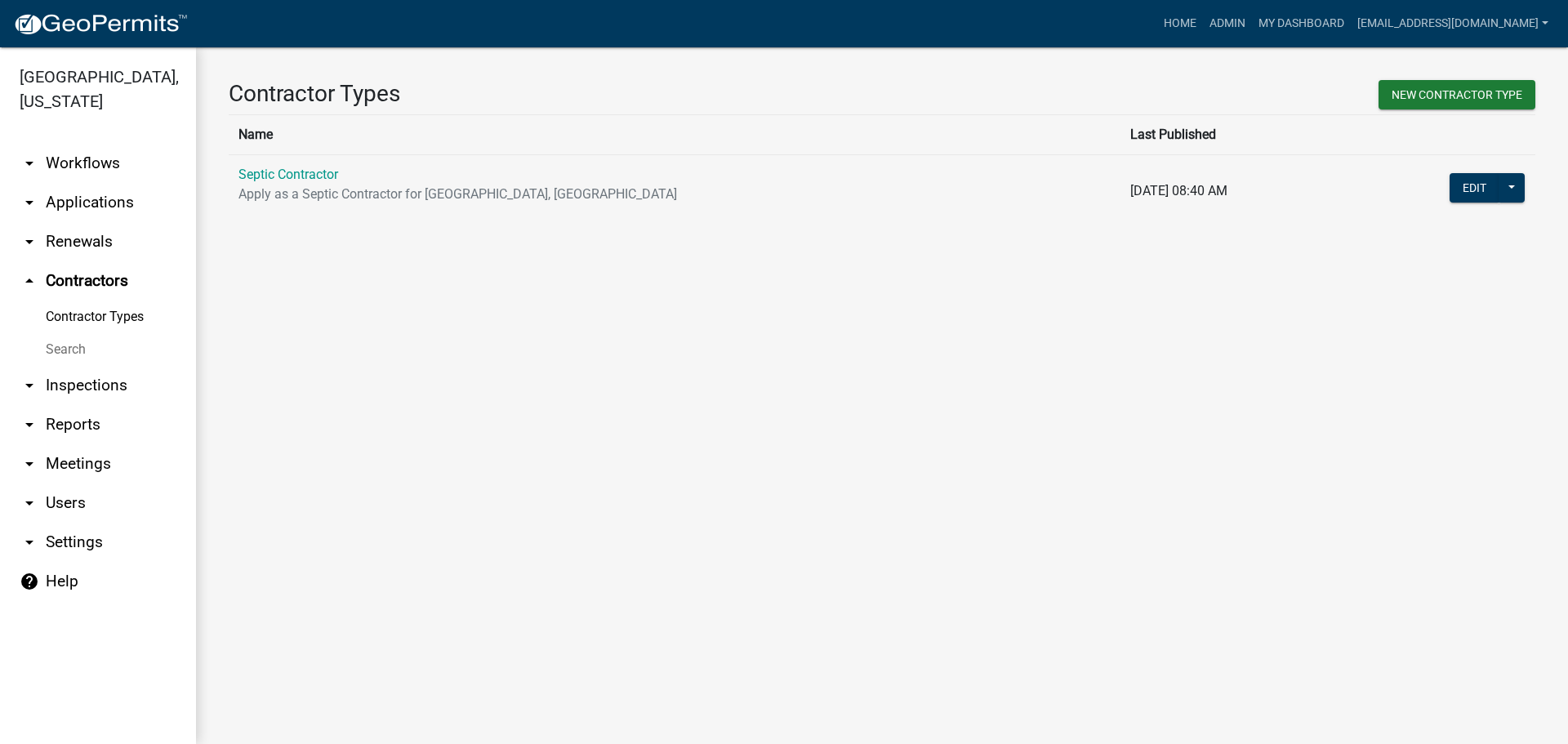
click at [37, 375] on icon "arrow_drop_down" at bounding box center [29, 385] width 20 height 20
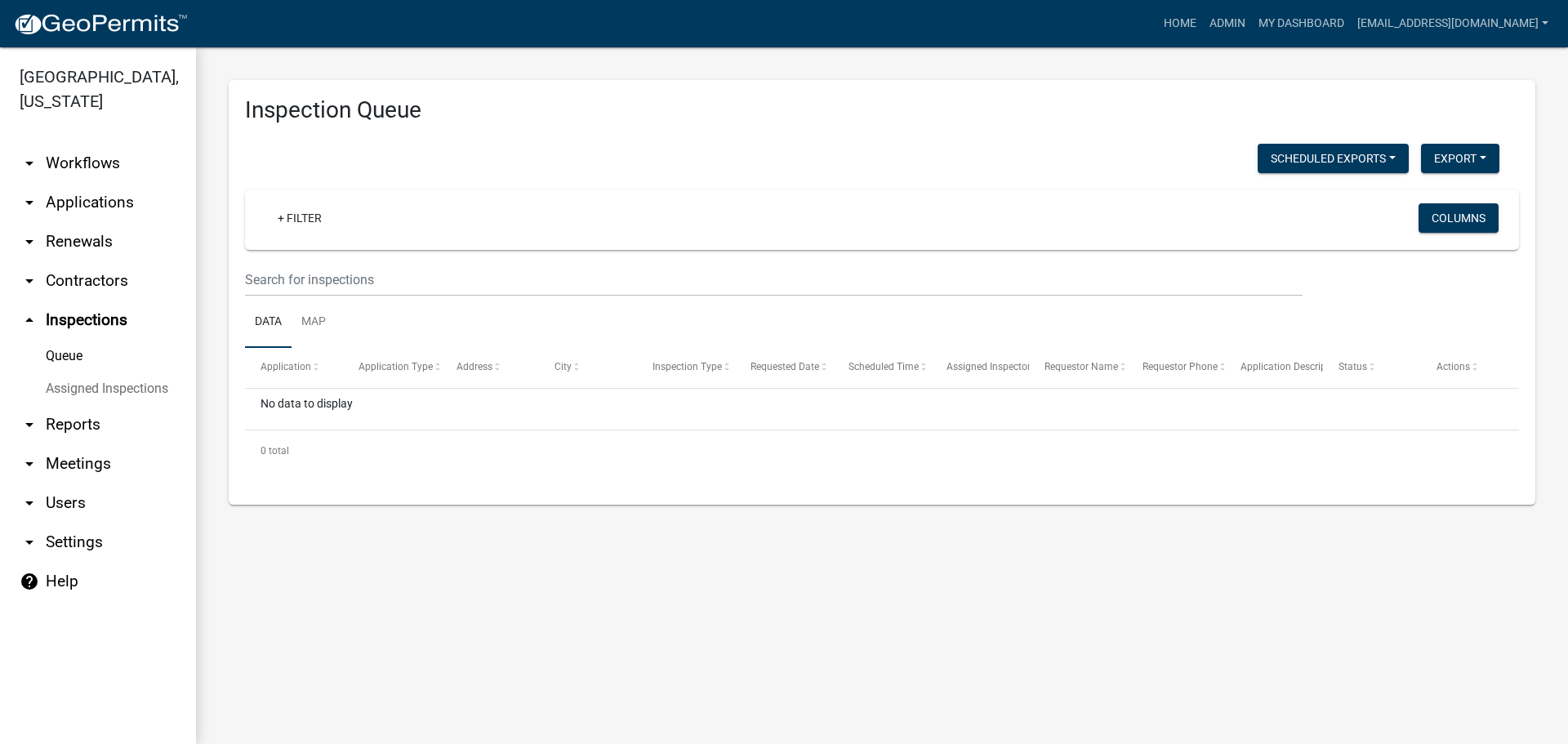
click at [51, 405] on link "arrow_drop_down Reports" at bounding box center [98, 425] width 196 height 39
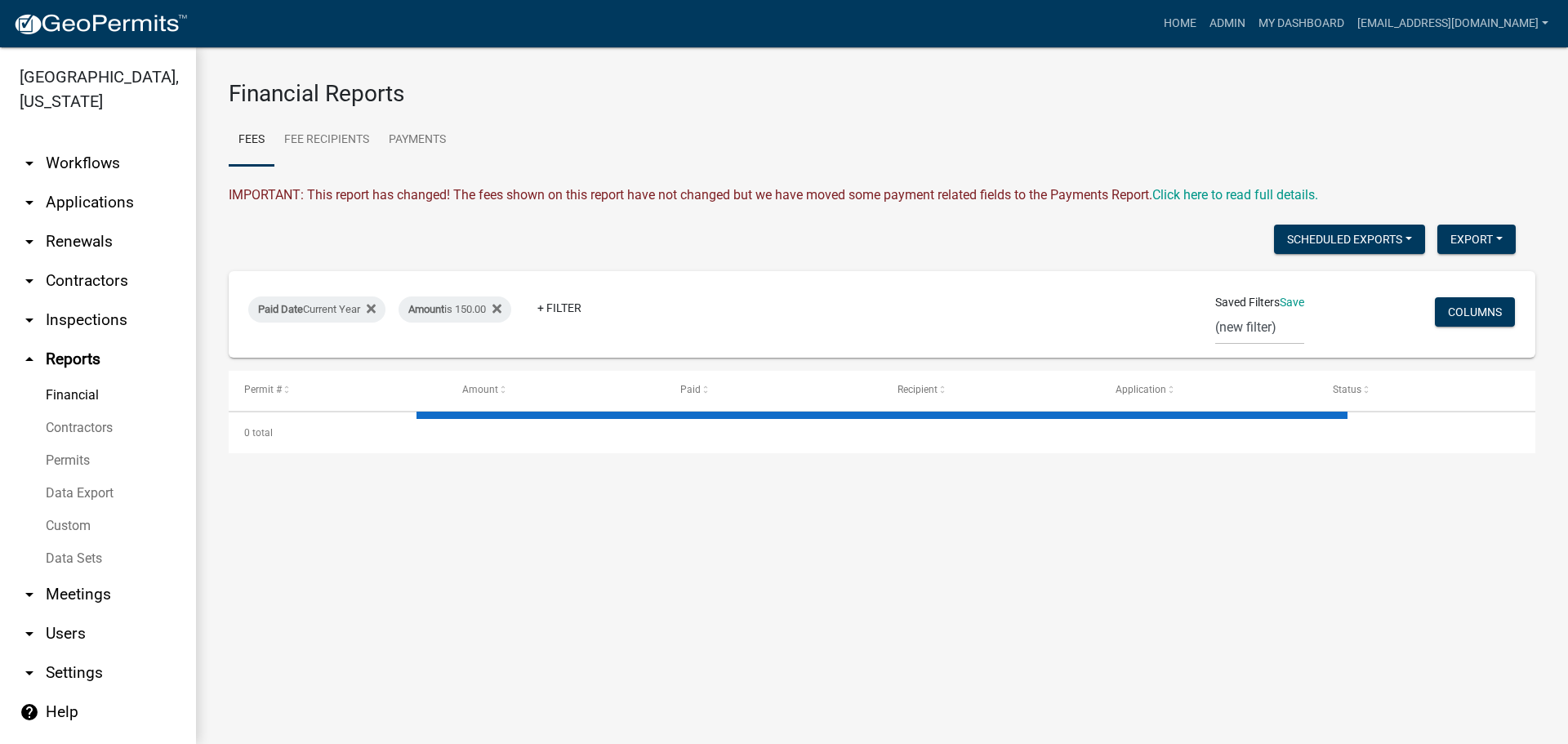
click at [351, 337] on div "Paid Date Current Year Amount is 150.00 + Filter Saved Filters Save (new filter…" at bounding box center [881, 315] width 1292 height 86
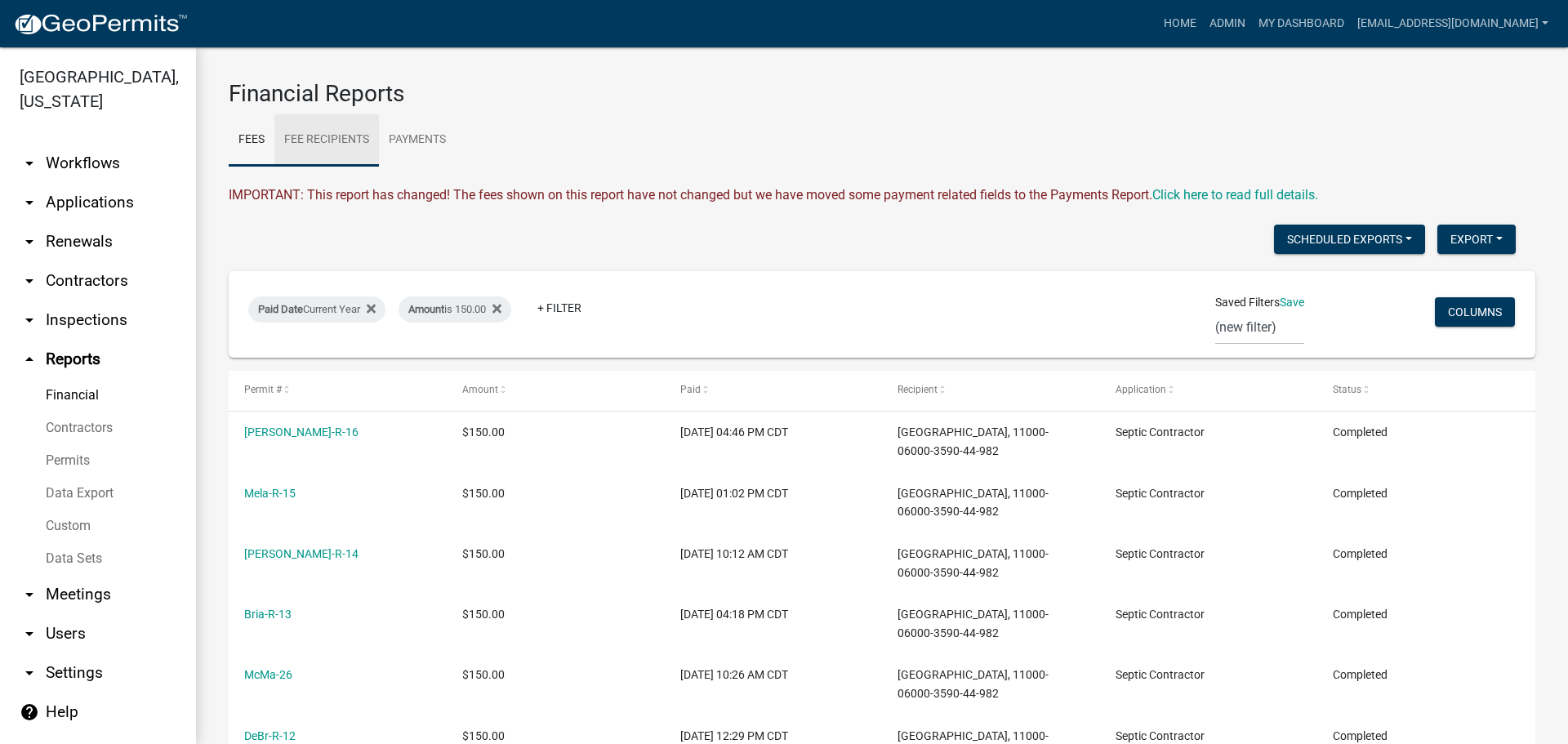
click at [321, 140] on link "Fee Recipients" at bounding box center [326, 140] width 104 height 52
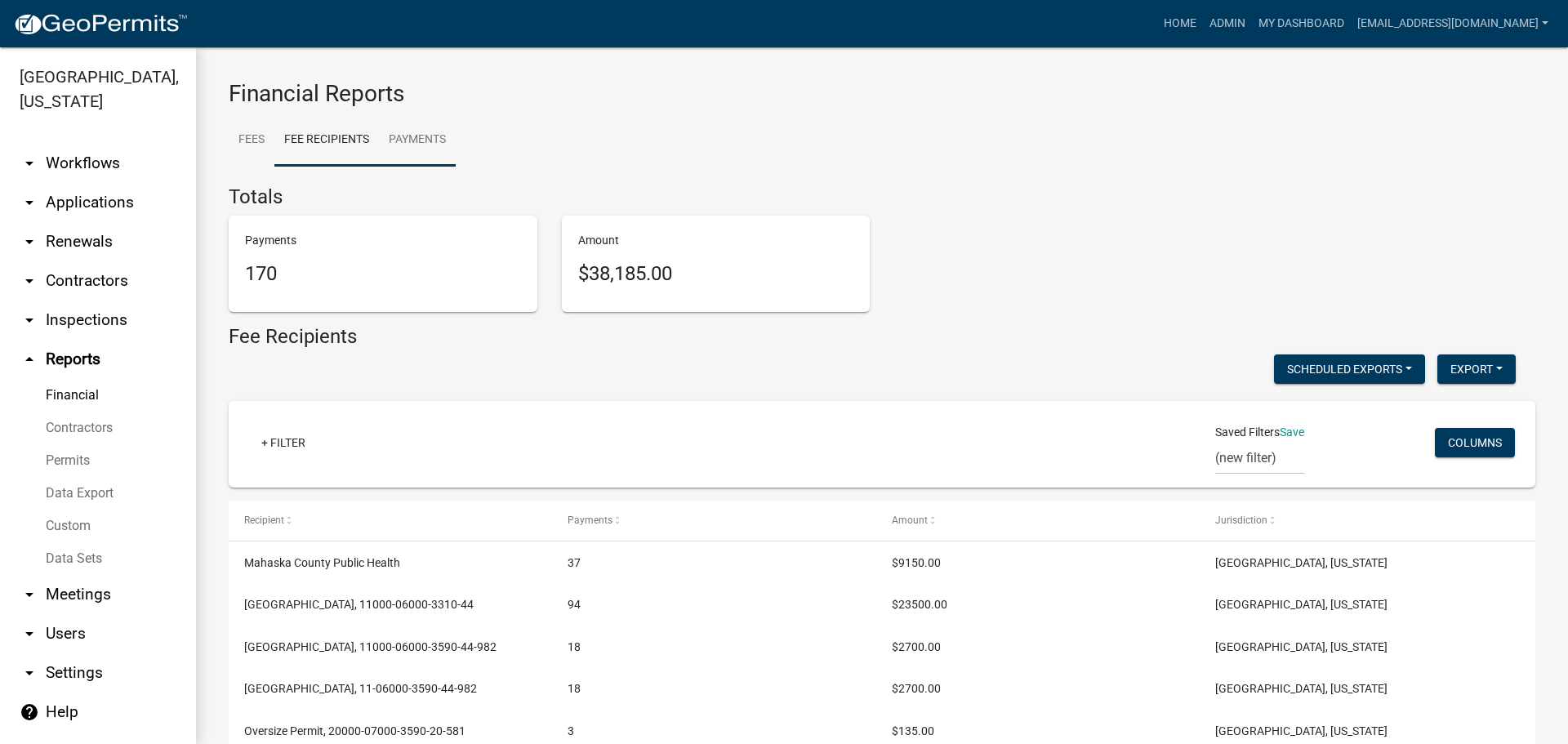
click at [405, 137] on link "Payments" at bounding box center [418, 140] width 77 height 52
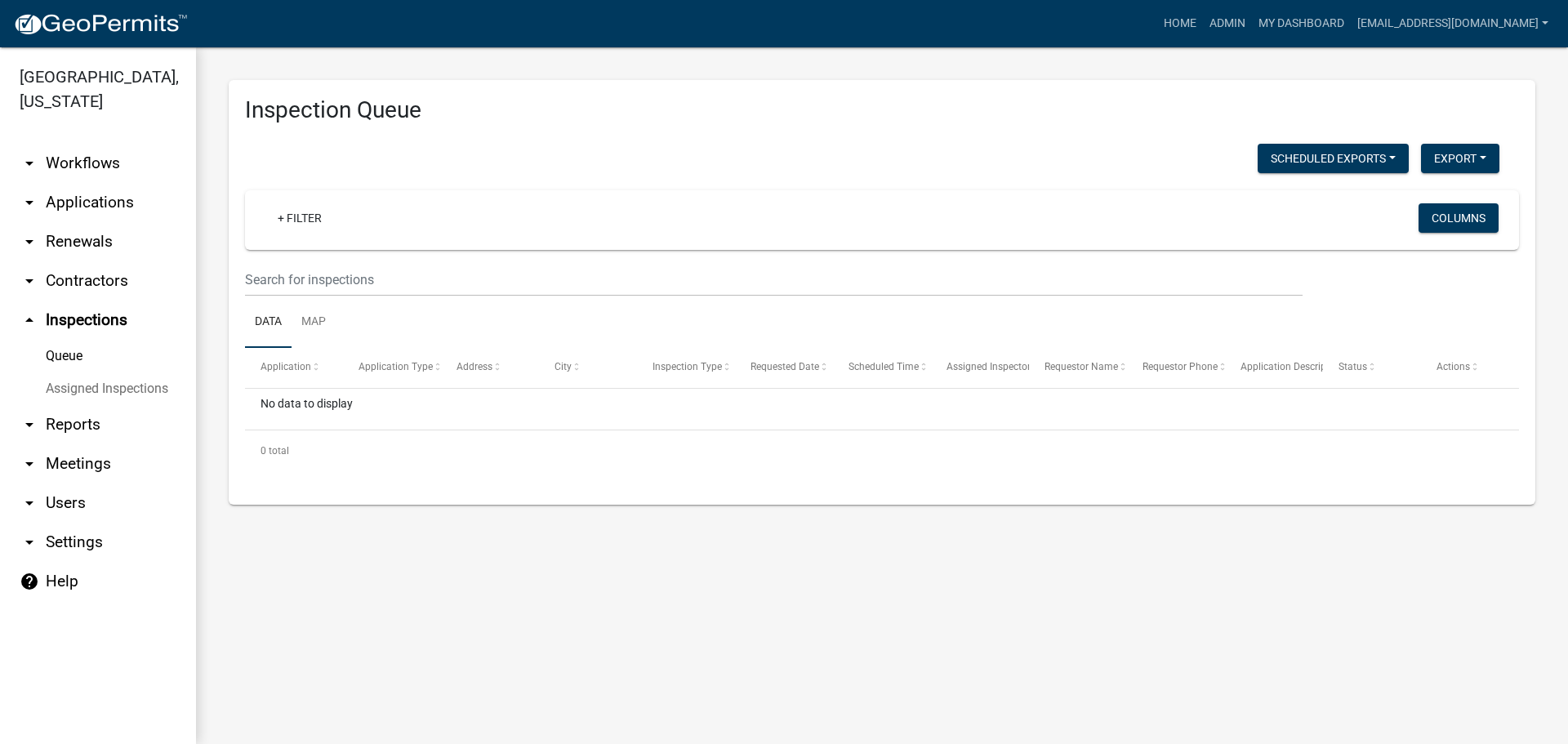
click at [28, 311] on icon "arrow_drop_up" at bounding box center [29, 320] width 20 height 20
click at [32, 311] on icon "arrow_drop_up" at bounding box center [29, 320] width 20 height 20
click at [28, 311] on icon "arrow_drop_up" at bounding box center [29, 320] width 20 height 20
click at [28, 271] on icon "arrow_drop_down" at bounding box center [29, 281] width 20 height 20
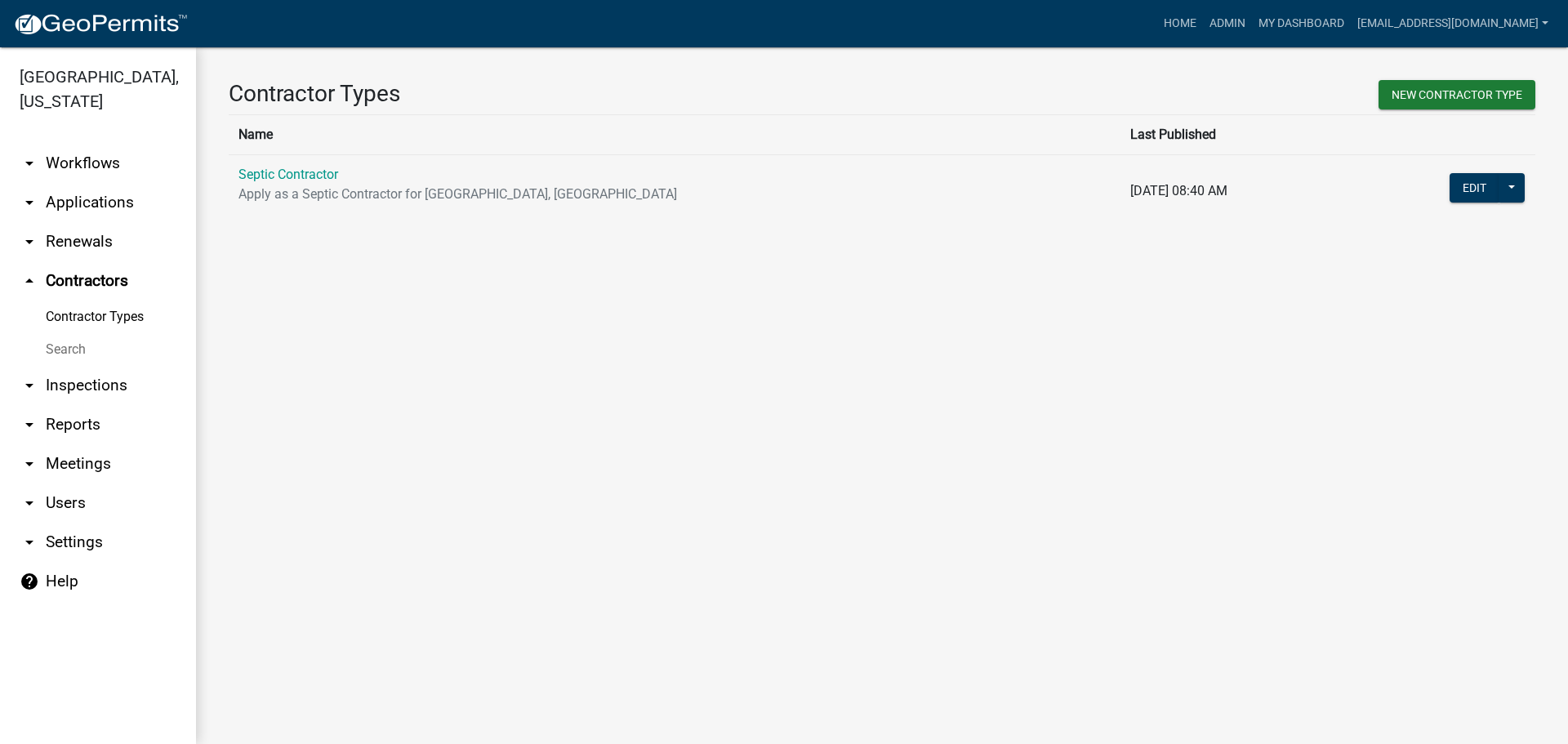
click at [33, 193] on icon "arrow_drop_down" at bounding box center [29, 202] width 20 height 20
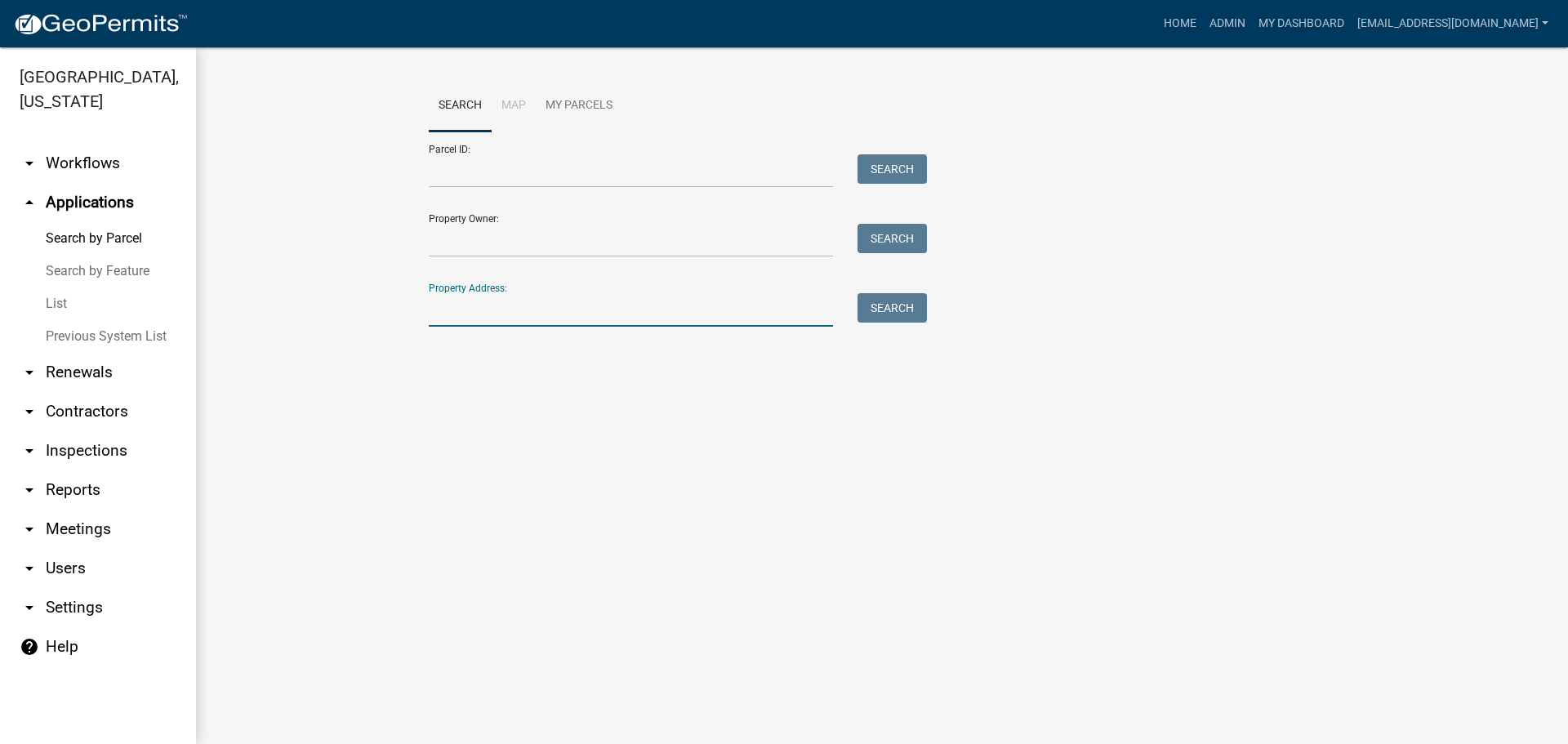
click at [486, 312] on input "Property Address:" at bounding box center [631, 310] width 405 height 33
type input "[STREET_ADDRESS]"
click at [881, 313] on button "Search" at bounding box center [892, 308] width 70 height 29
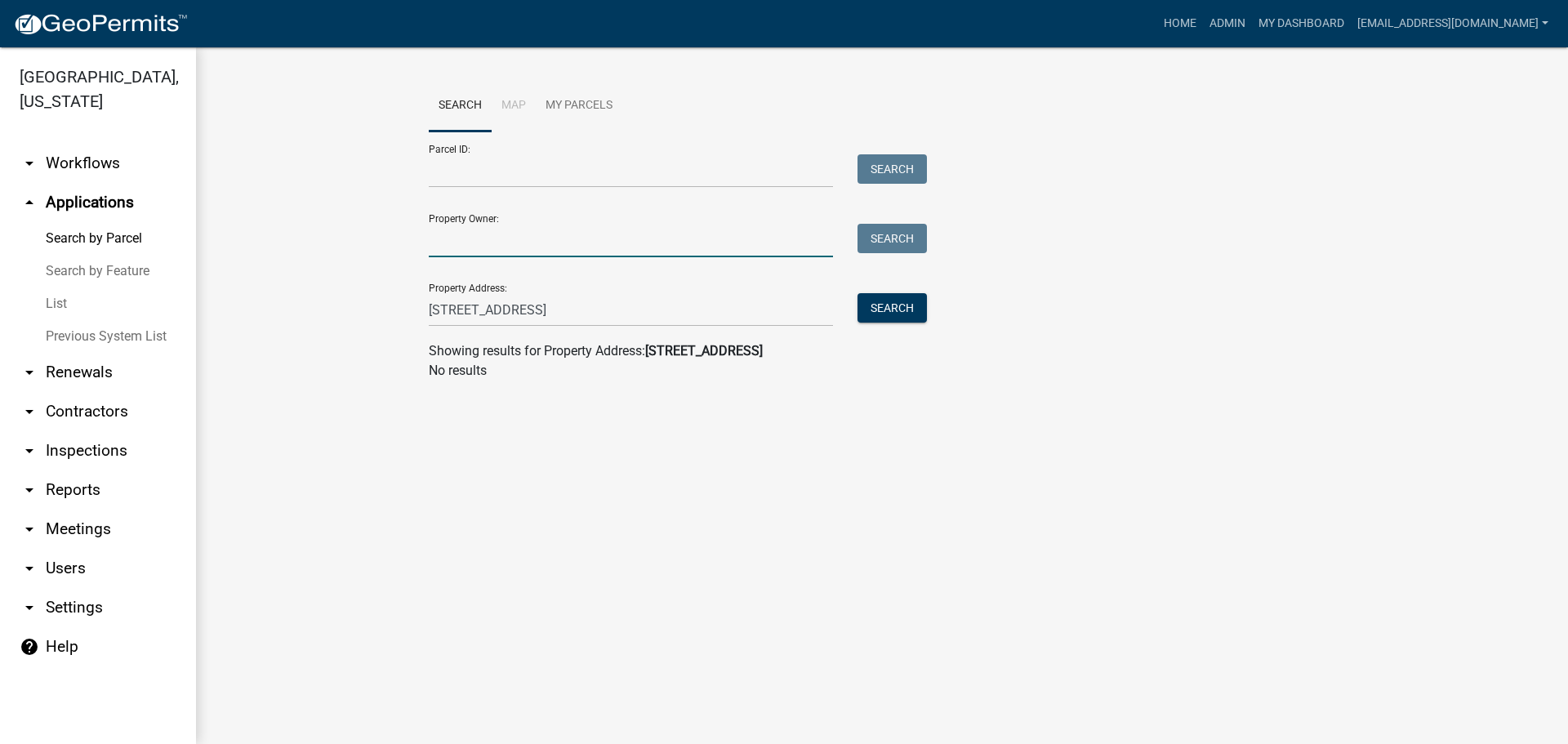
click at [473, 239] on input "Property Owner:" at bounding box center [631, 241] width 405 height 33
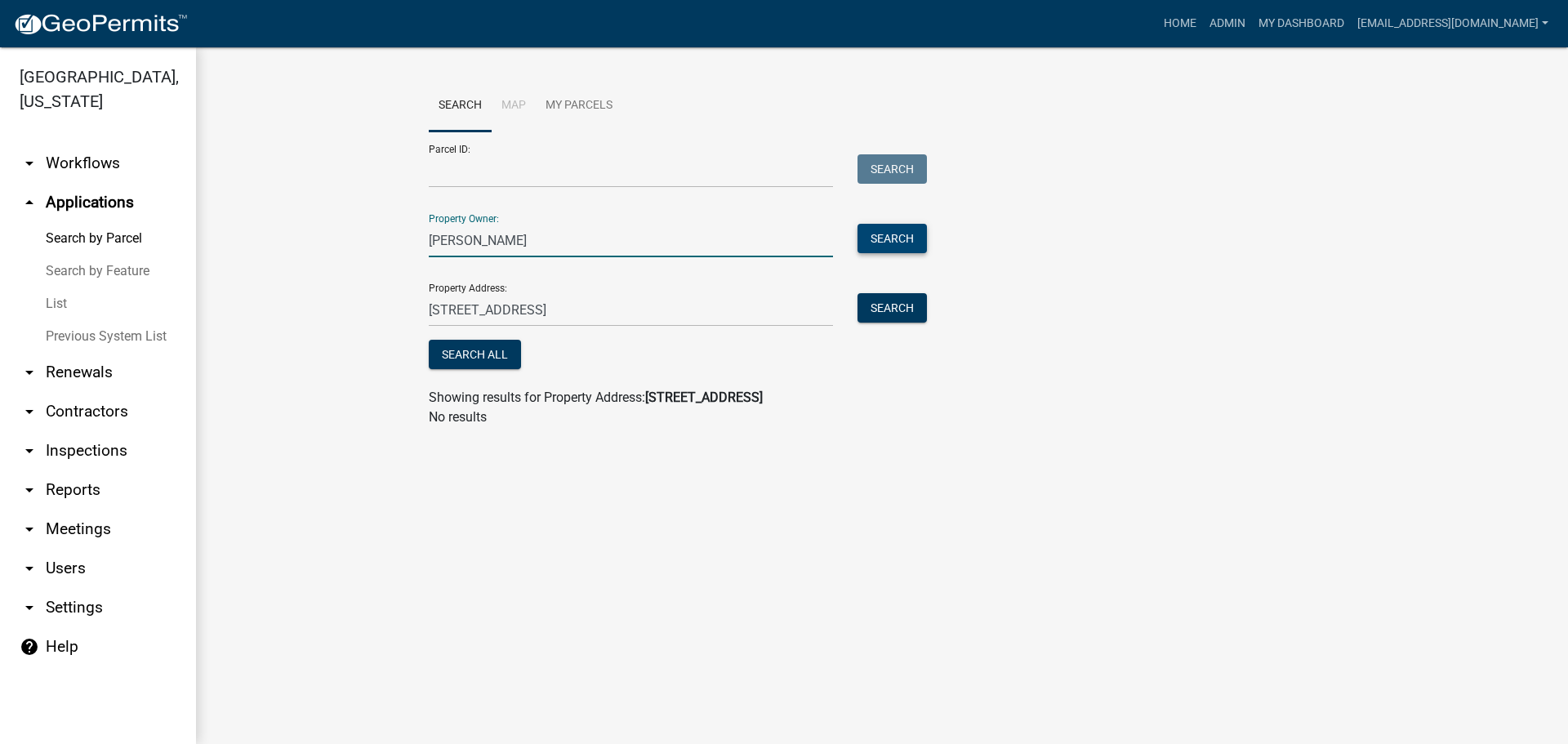
type input "[PERSON_NAME]"
click at [898, 240] on button "Search" at bounding box center [892, 239] width 70 height 29
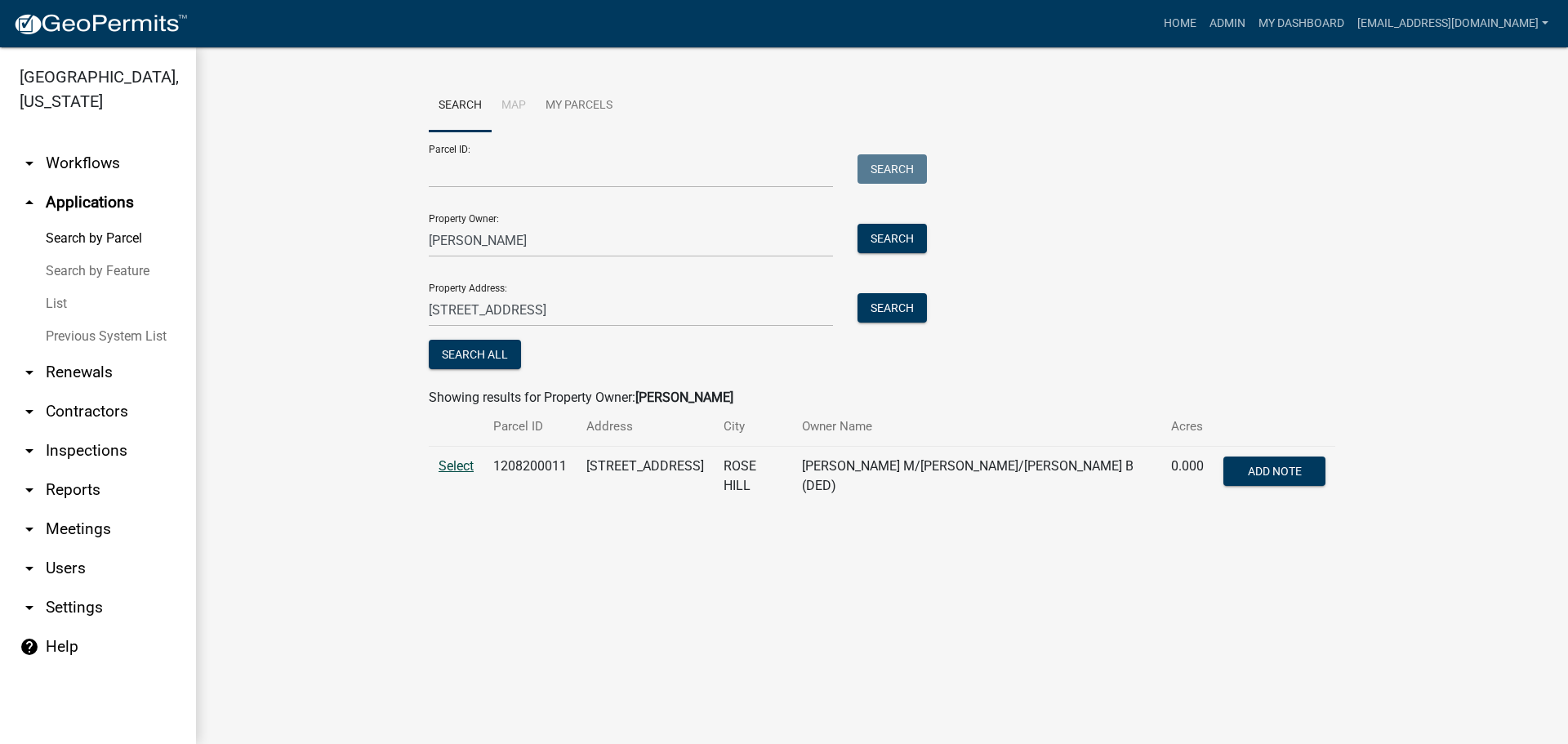
click at [457, 468] on span "Select" at bounding box center [456, 466] width 35 height 16
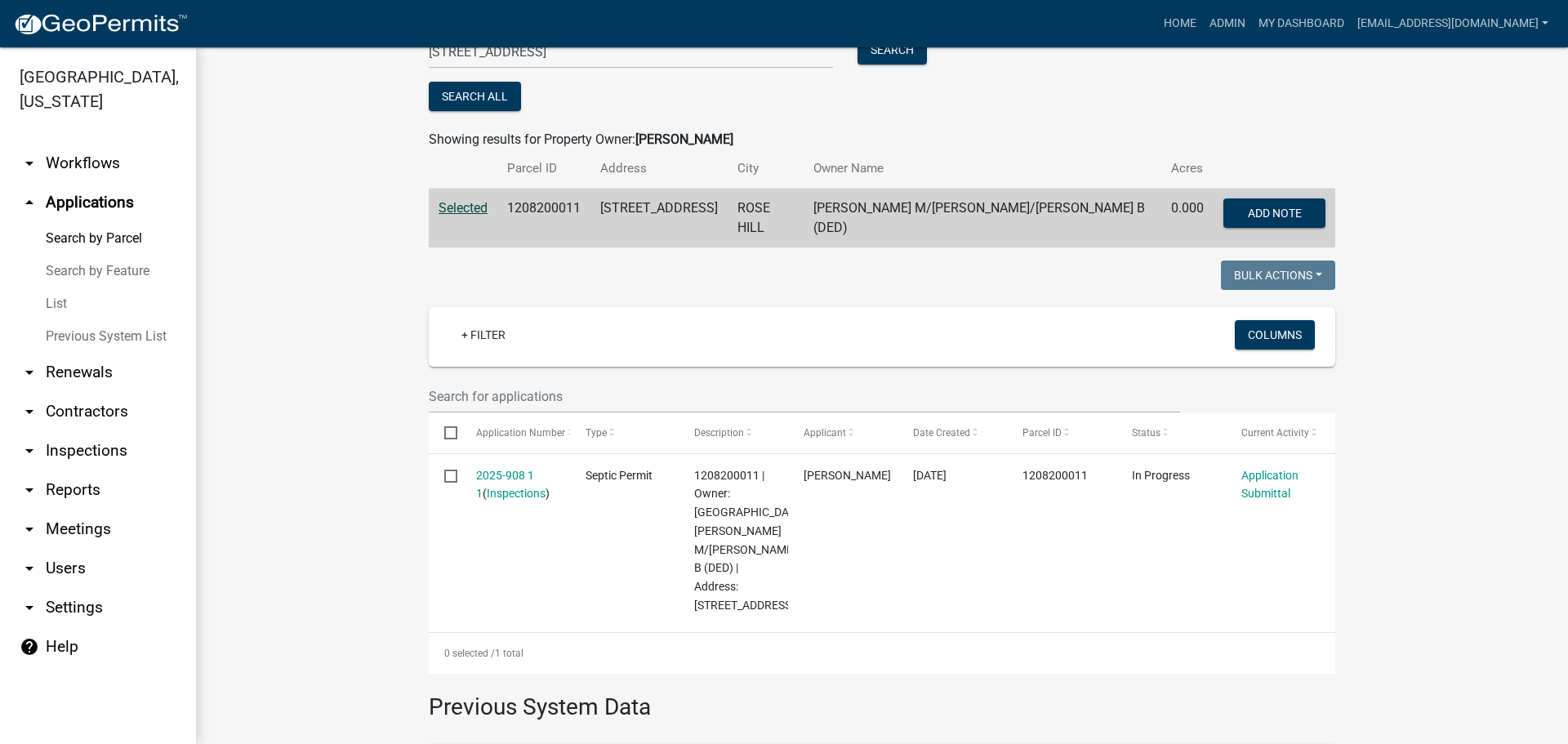
scroll to position [327, 0]
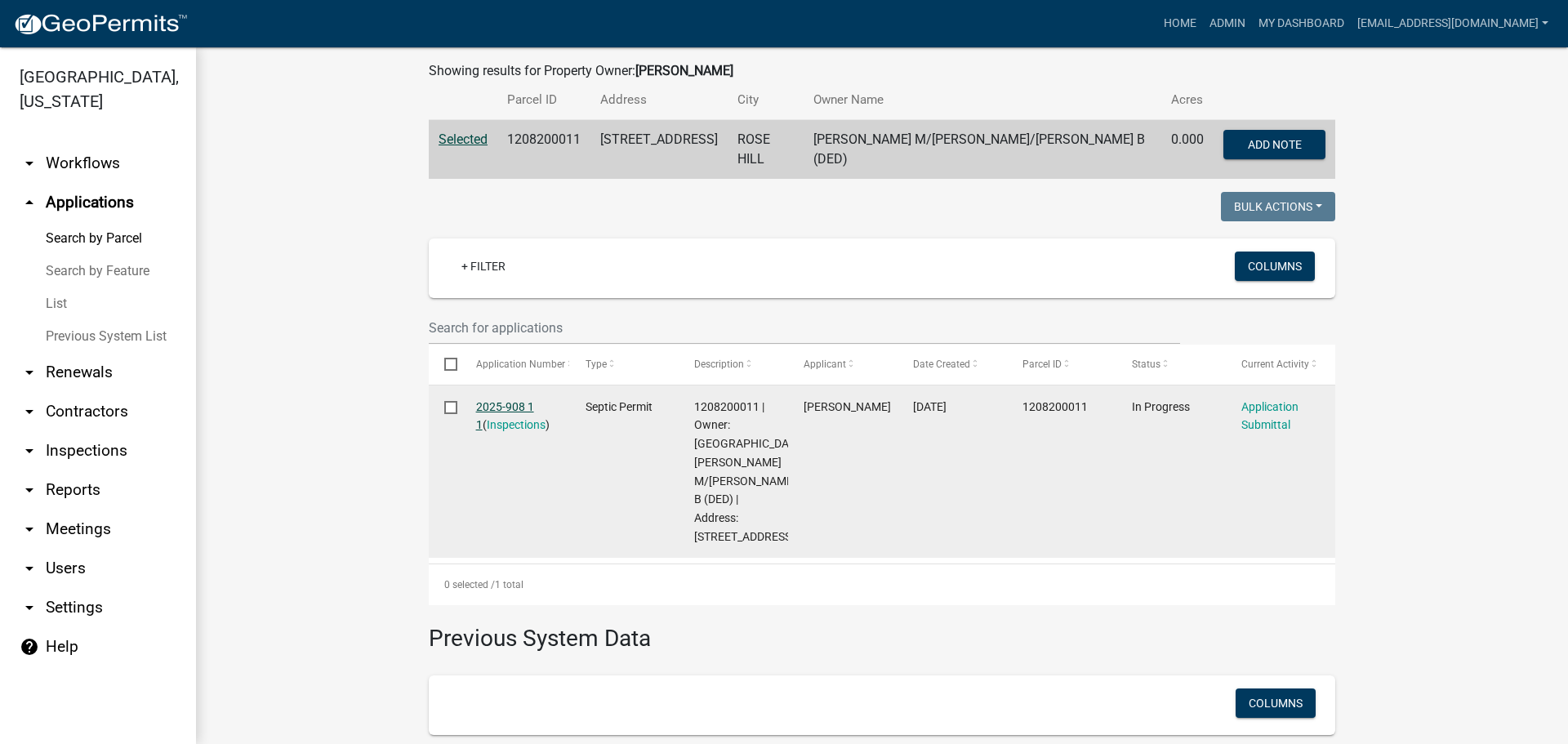
click at [506, 400] on link "2025-908 1 1" at bounding box center [505, 416] width 58 height 31
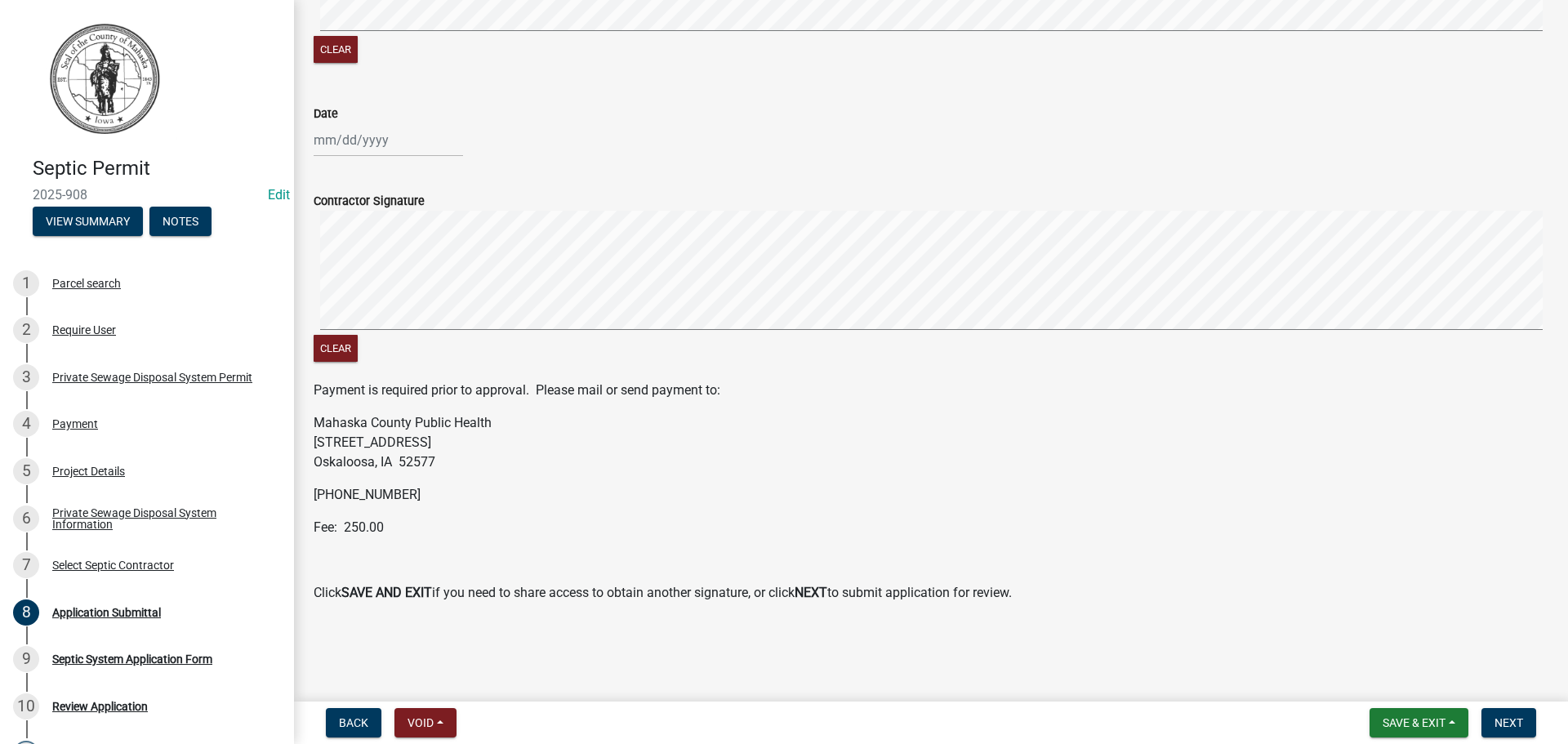
scroll to position [541, 0]
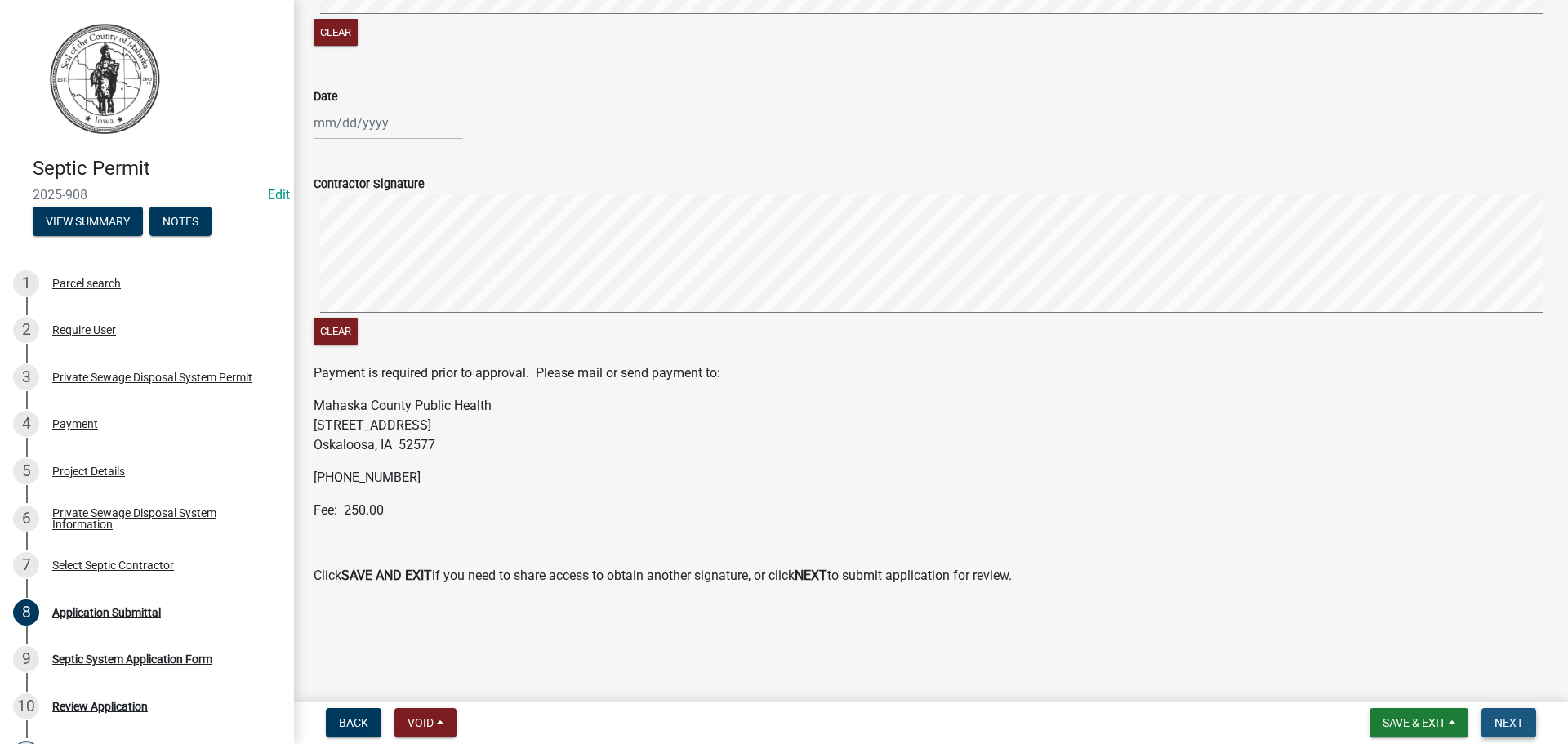
click at [1505, 720] on span "Next" at bounding box center [1508, 722] width 28 height 13
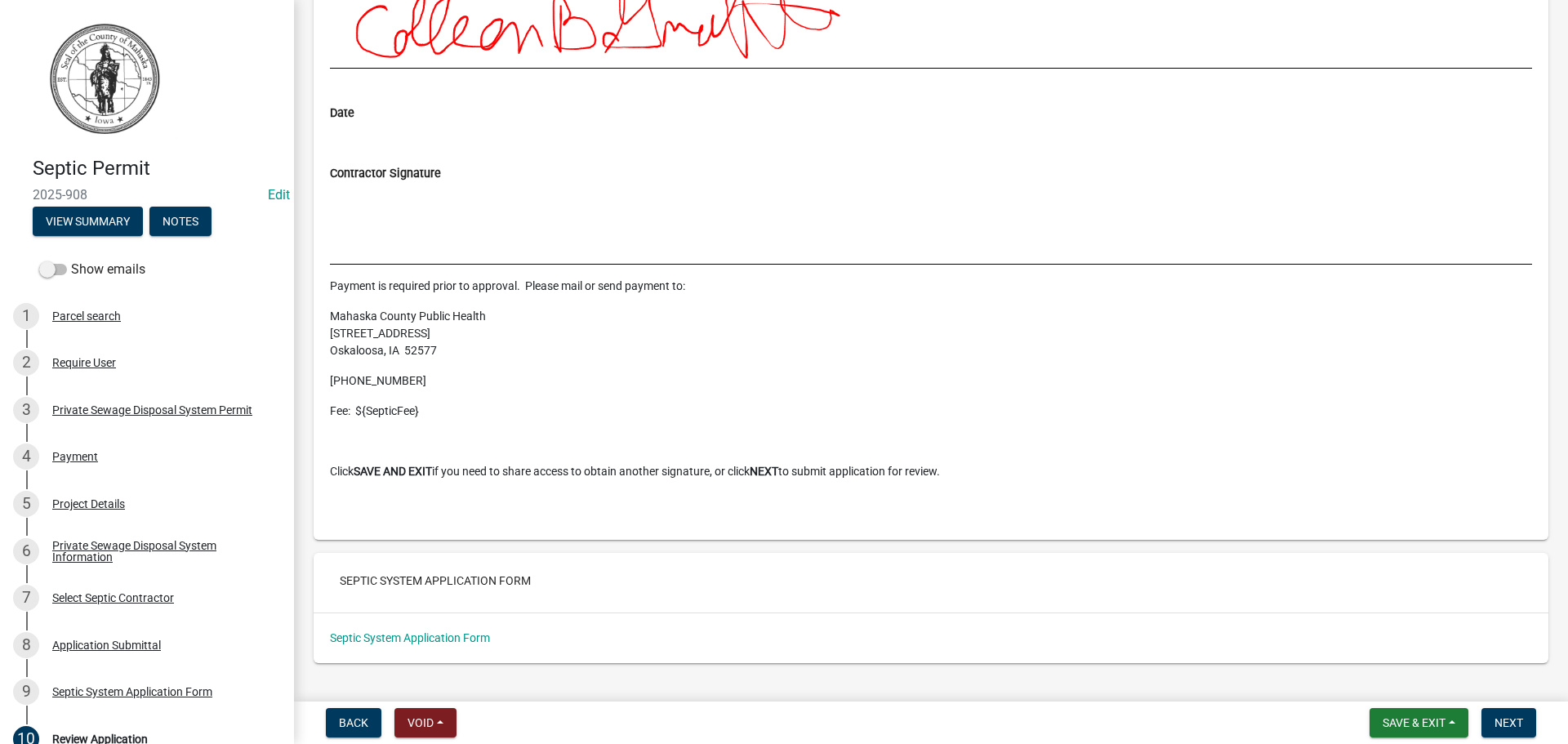
scroll to position [5408, 0]
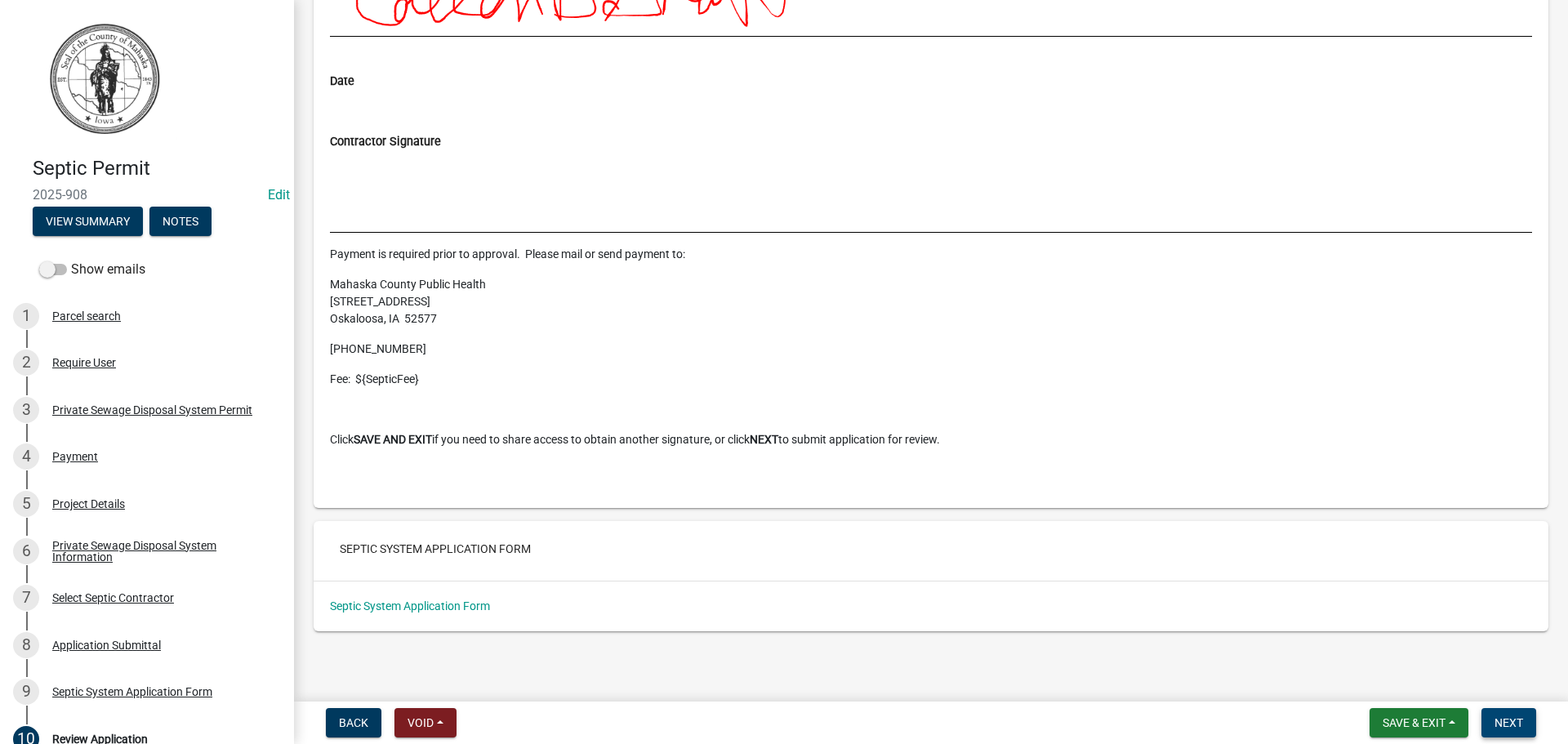
click at [1503, 727] on span "Next" at bounding box center [1508, 722] width 28 height 13
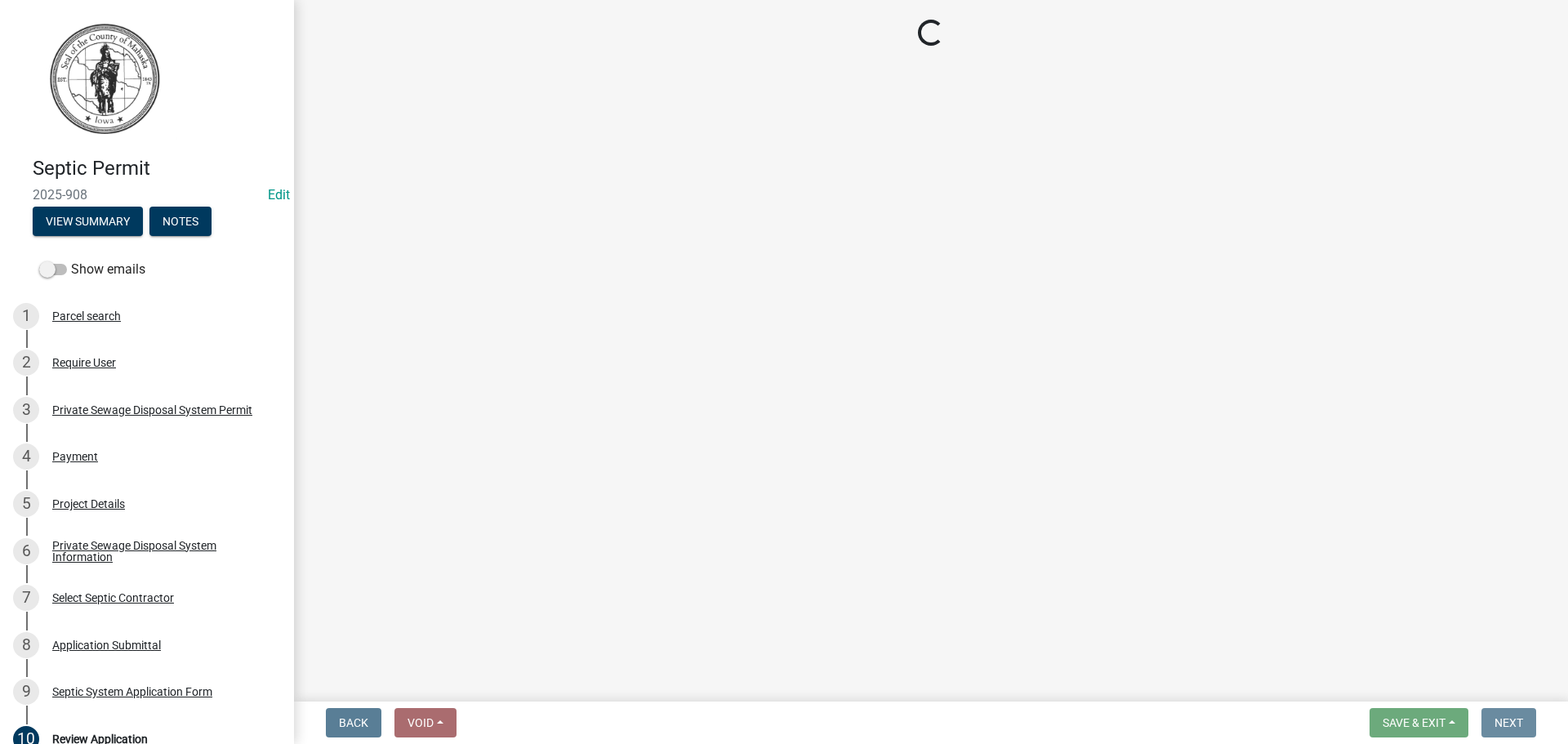
scroll to position [0, 0]
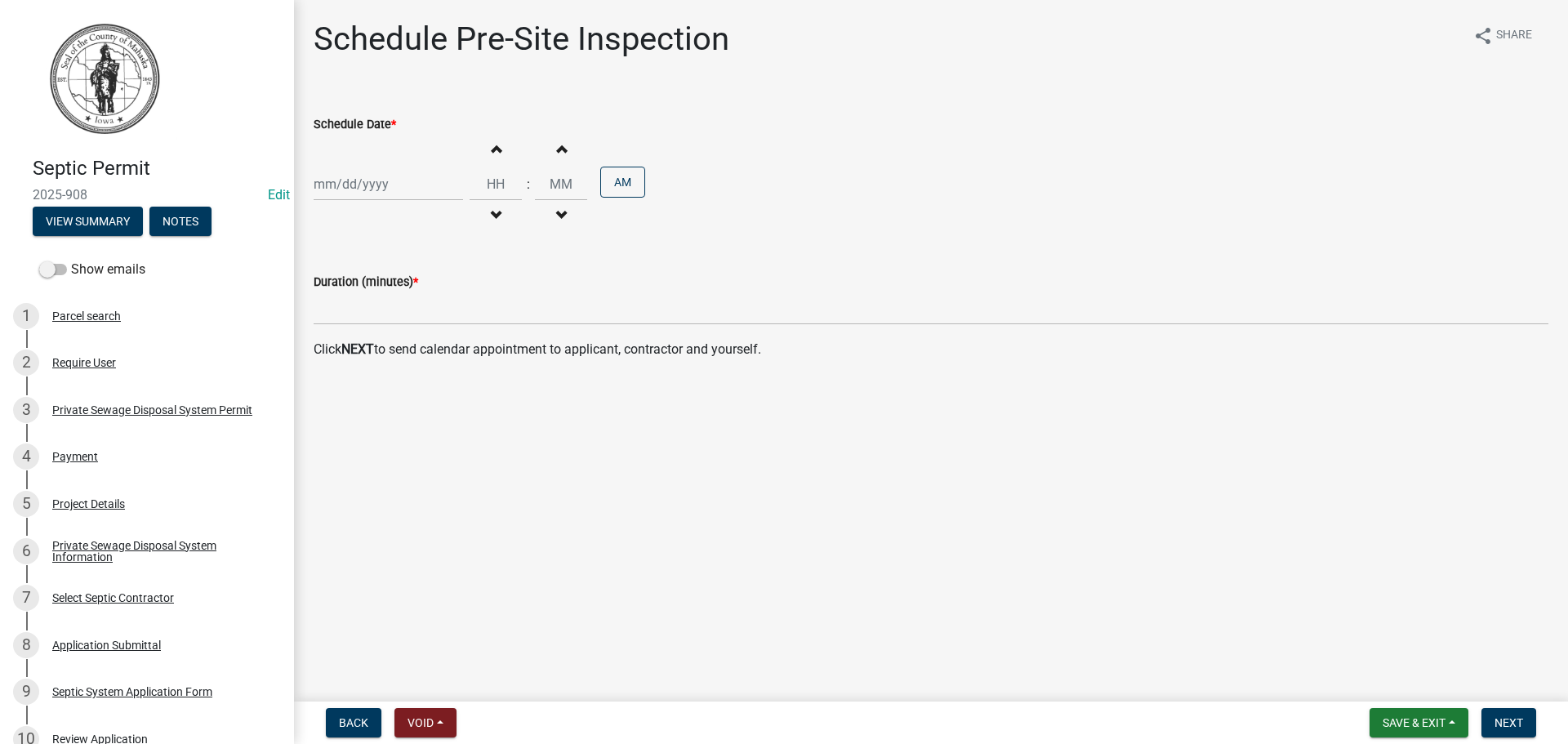
select select "9"
select select "2025"
click at [338, 173] on div "[PERSON_NAME] Feb Mar Apr [PERSON_NAME][DATE] Oct Nov [DATE] 1526 1527 1528 152…" at bounding box center [388, 184] width 149 height 33
click at [327, 220] on span "Previous month" at bounding box center [330, 218] width 12 height 12
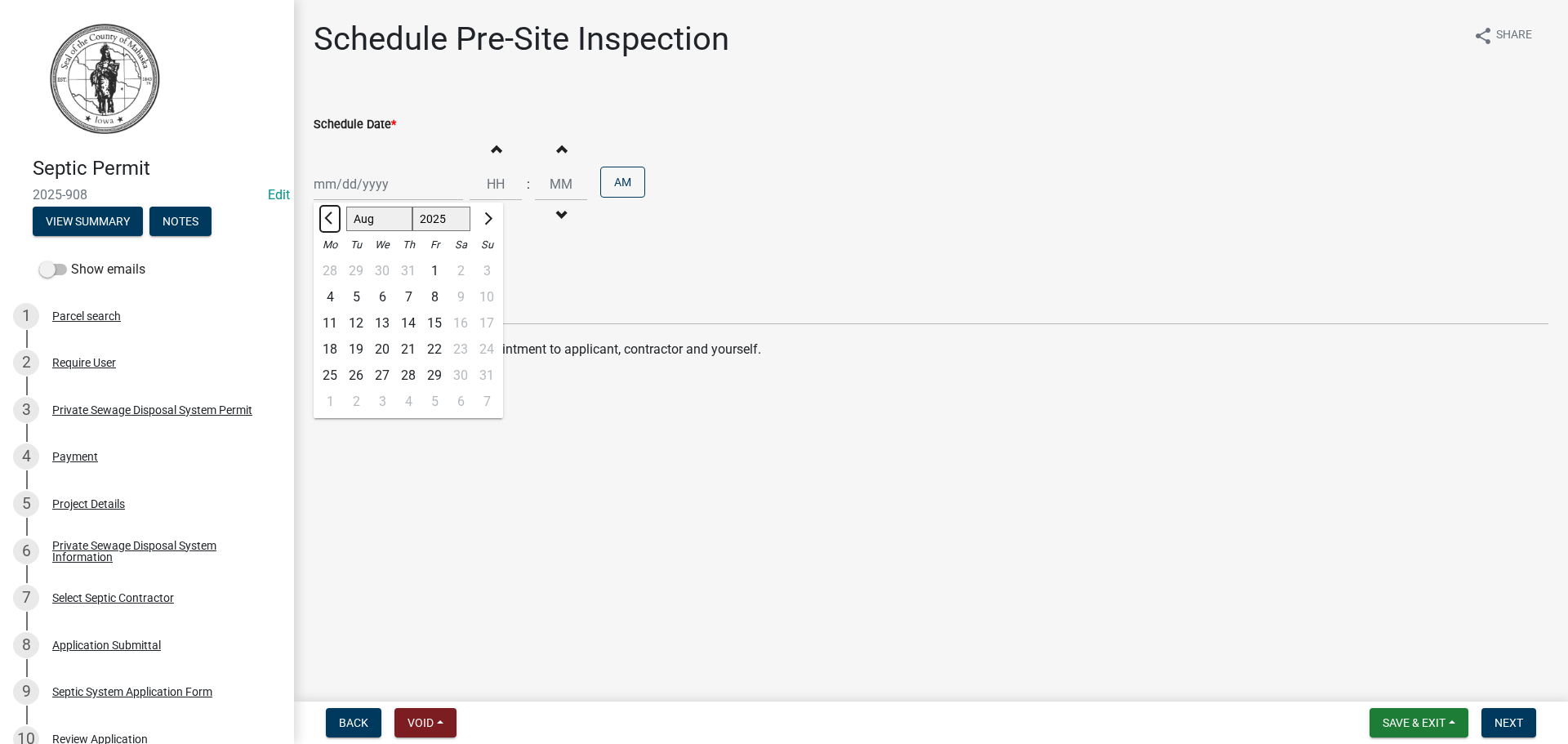
select select "7"
